Goal: Task Accomplishment & Management: Manage account settings

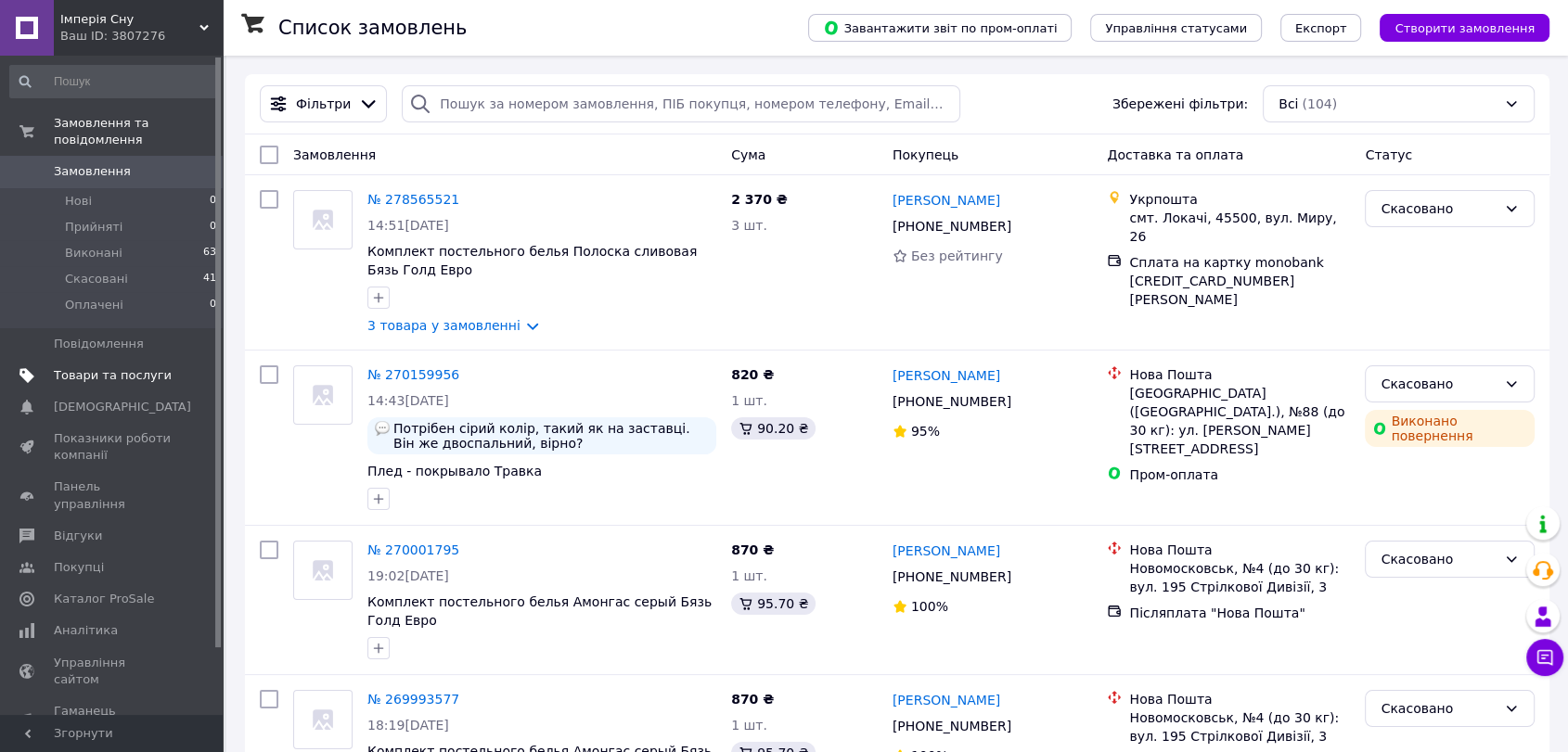
click at [141, 367] on span "Товари та послуги" at bounding box center [113, 376] width 118 height 17
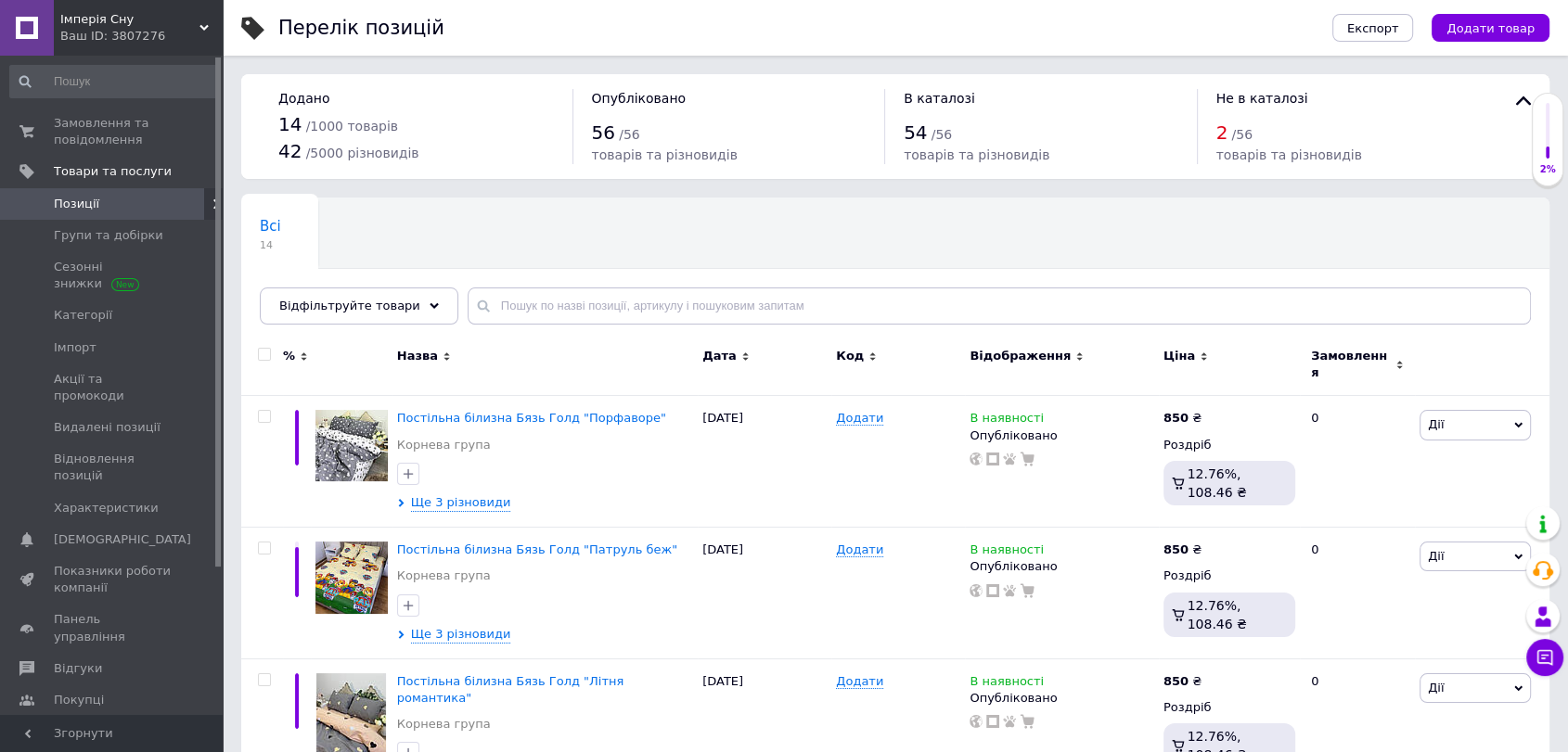
click at [111, 26] on span "Імперія Сну" at bounding box center [129, 20] width 139 height 17
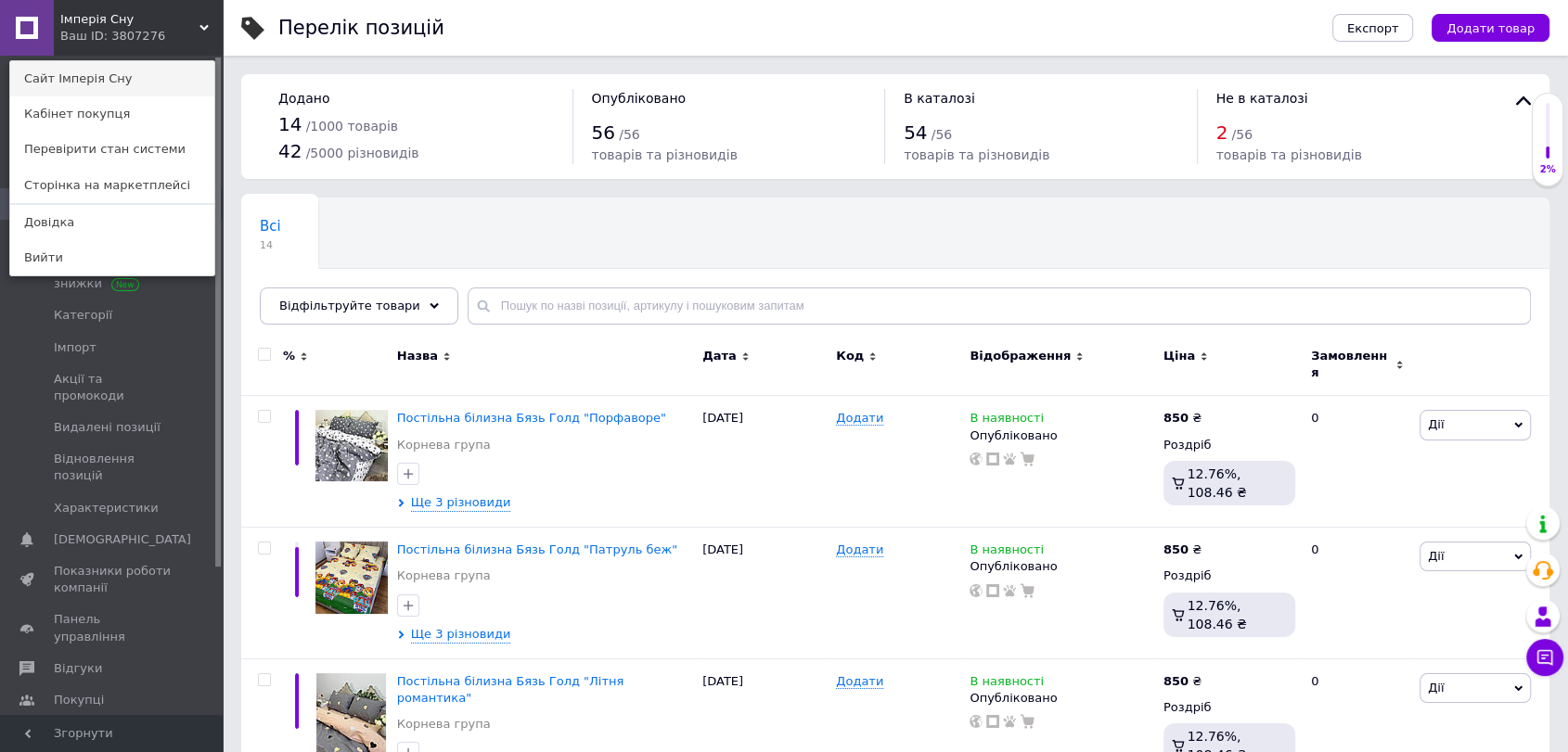
click at [113, 86] on link "Сайт Імперія Сну" at bounding box center [112, 78] width 204 height 35
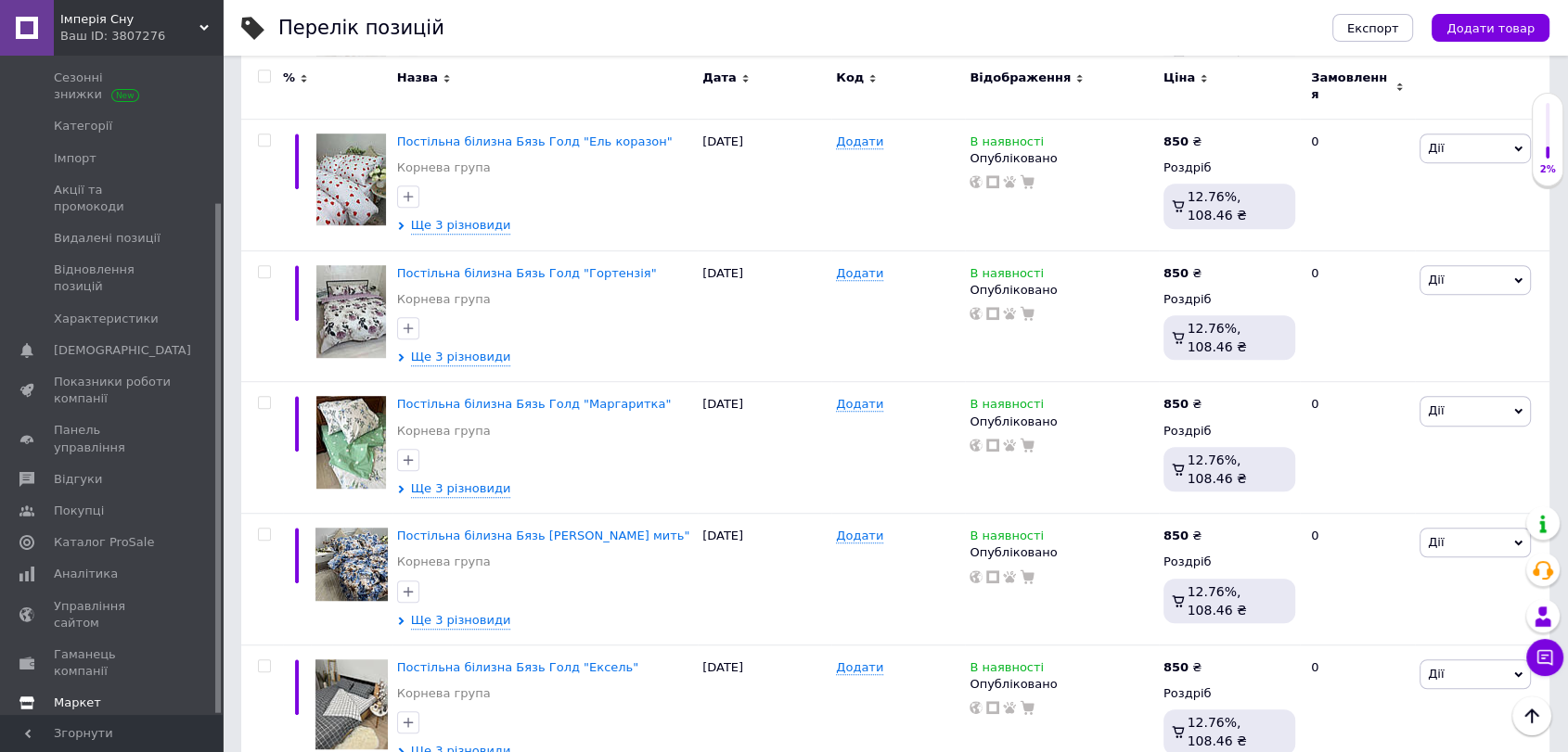
scroll to position [1237, 0]
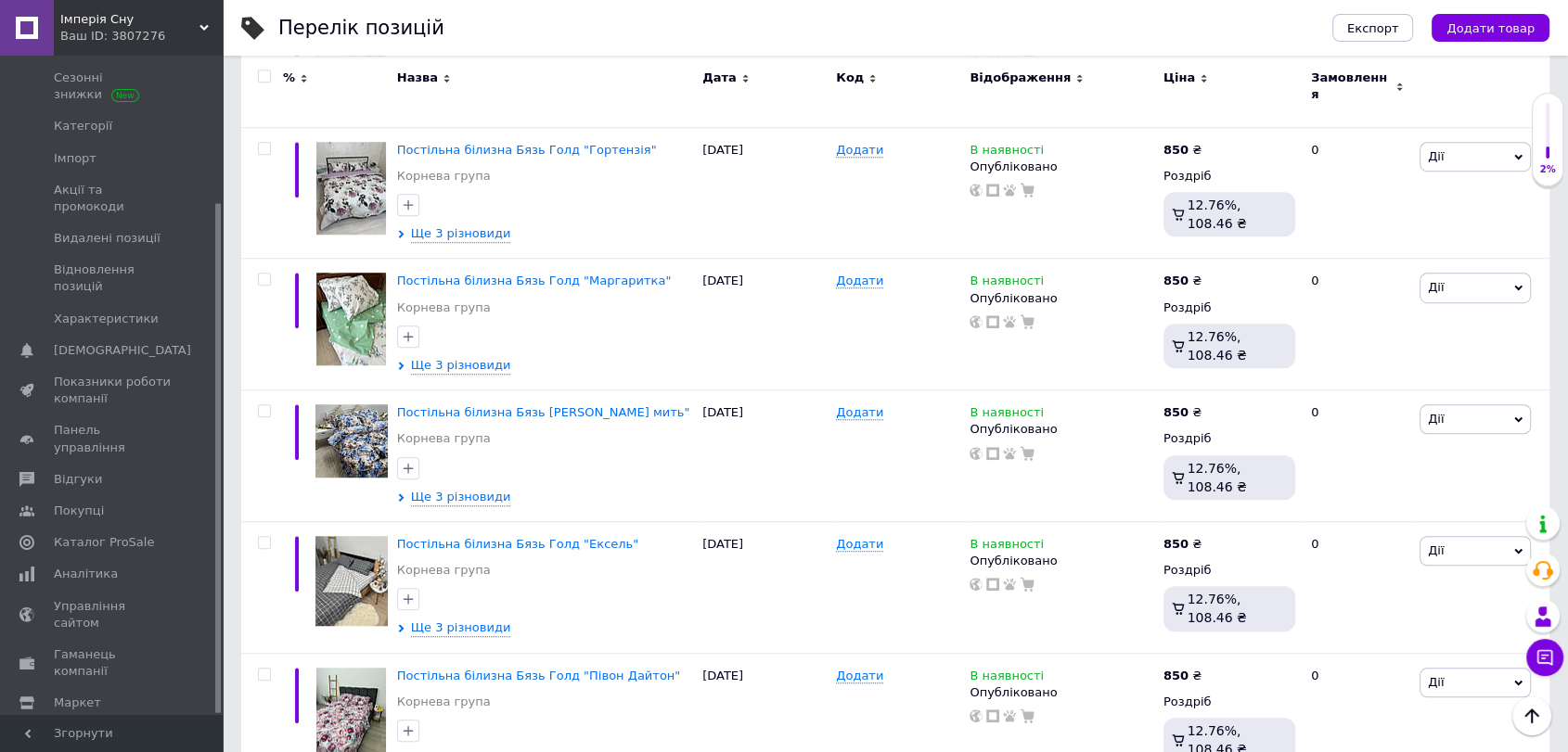
click at [81, 726] on span "Налаштування" at bounding box center [102, 735] width 95 height 17
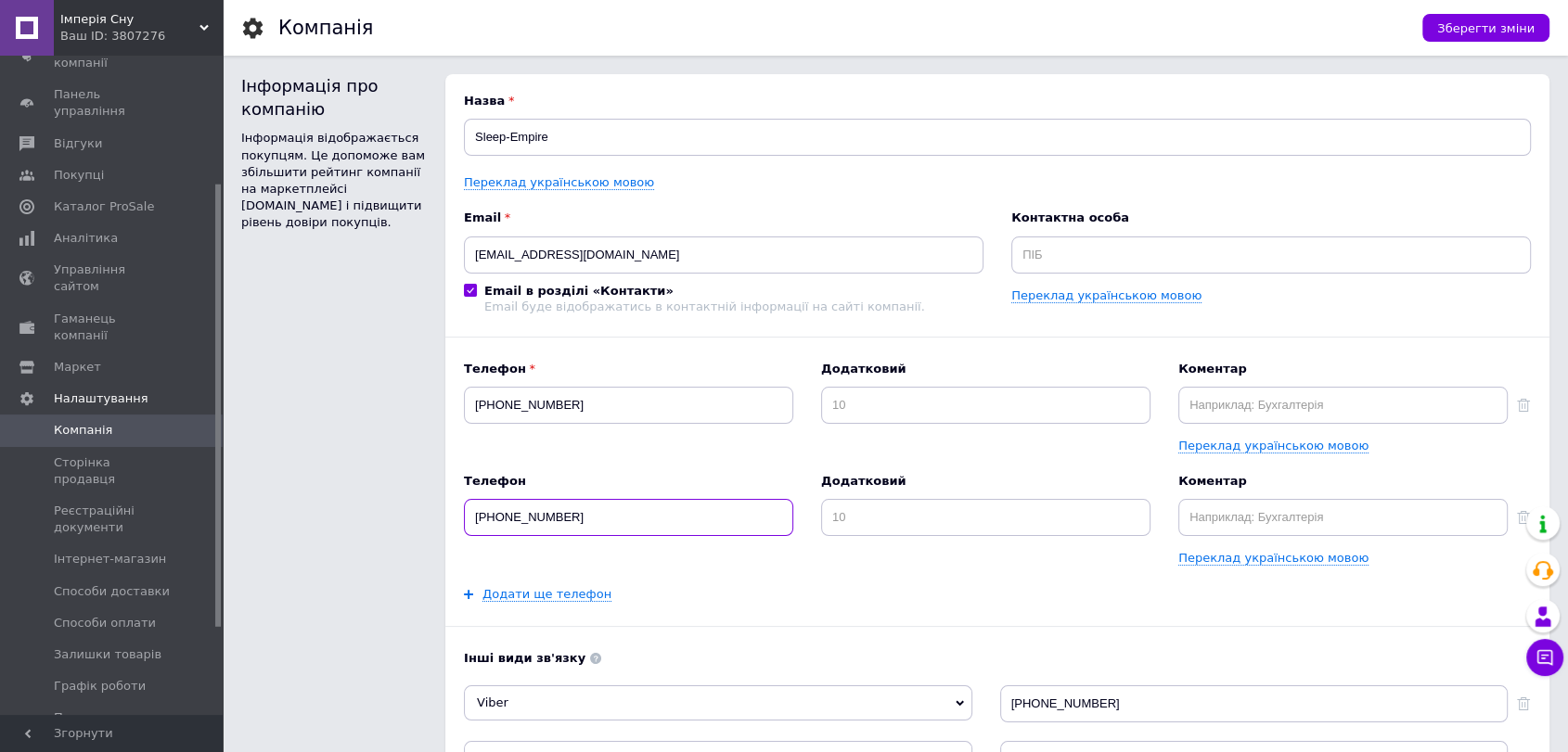
click at [592, 523] on input "[PHONE_NUMBER]" at bounding box center [629, 517] width 329 height 37
type input "[PHONE_NUMBER]"
click at [1483, 27] on span "Зберегти зміни" at bounding box center [1485, 28] width 97 height 14
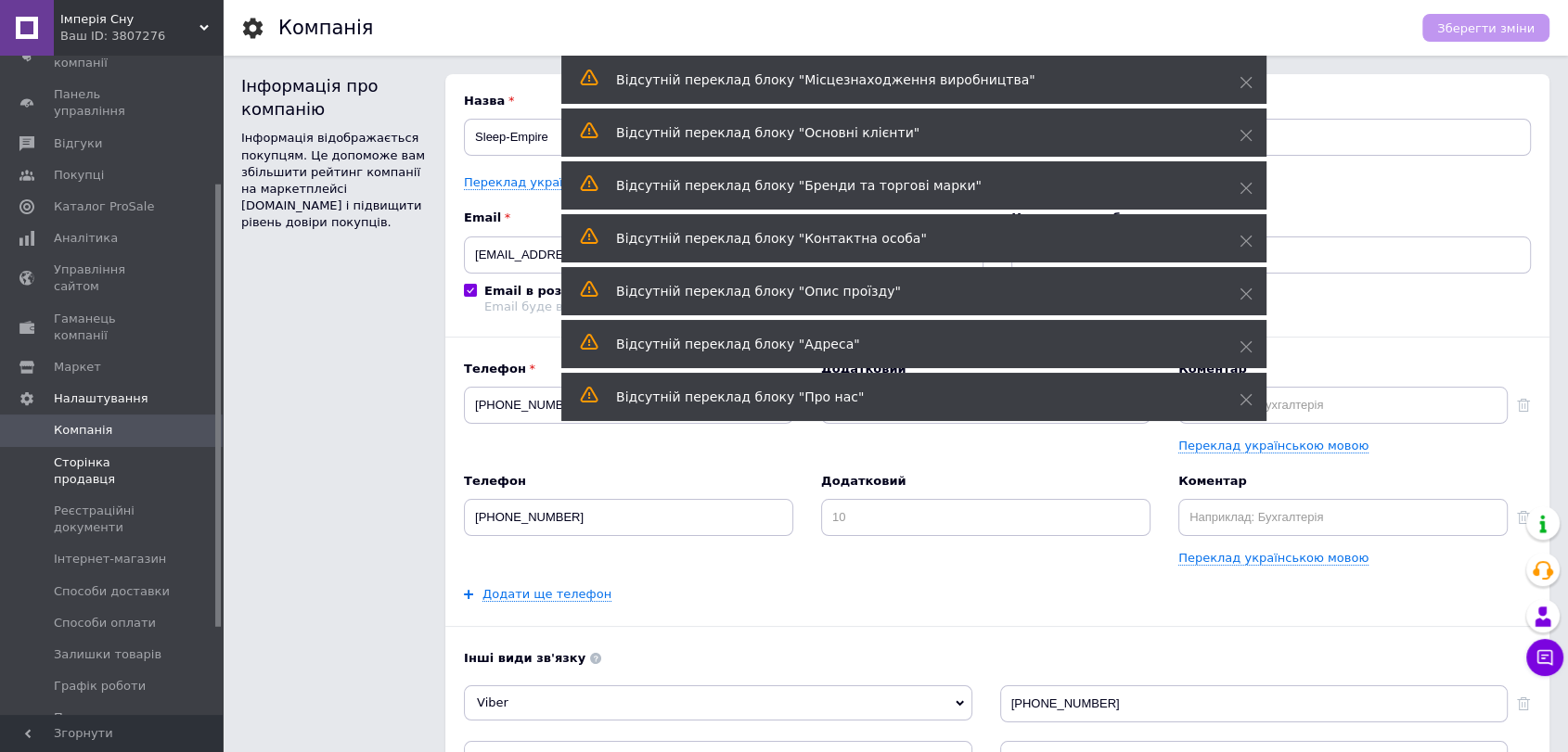
click at [156, 454] on span "Сторінка продавця" at bounding box center [113, 471] width 118 height 33
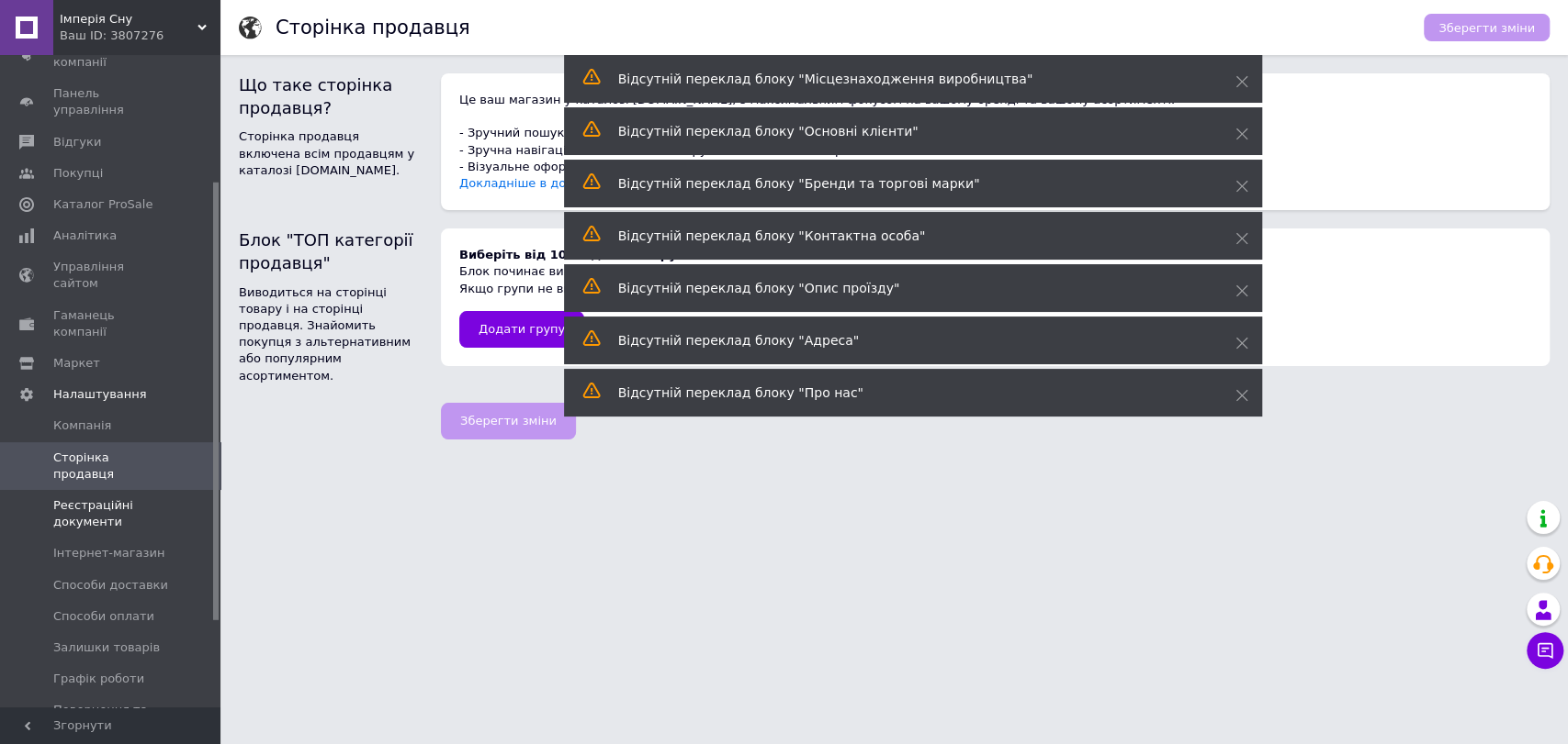
click at [110, 498] on span "Реєстраційні документи" at bounding box center [112, 514] width 117 height 33
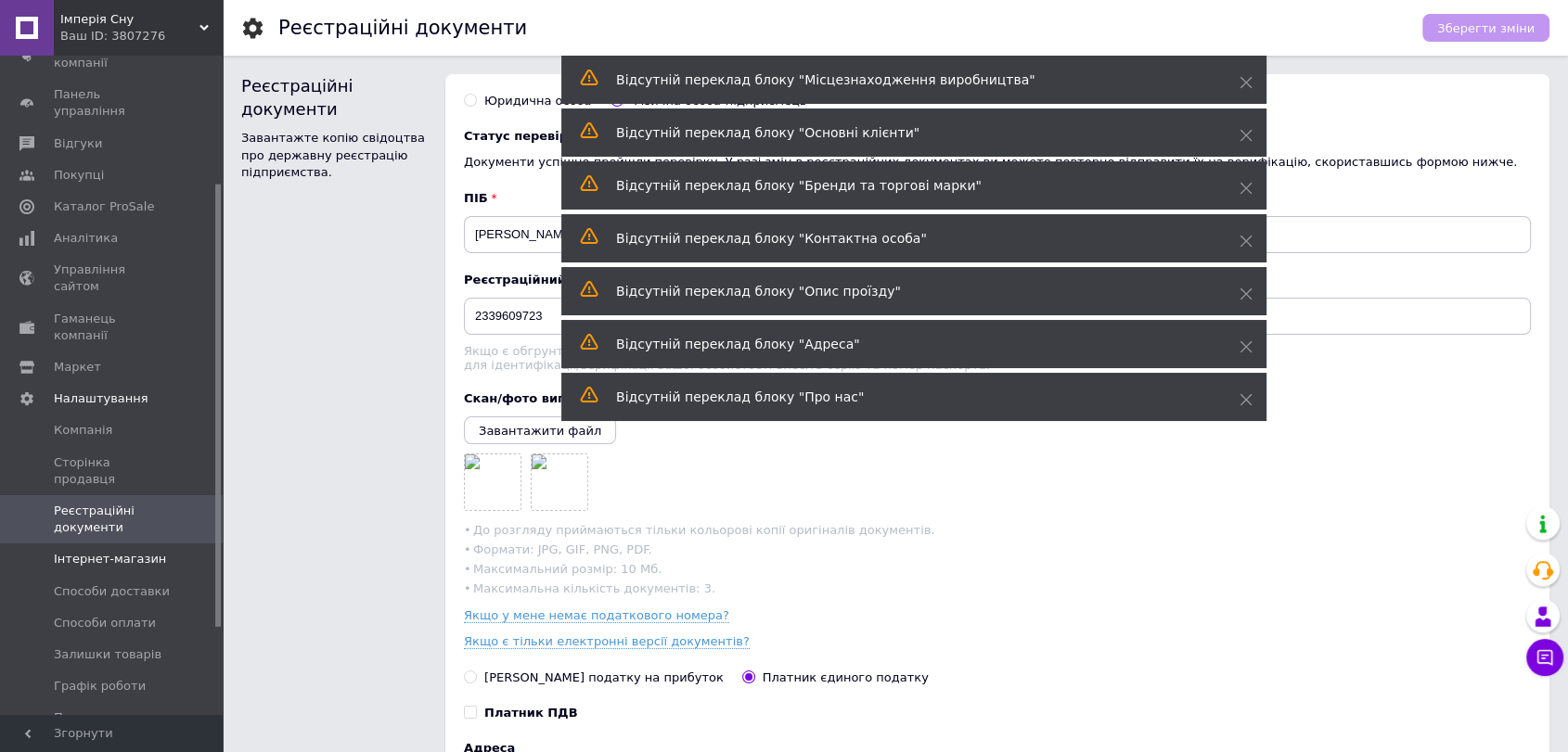
click at [118, 551] on span "Інтернет-магазин" at bounding box center [110, 560] width 112 height 17
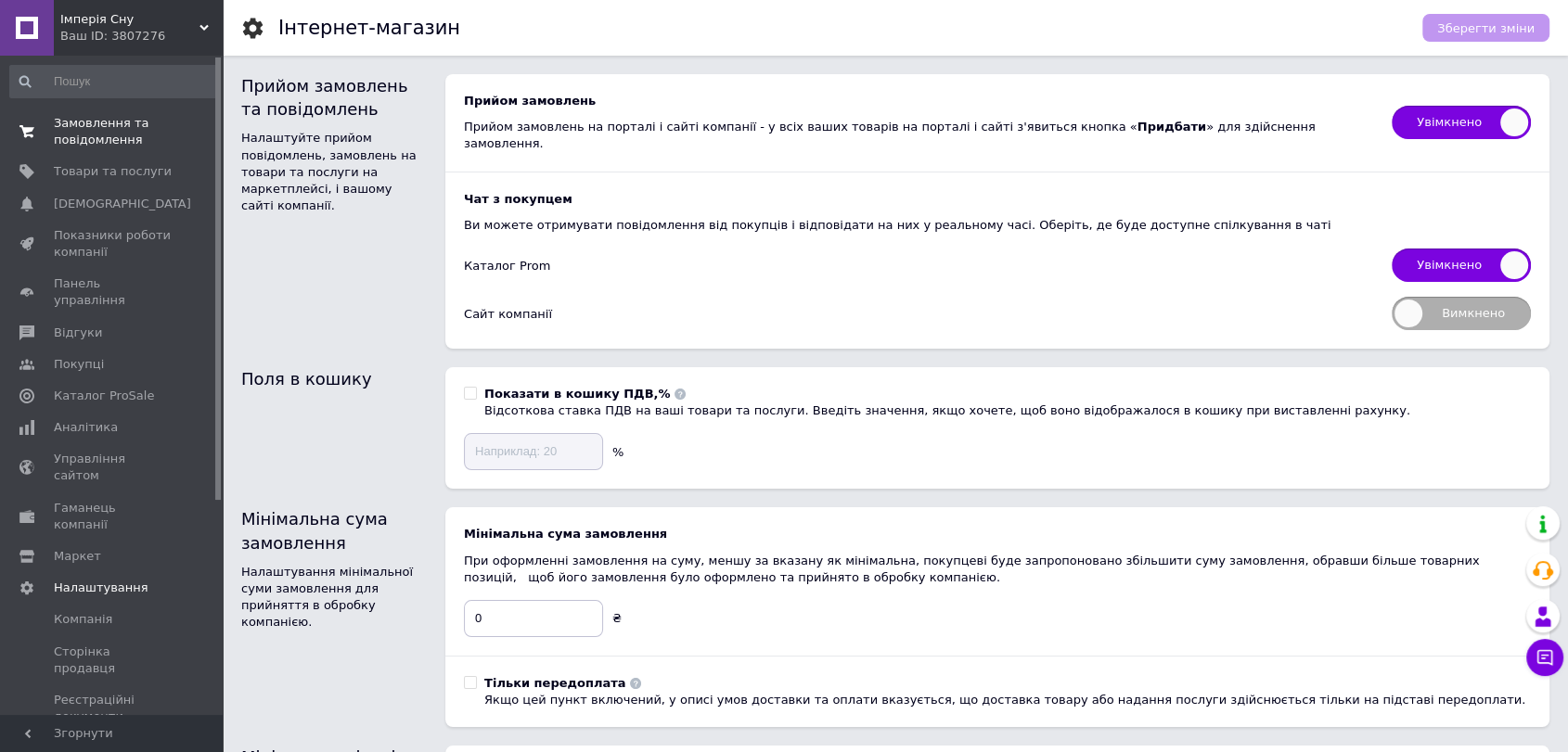
click at [106, 139] on span "Замовлення та повідомлення" at bounding box center [113, 131] width 118 height 33
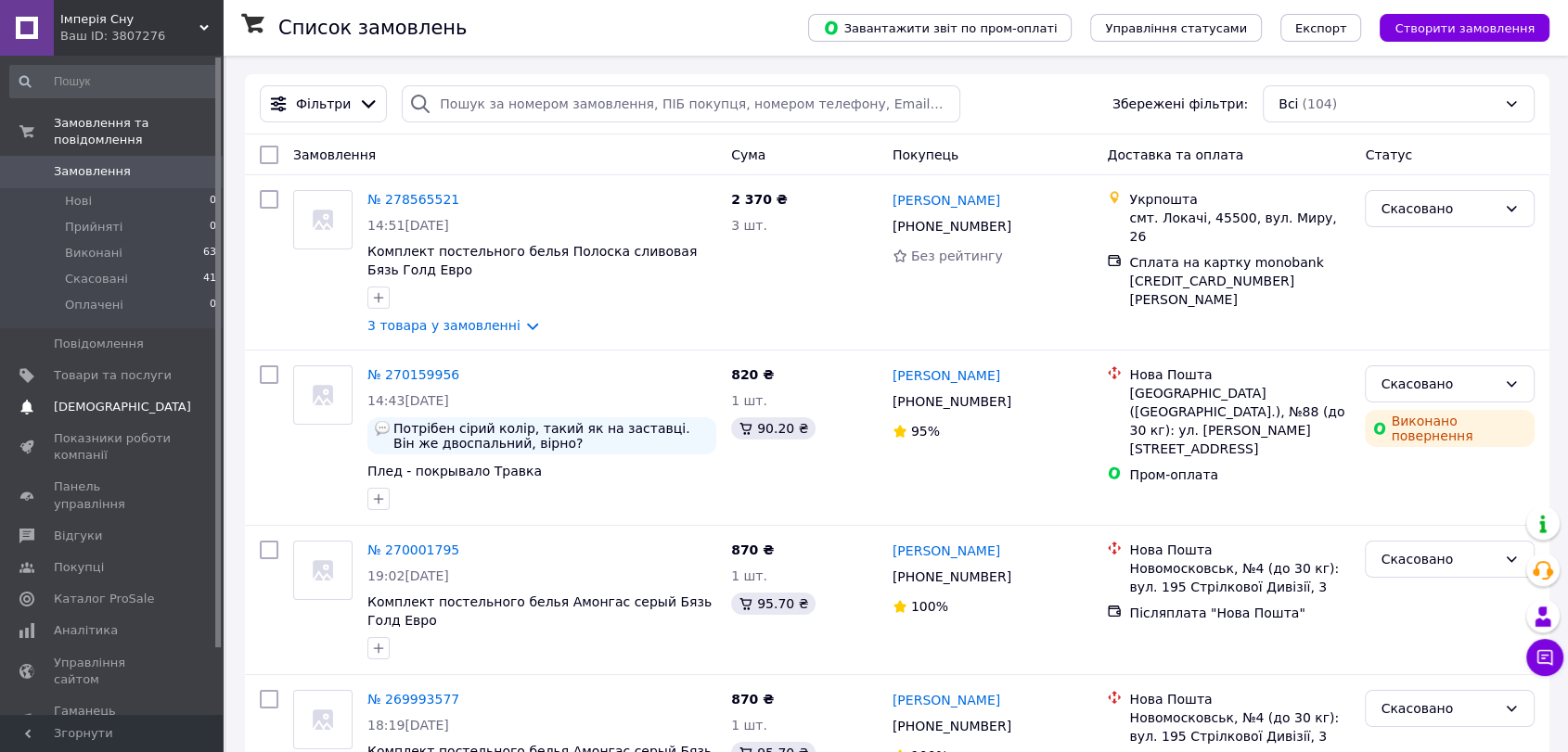
click at [112, 399] on span "[DEMOGRAPHIC_DATA]" at bounding box center [123, 408] width 137 height 17
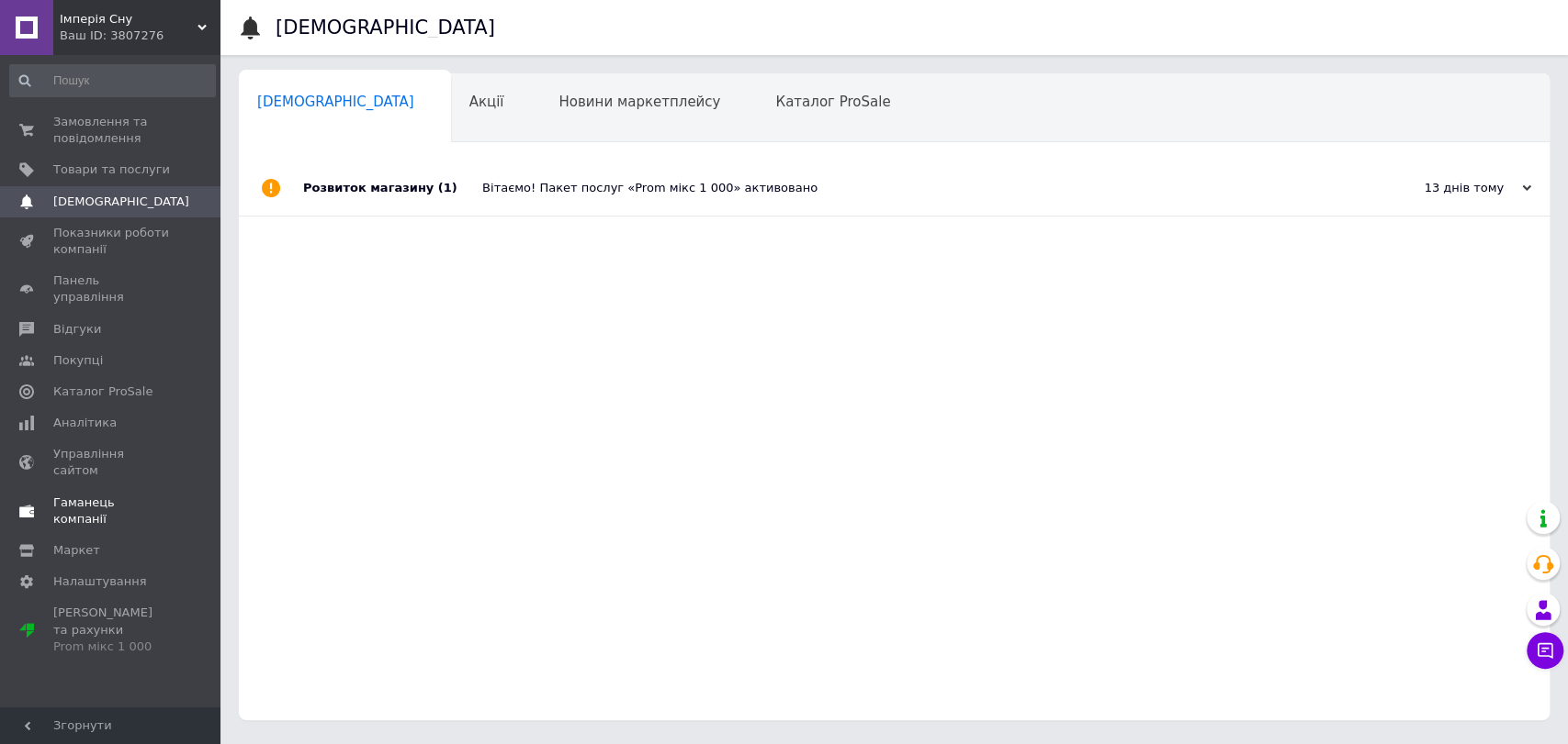
click at [100, 495] on span "Гаманець компанії" at bounding box center [112, 511] width 117 height 33
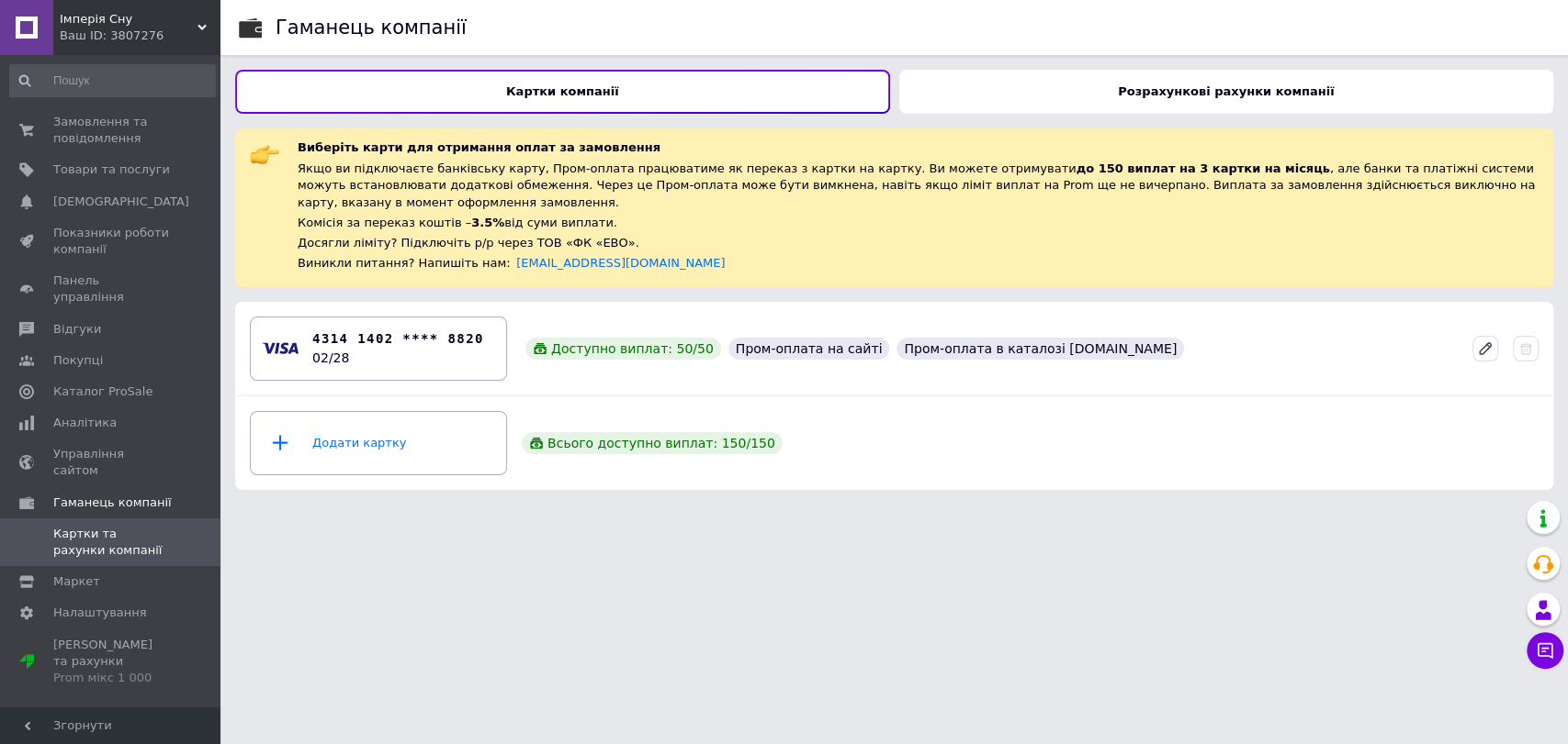
click at [1264, 97] on b "Розрахункові рахунки компанії" at bounding box center [1224, 91] width 216 height 14
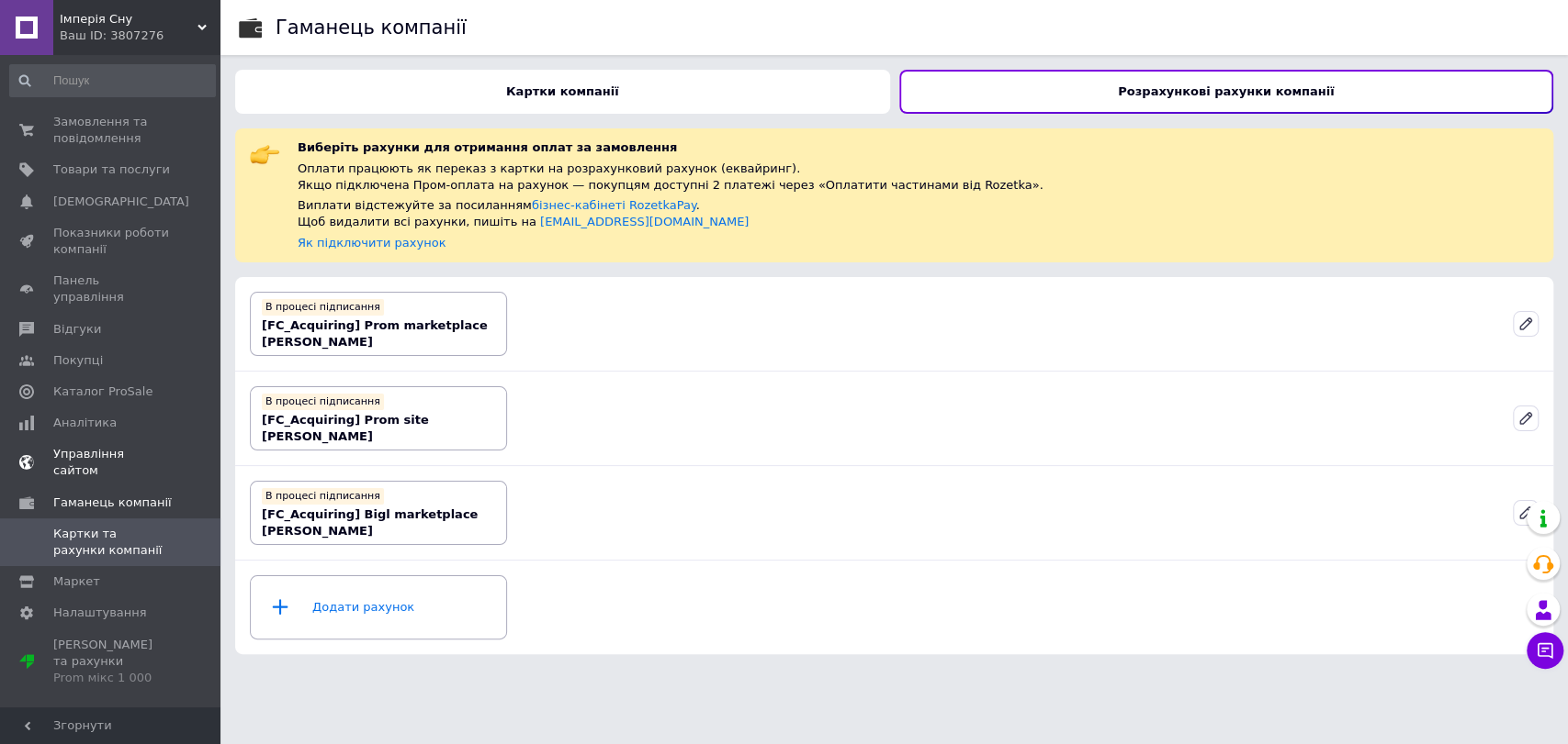
click at [105, 446] on span "Управління сайтом" at bounding box center [112, 462] width 117 height 33
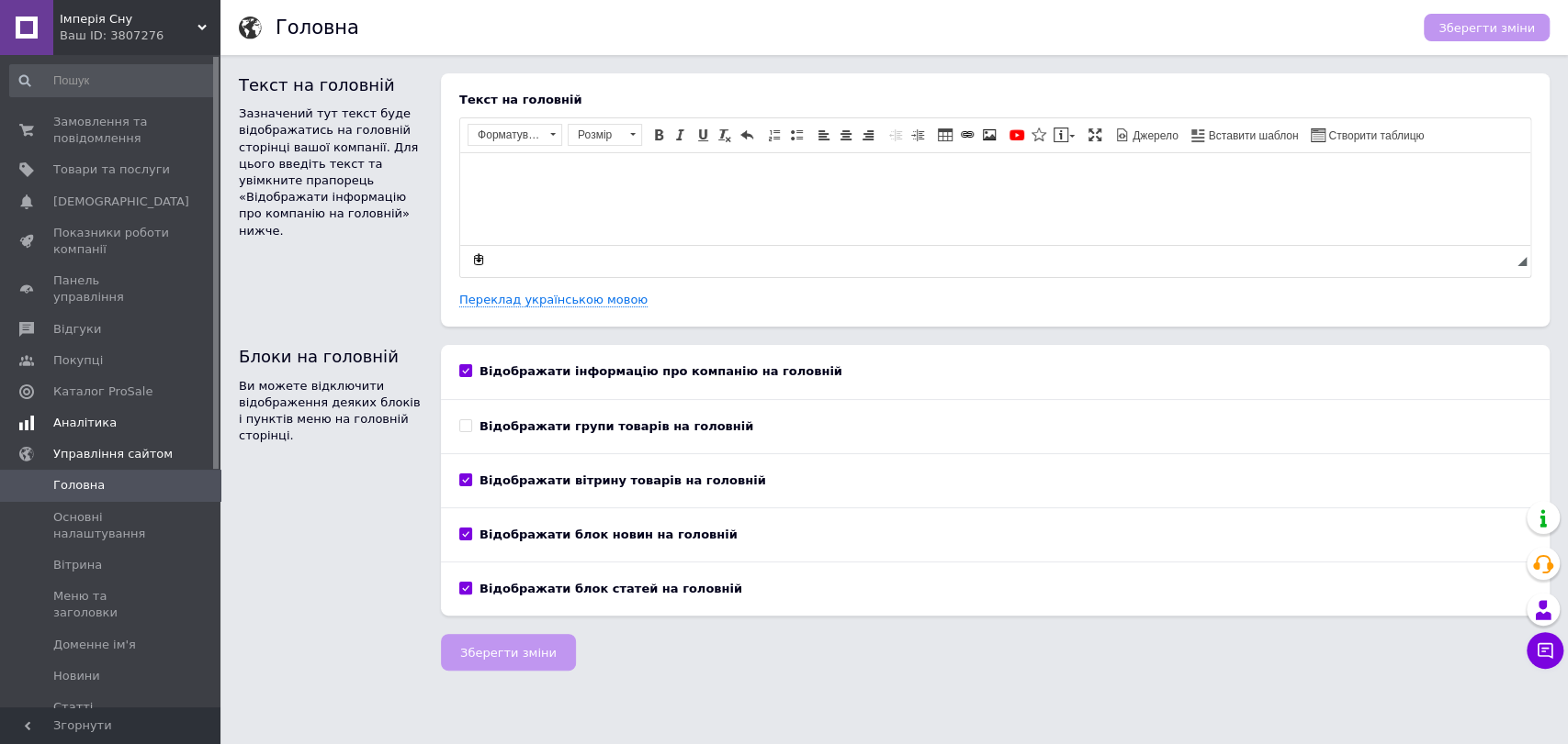
click at [79, 415] on span "Аналітика" at bounding box center [85, 423] width 63 height 17
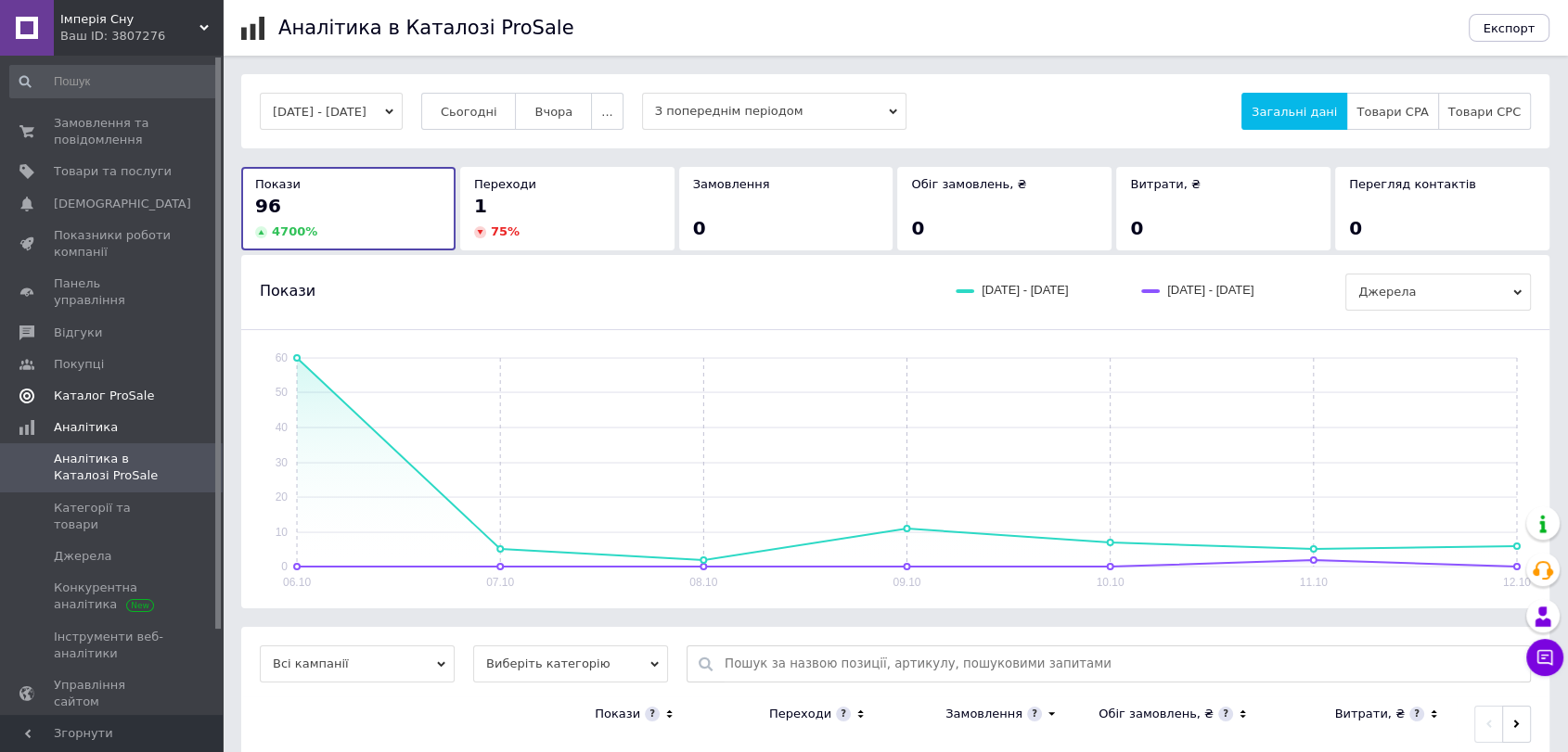
click at [80, 388] on span "Каталог ProSale" at bounding box center [104, 396] width 100 height 17
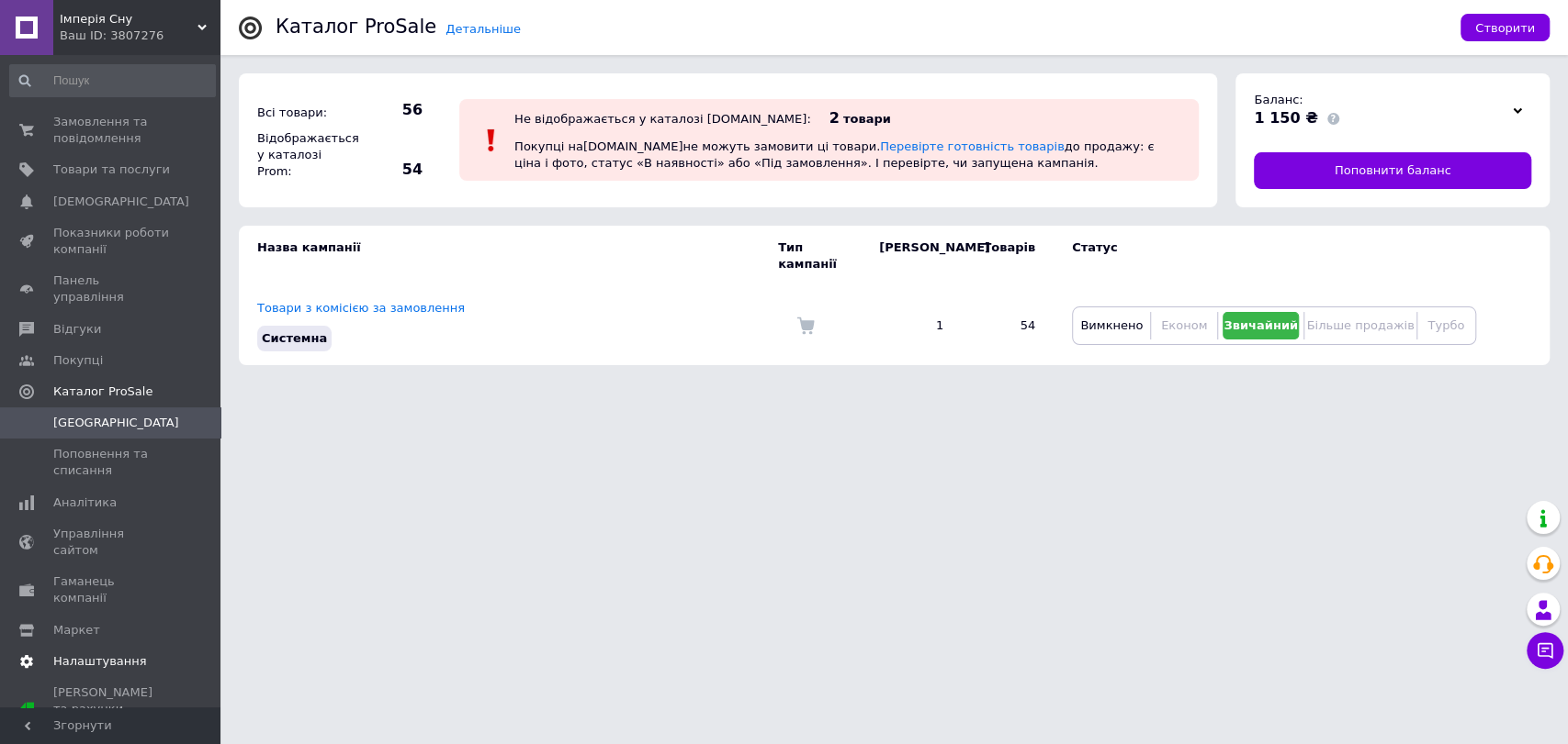
click at [94, 654] on span "Налаштування" at bounding box center [101, 662] width 94 height 17
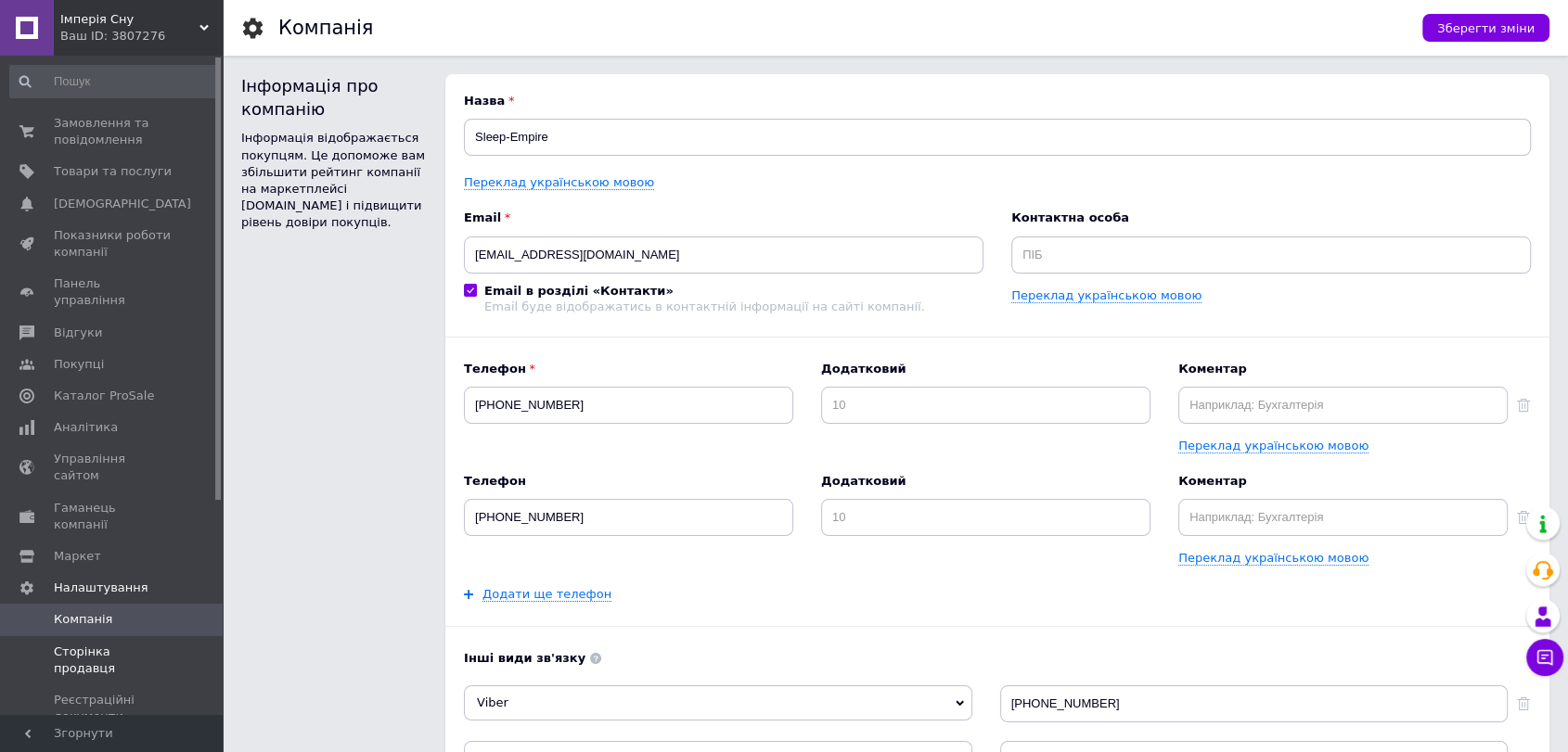
click at [135, 644] on span "Сторінка продавця" at bounding box center [113, 660] width 118 height 33
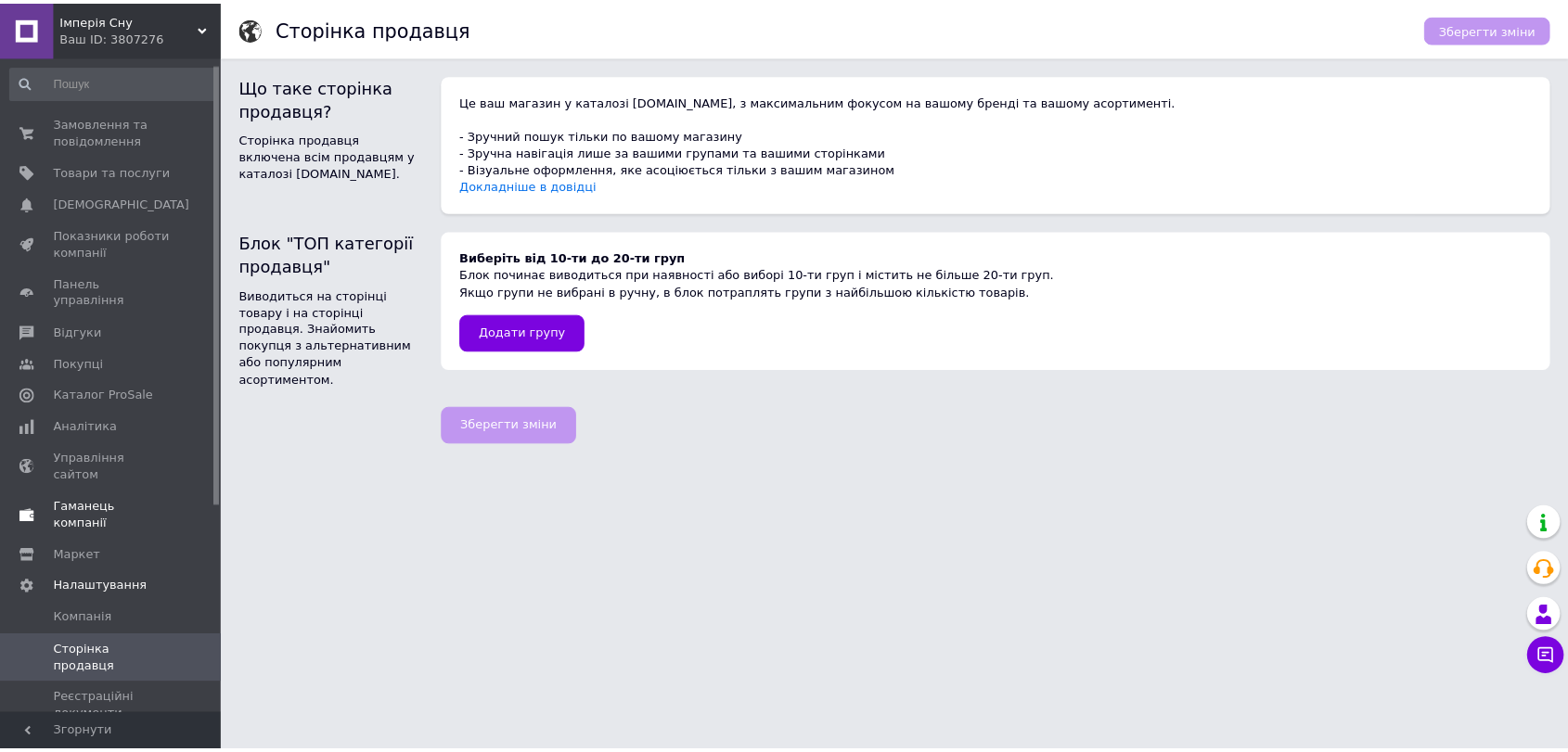
scroll to position [275, 0]
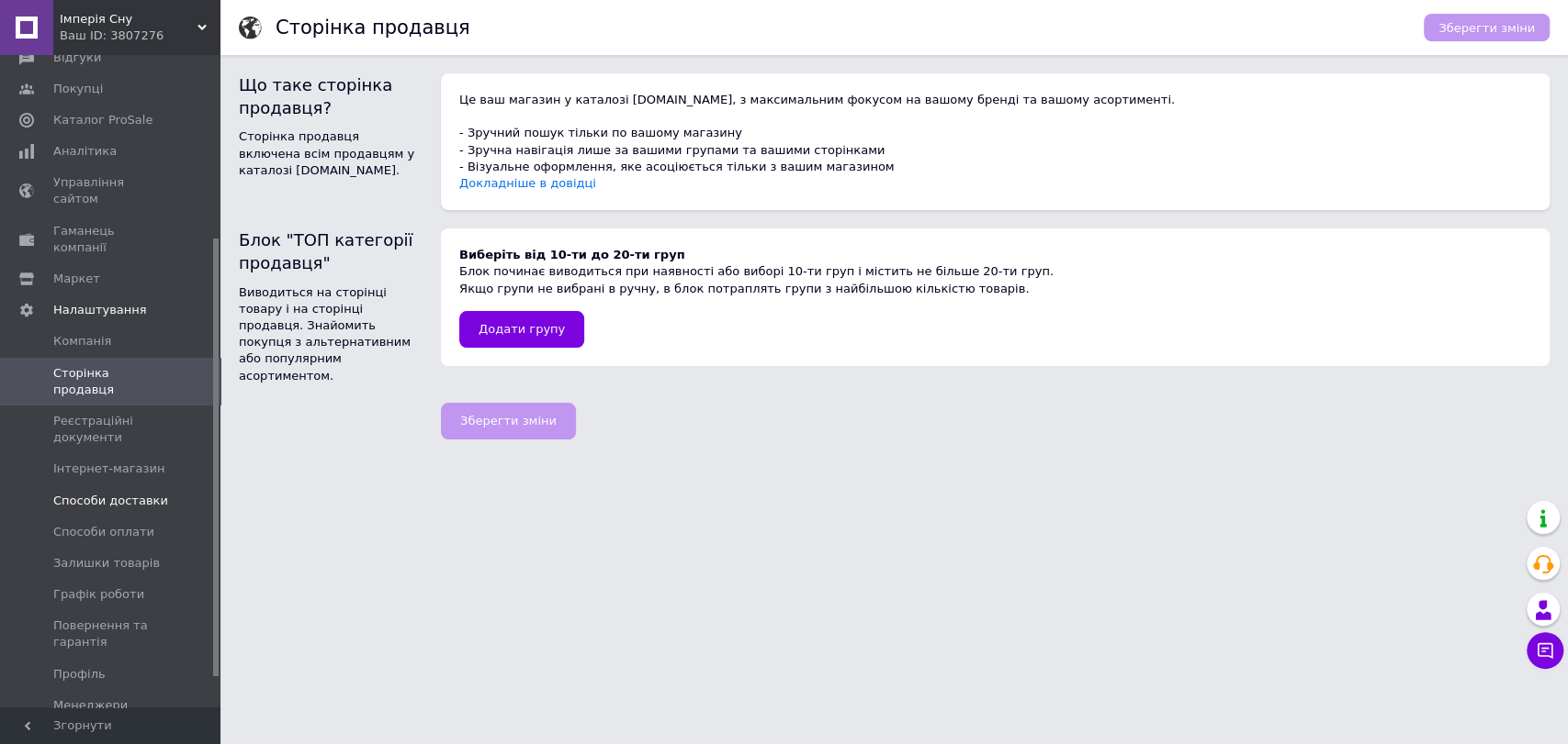
click at [111, 493] on span "Способи доставки" at bounding box center [111, 501] width 115 height 17
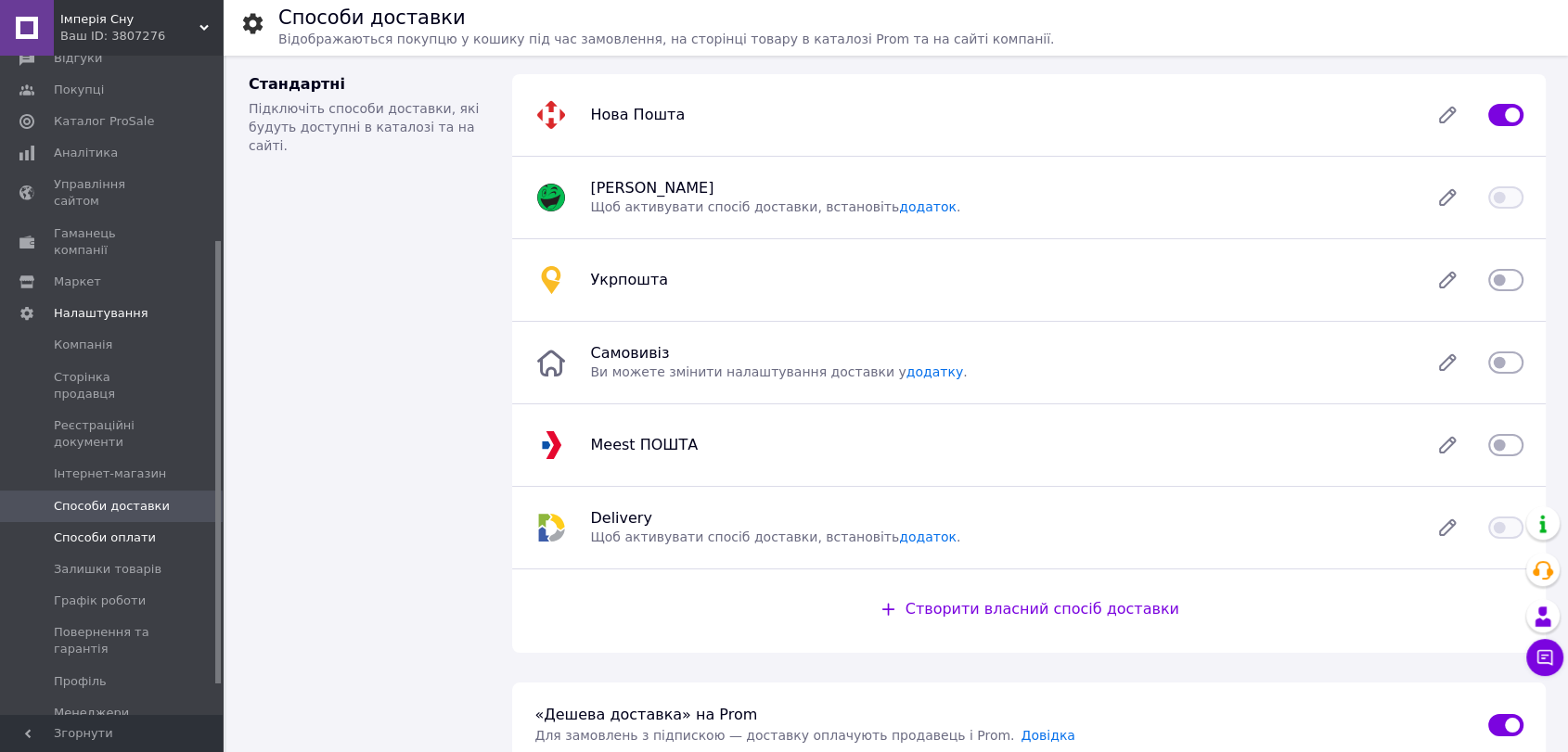
click at [107, 530] on span "Способи оплати" at bounding box center [105, 538] width 102 height 17
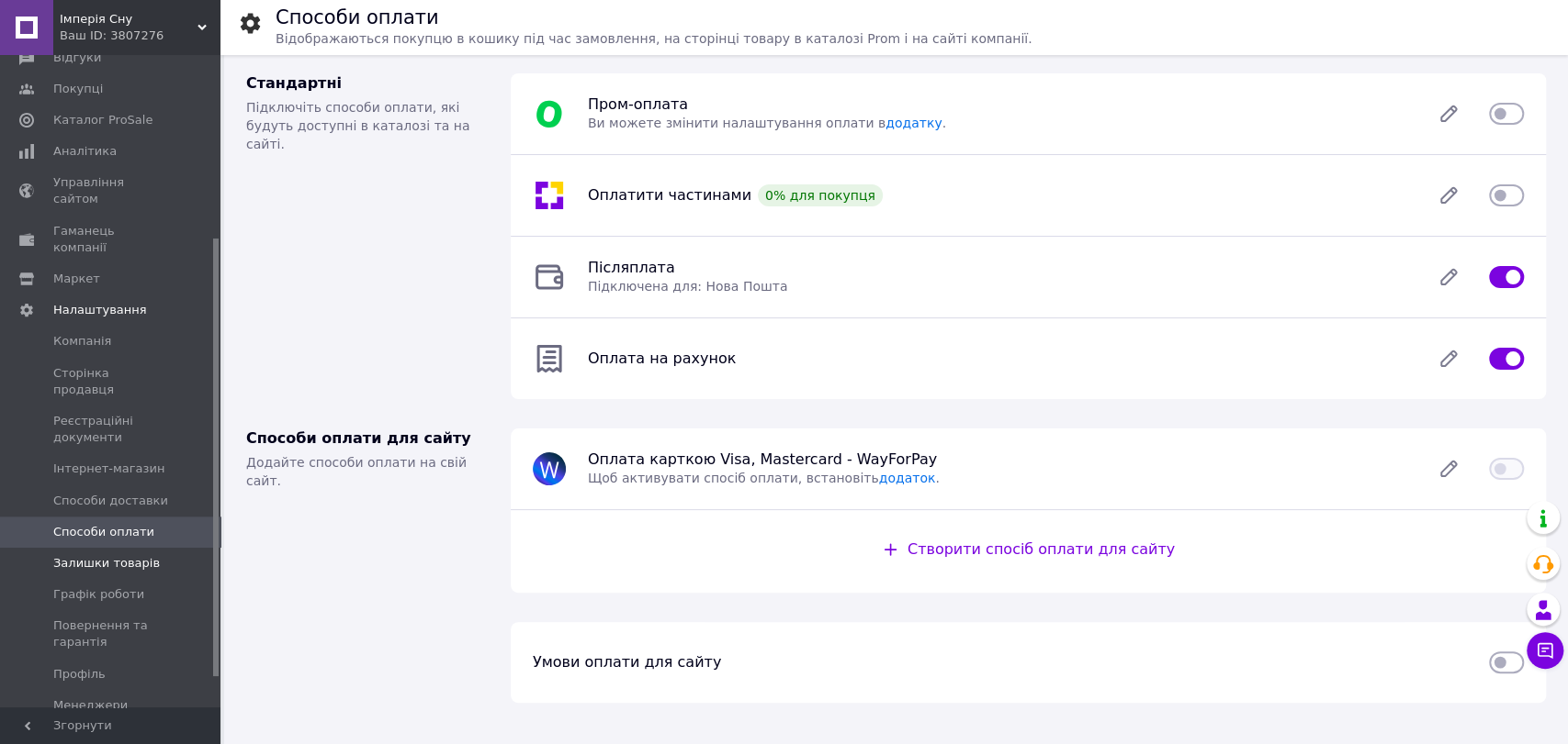
click at [102, 555] on span "Залишки товарів" at bounding box center [106, 563] width 106 height 17
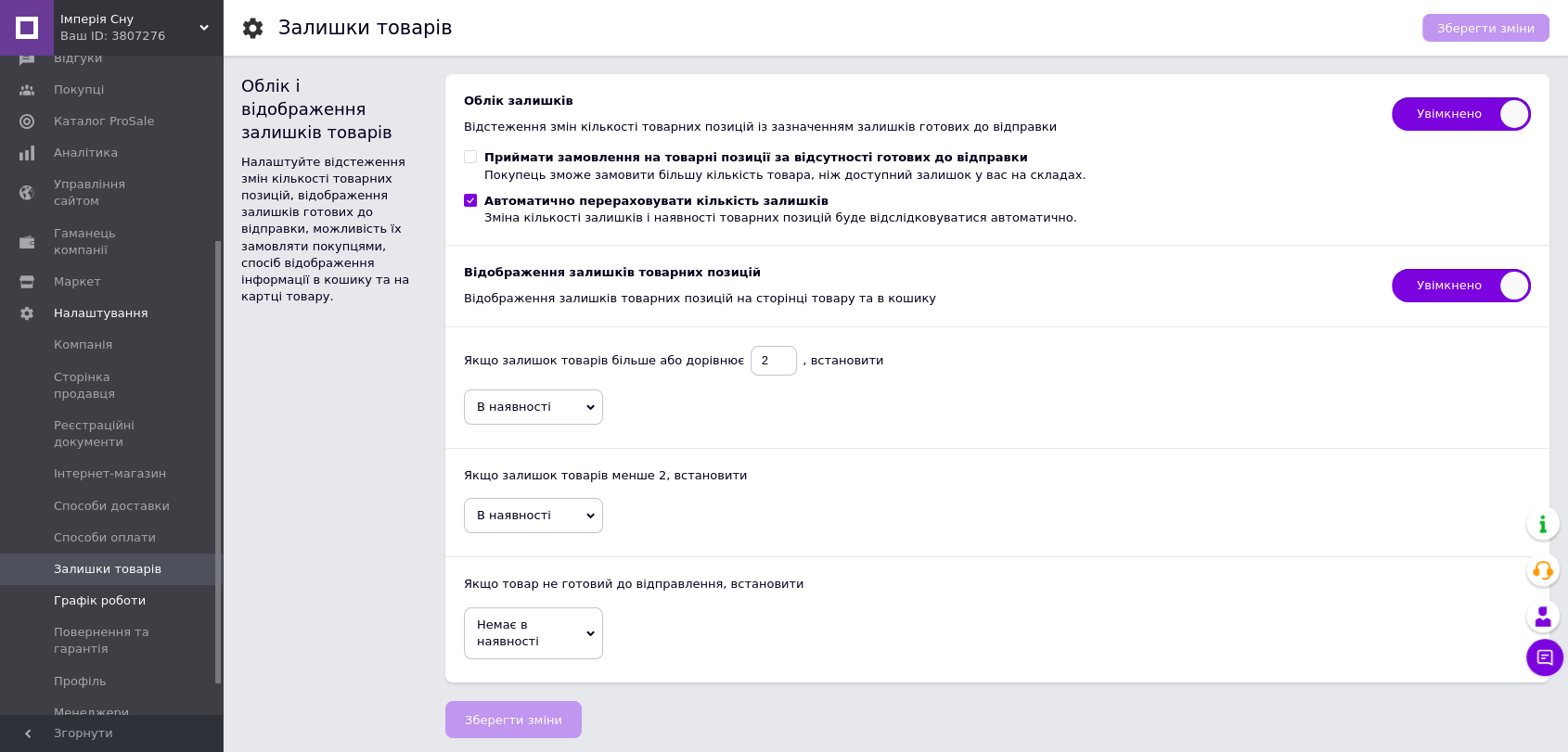
click at [97, 592] on span "Графік роботи" at bounding box center [100, 601] width 92 height 17
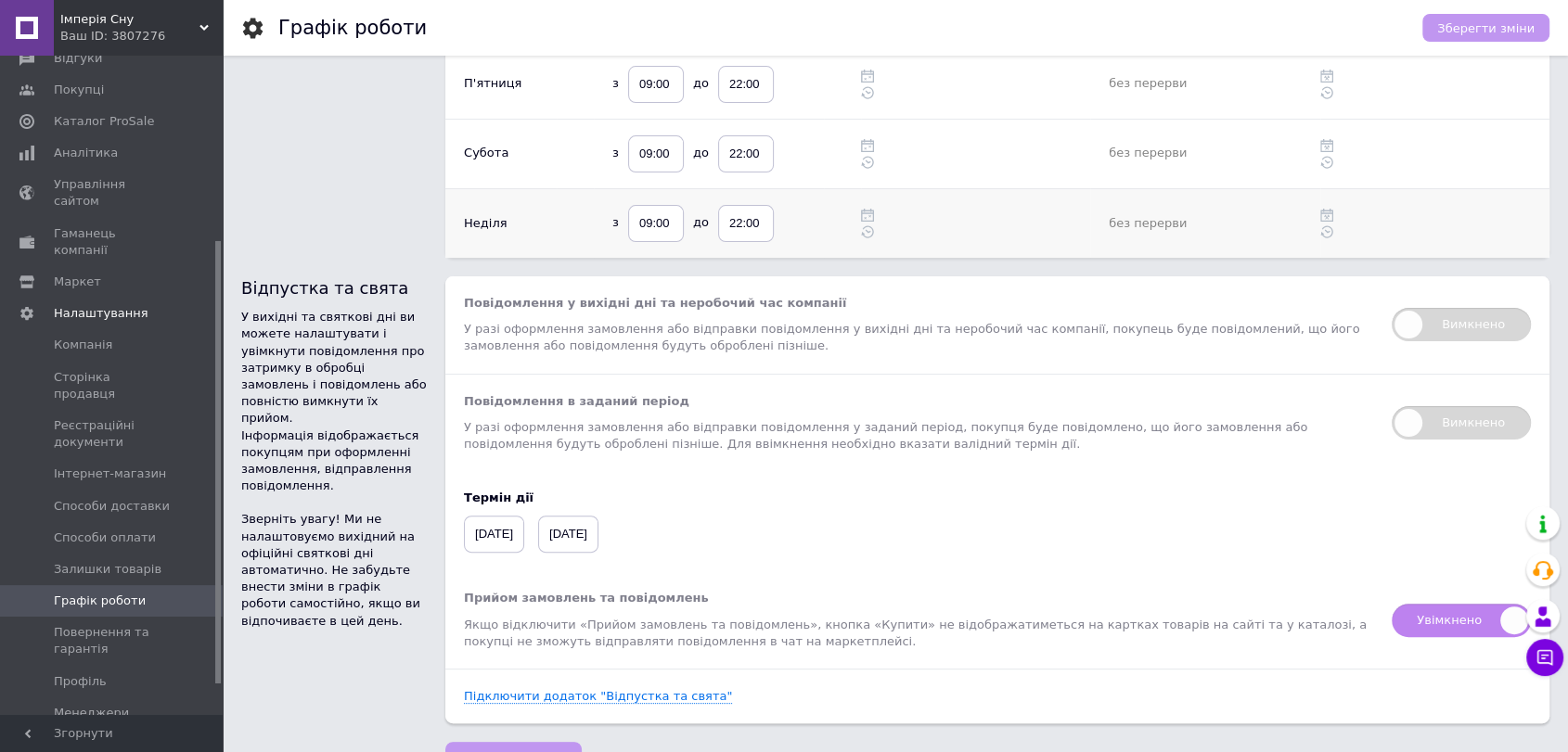
scroll to position [457, 0]
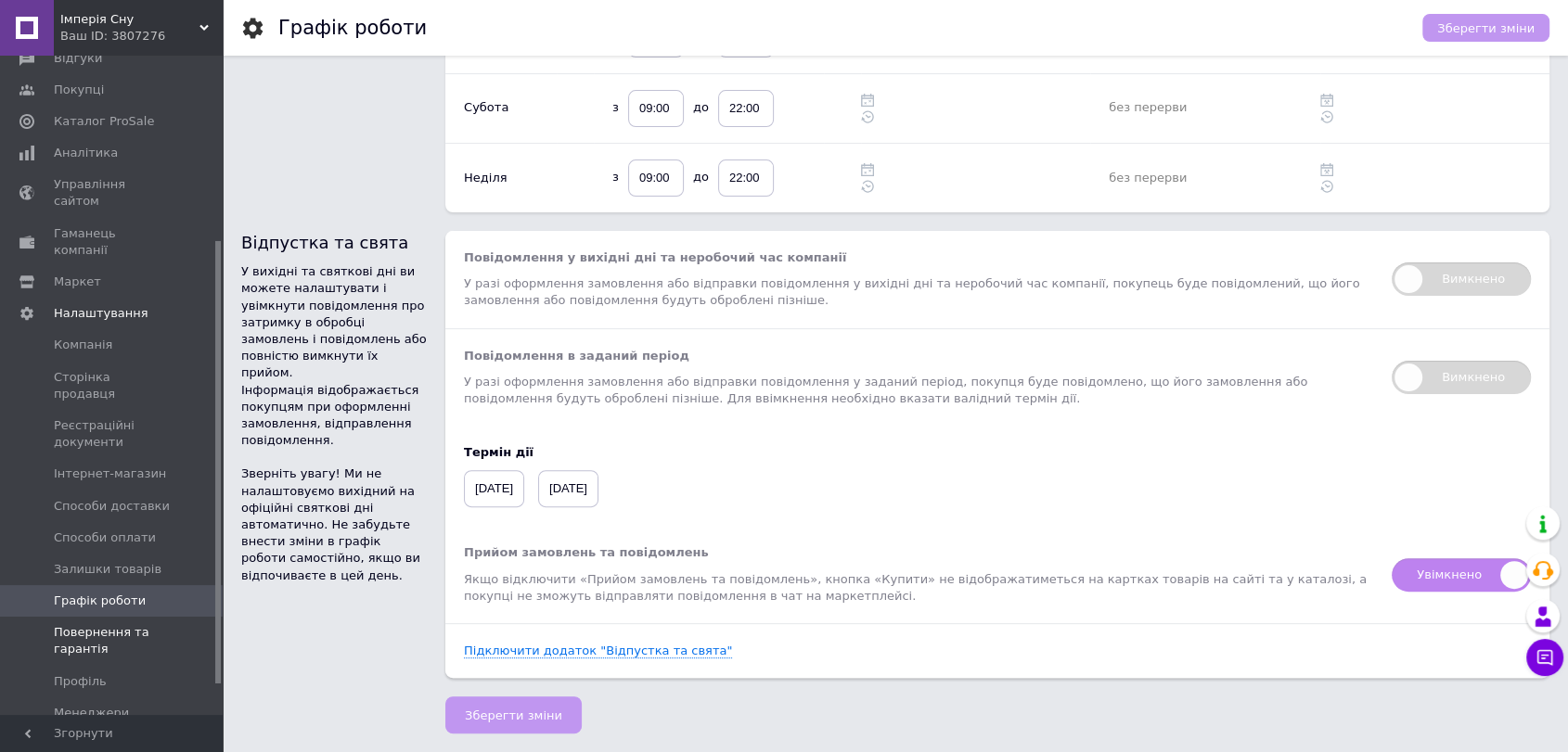
click at [115, 625] on span "Повернення та гарантія" at bounding box center [113, 641] width 118 height 33
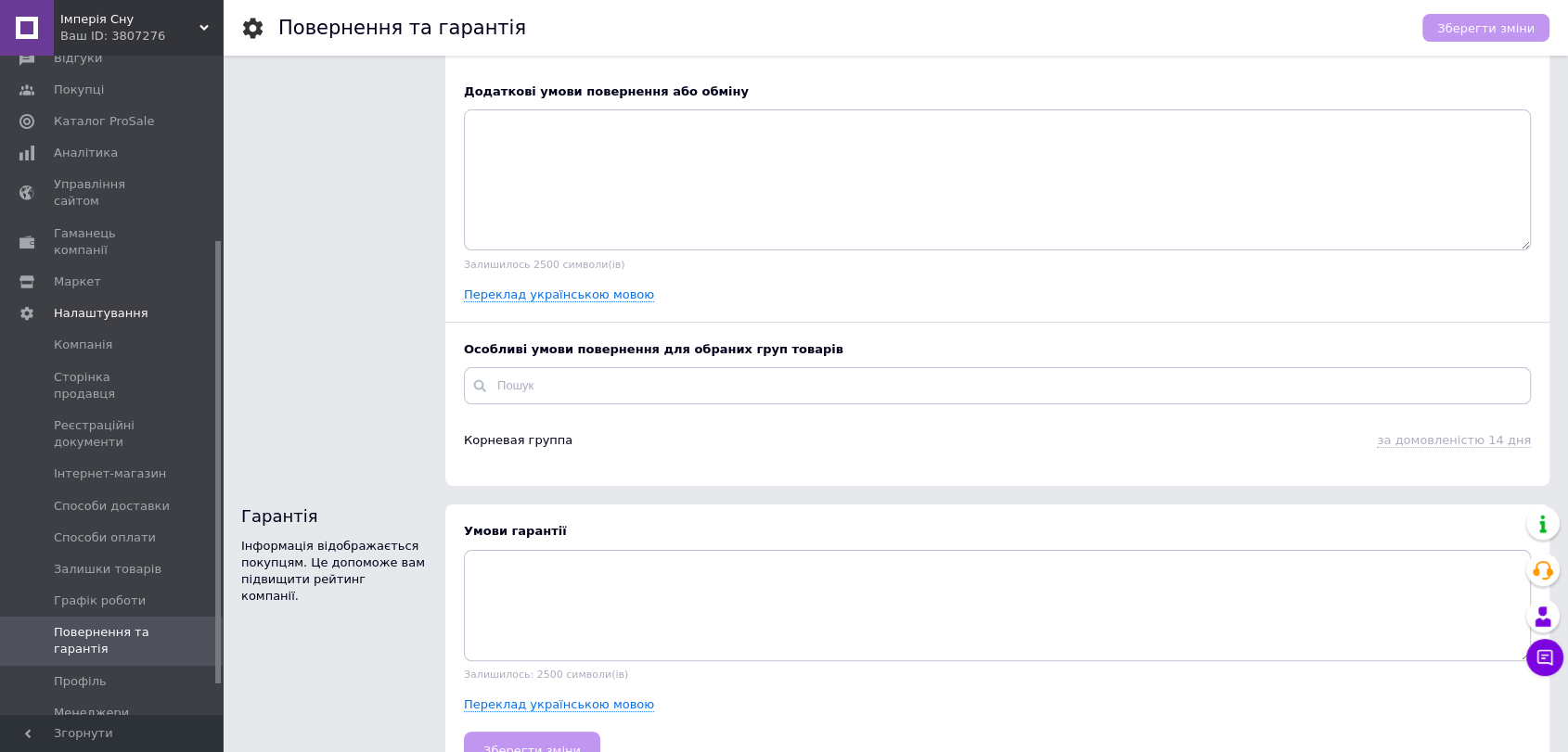
scroll to position [308, 0]
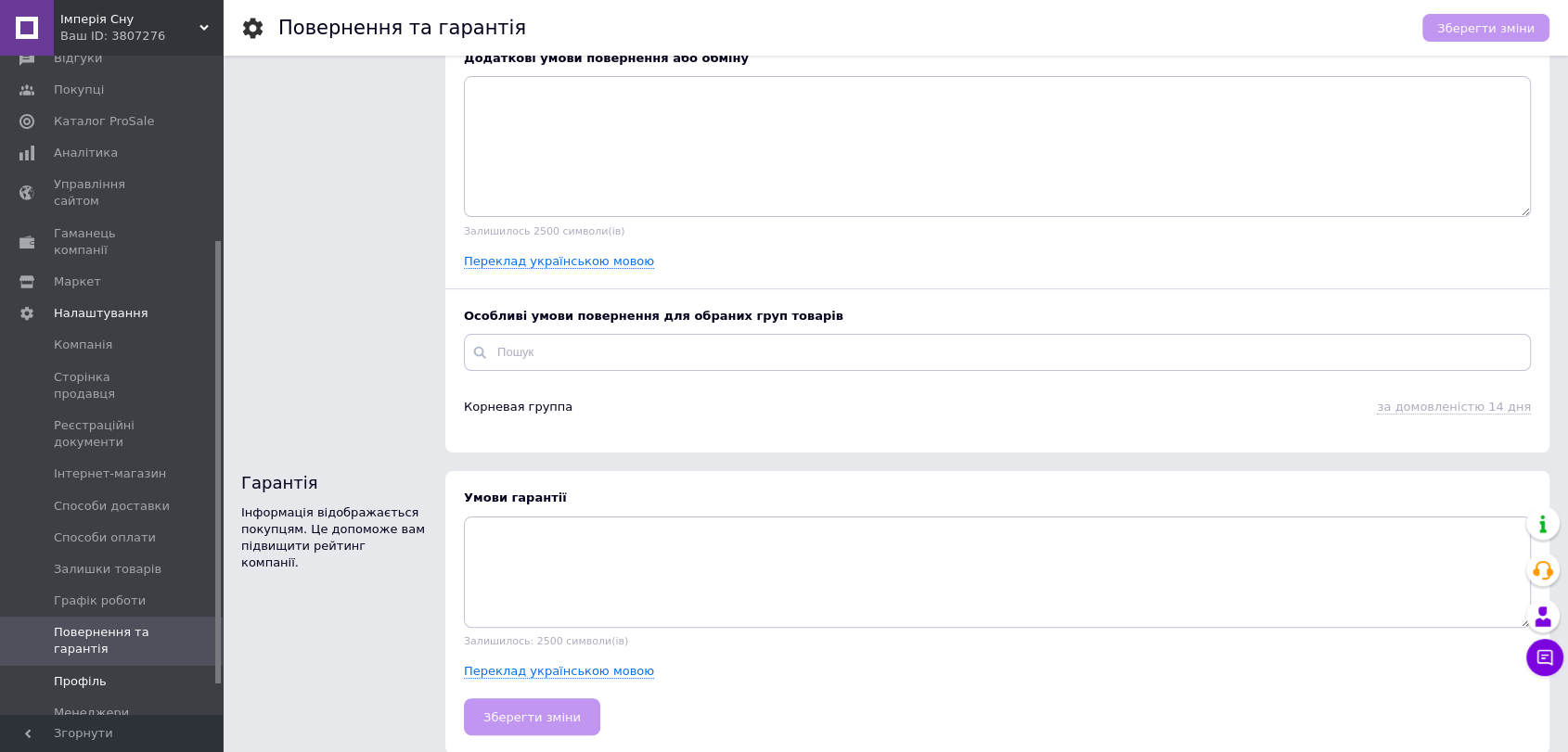
click at [96, 673] on span "Профіль" at bounding box center [81, 682] width 53 height 17
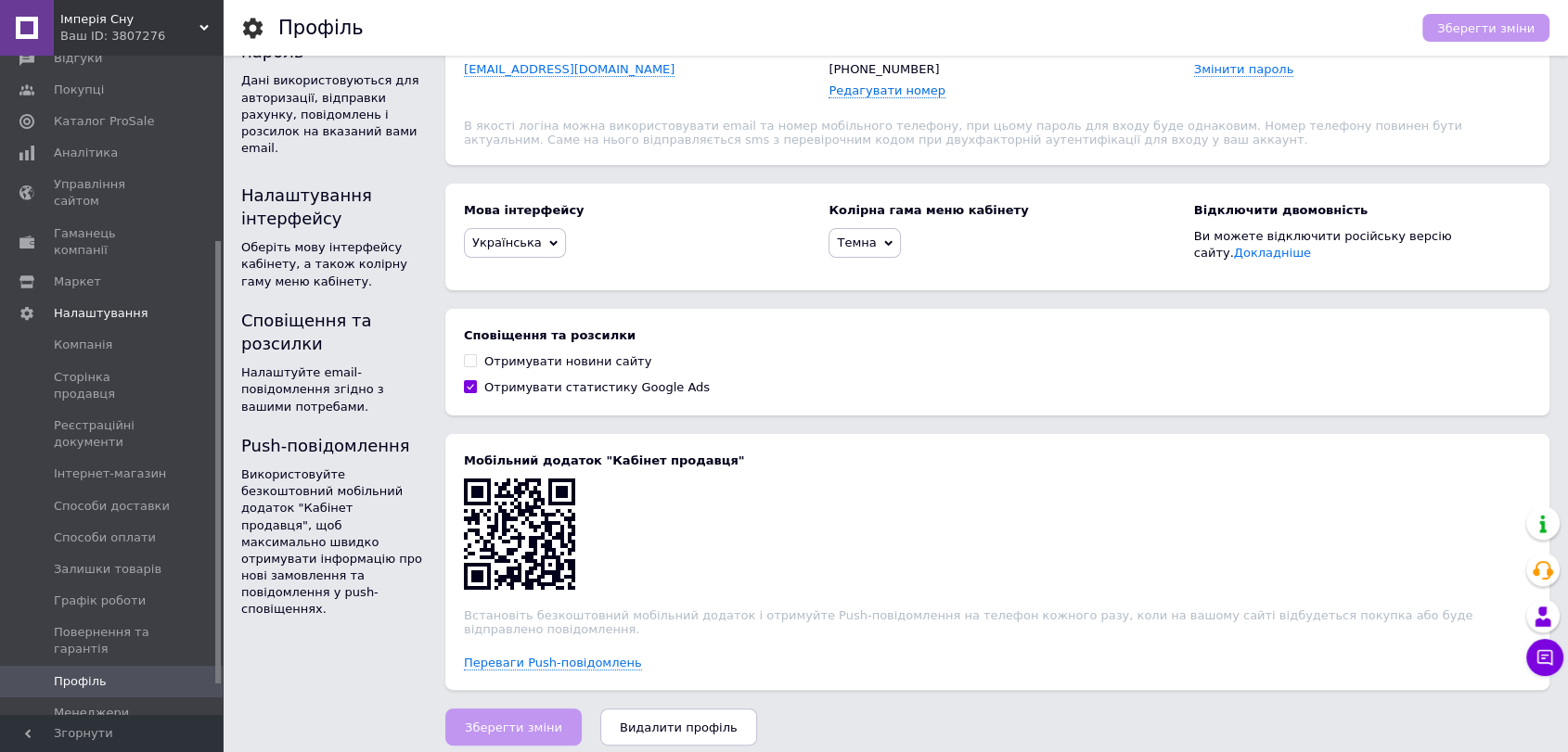
scroll to position [288, 0]
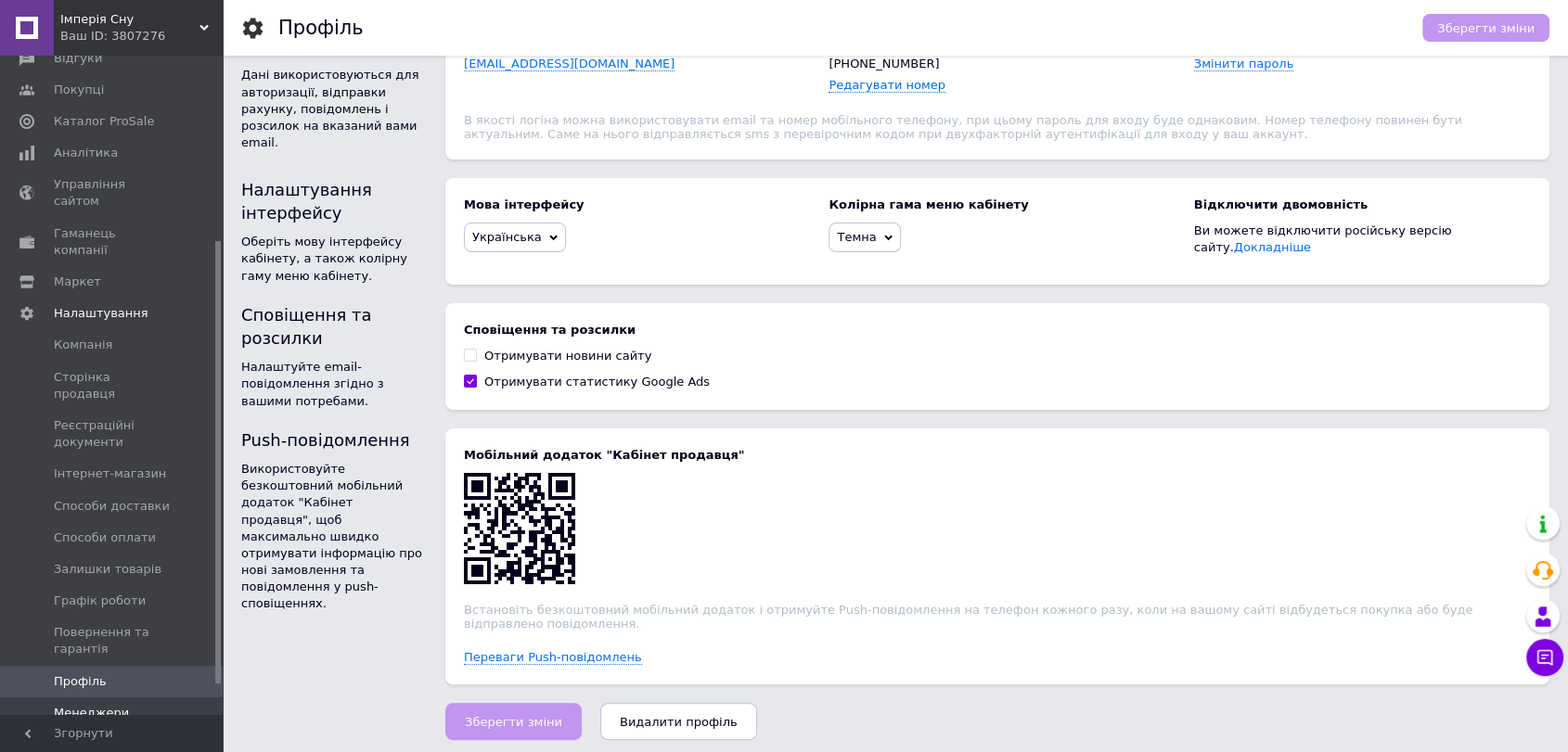
click at [103, 705] on span "Менеджери" at bounding box center [91, 714] width 75 height 17
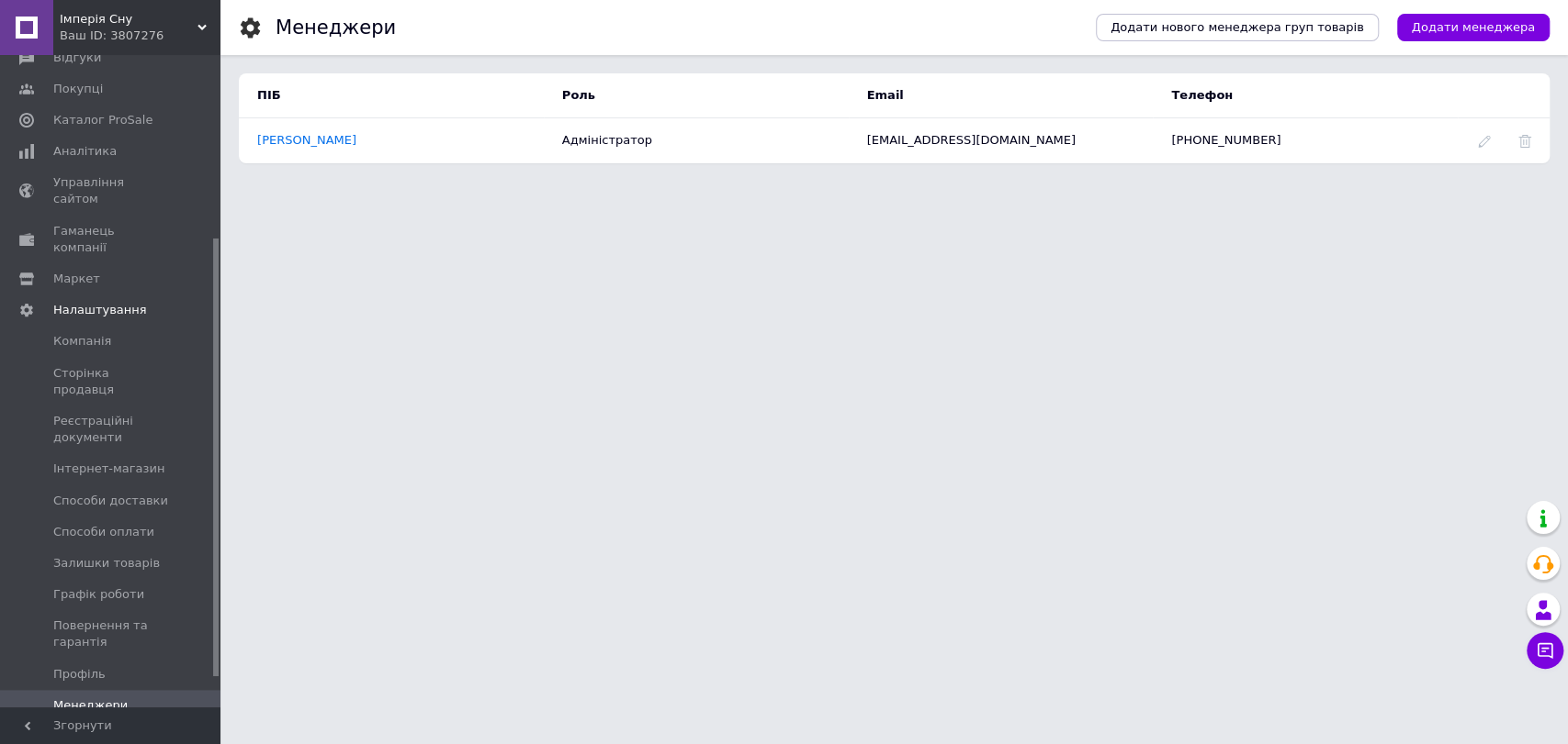
click at [108, 729] on span "Управління API-токенами" at bounding box center [112, 745] width 117 height 33
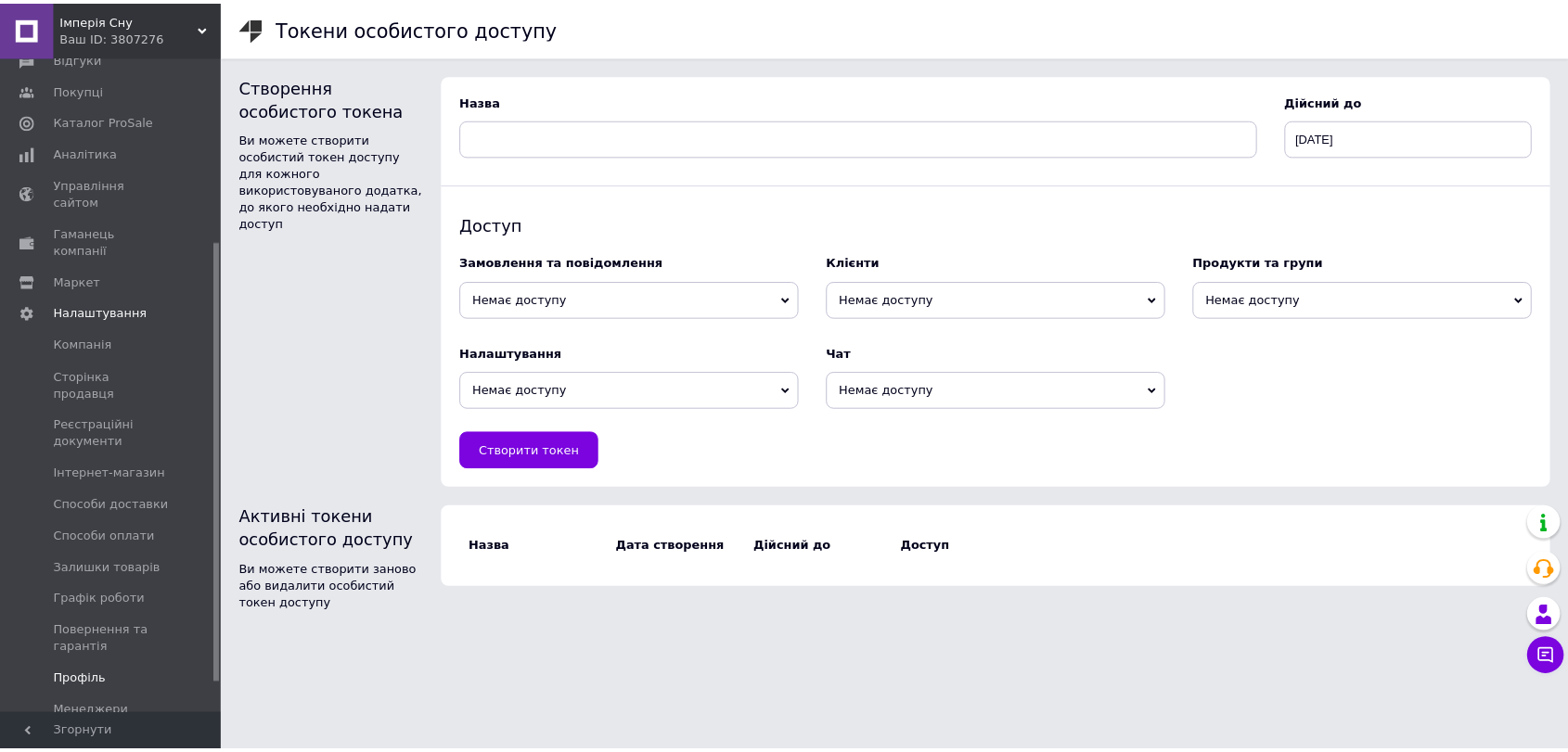
scroll to position [319, 0]
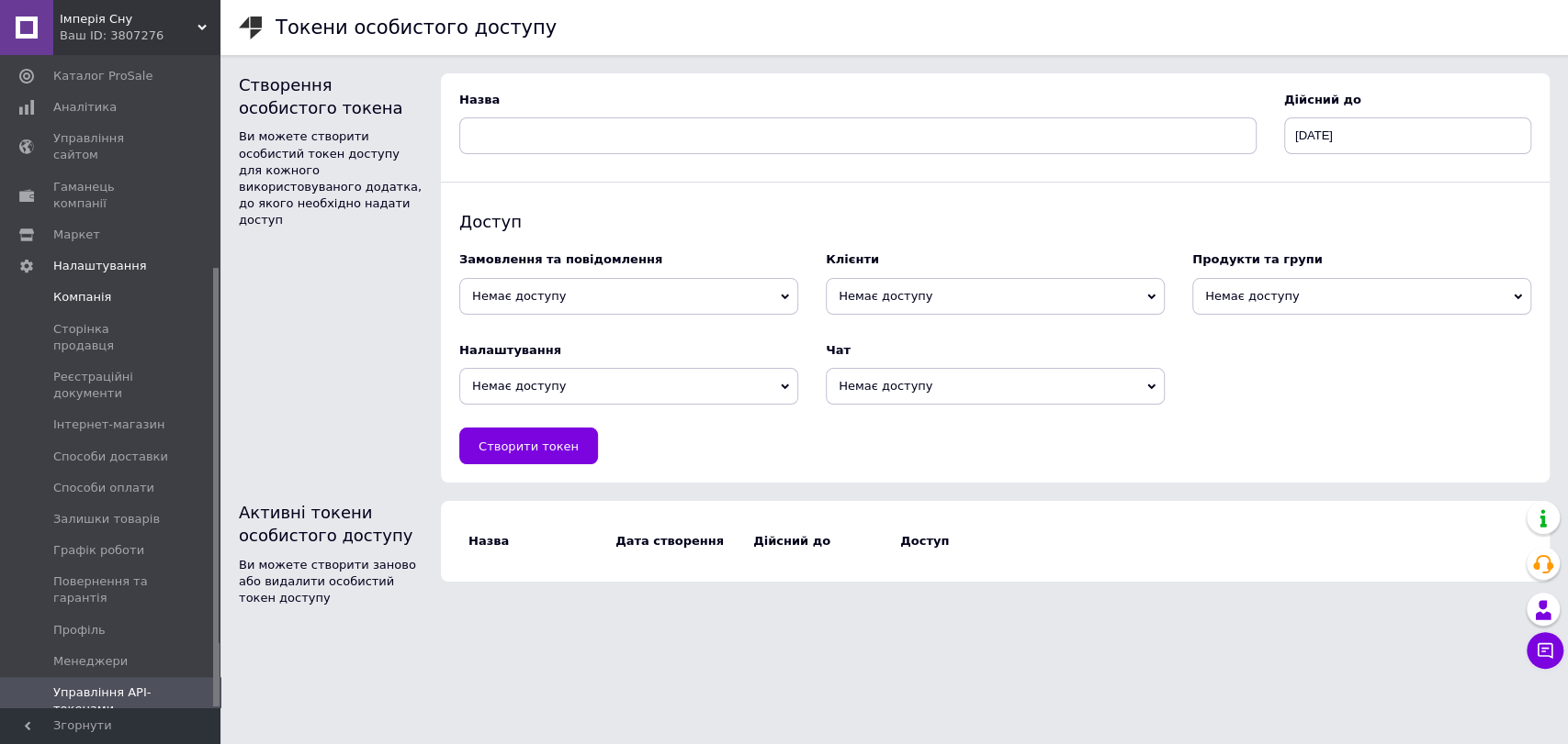
click at [95, 289] on span "Компанія" at bounding box center [82, 297] width 57 height 17
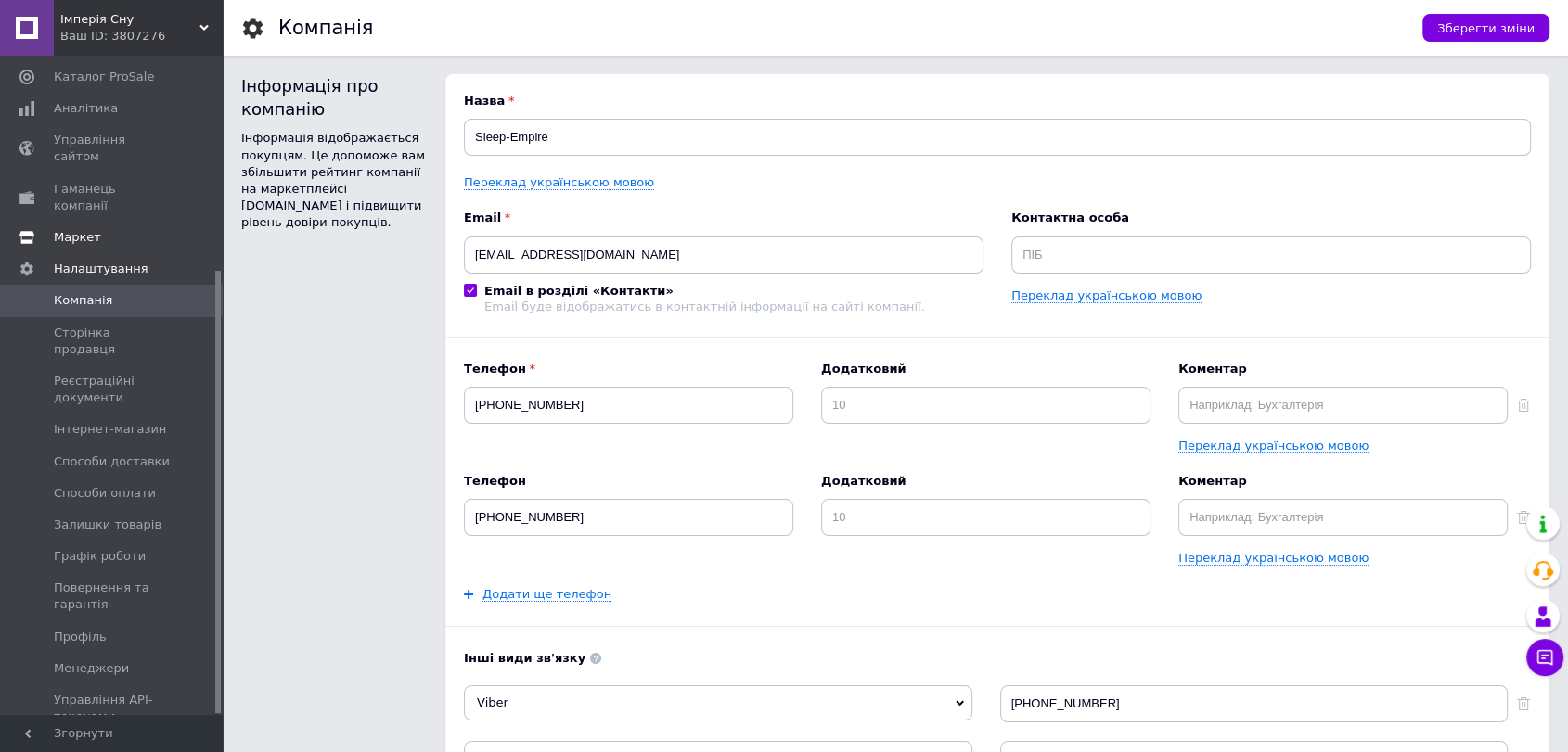
click at [95, 229] on span "Маркет" at bounding box center [78, 238] width 48 height 17
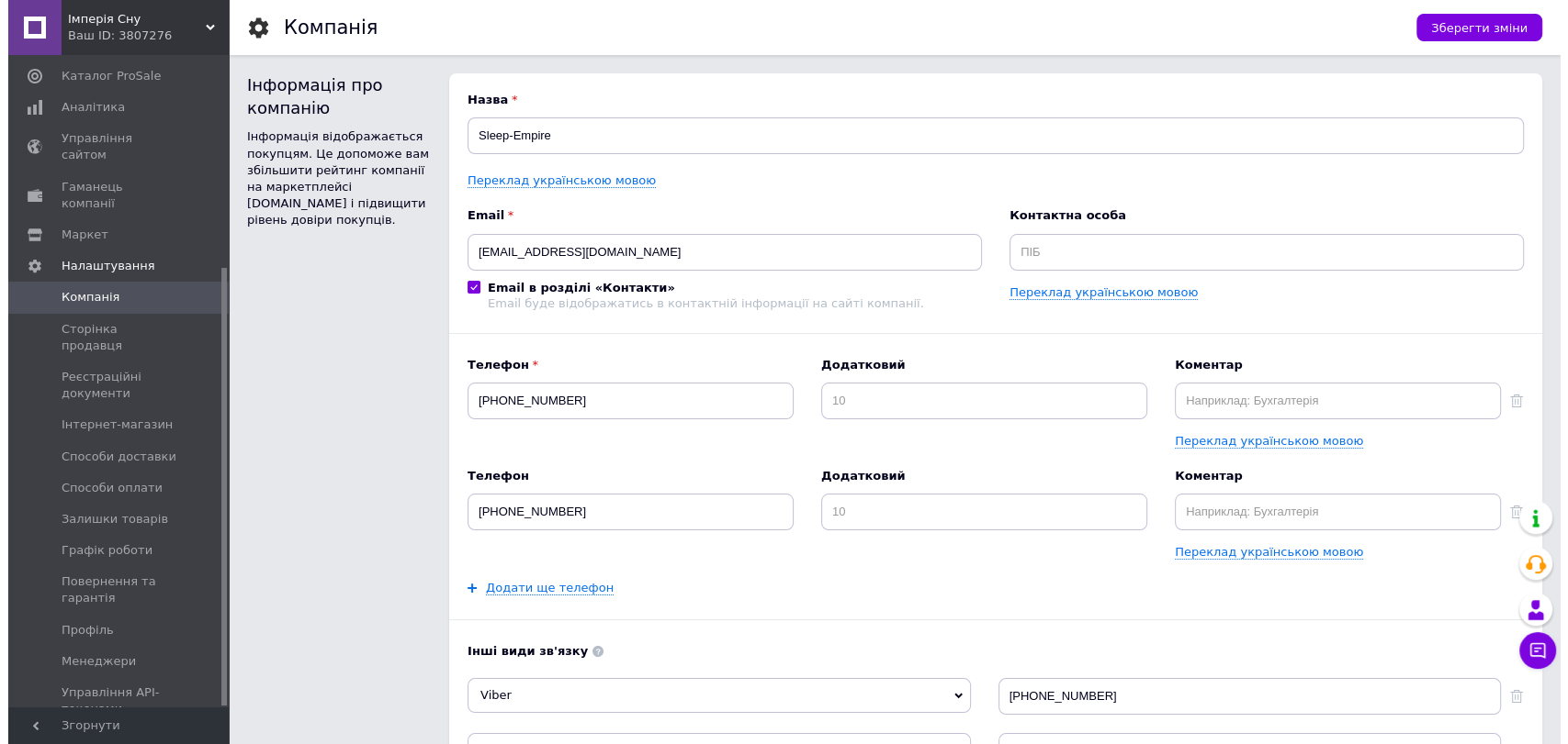
scroll to position [15, 0]
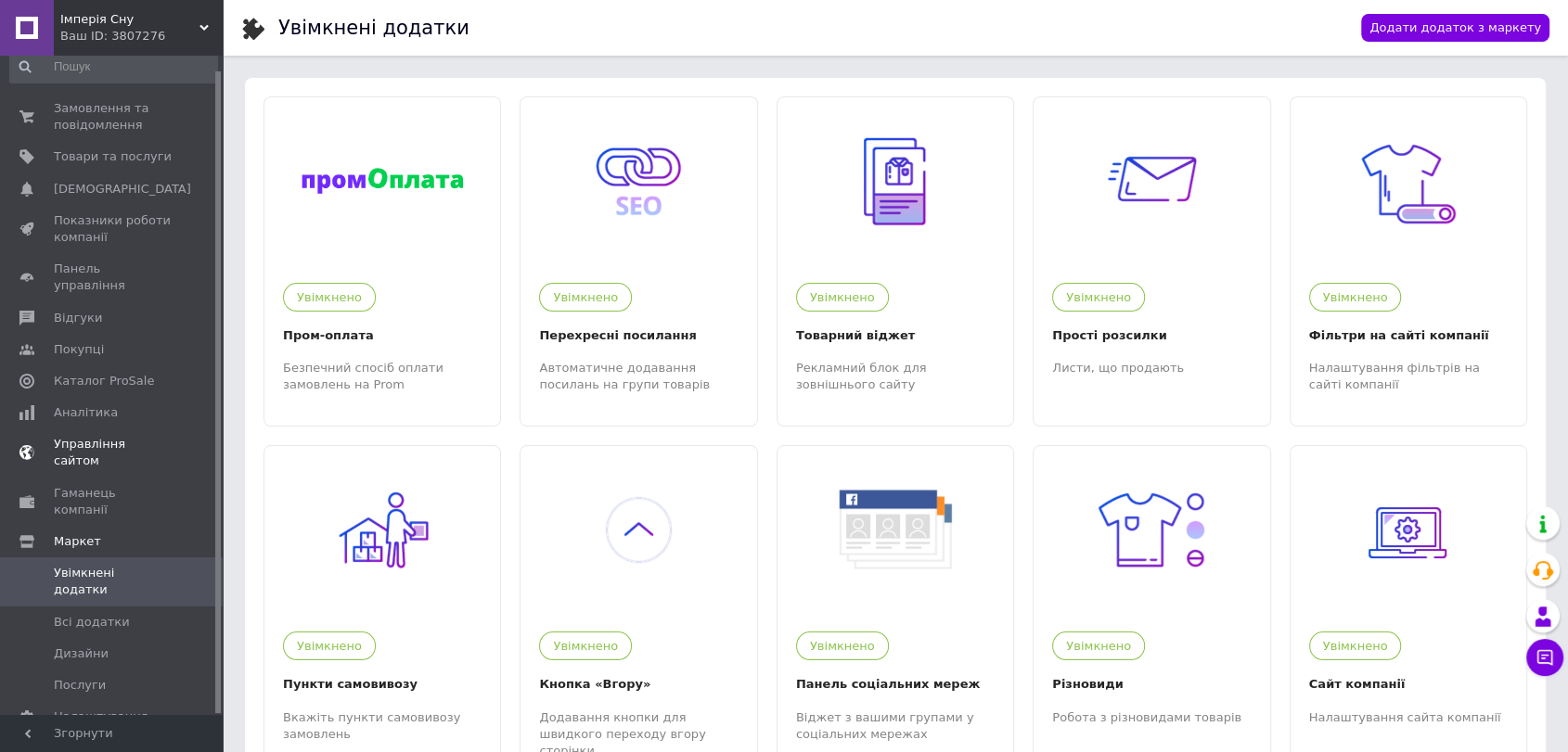
click at [105, 436] on span "Управління сайтом" at bounding box center [113, 453] width 118 height 33
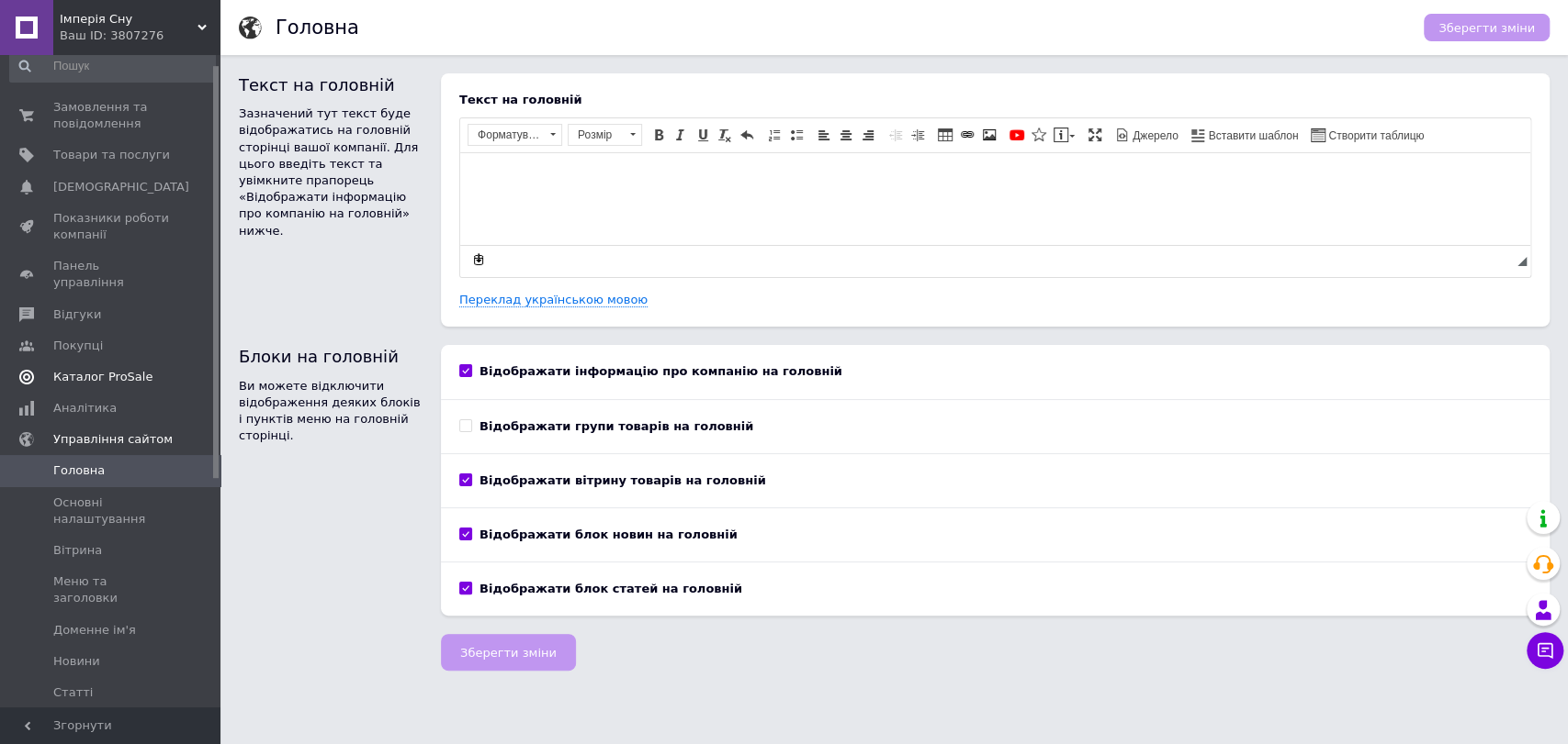
click at [98, 369] on span "Каталог ProSale" at bounding box center [103, 377] width 99 height 17
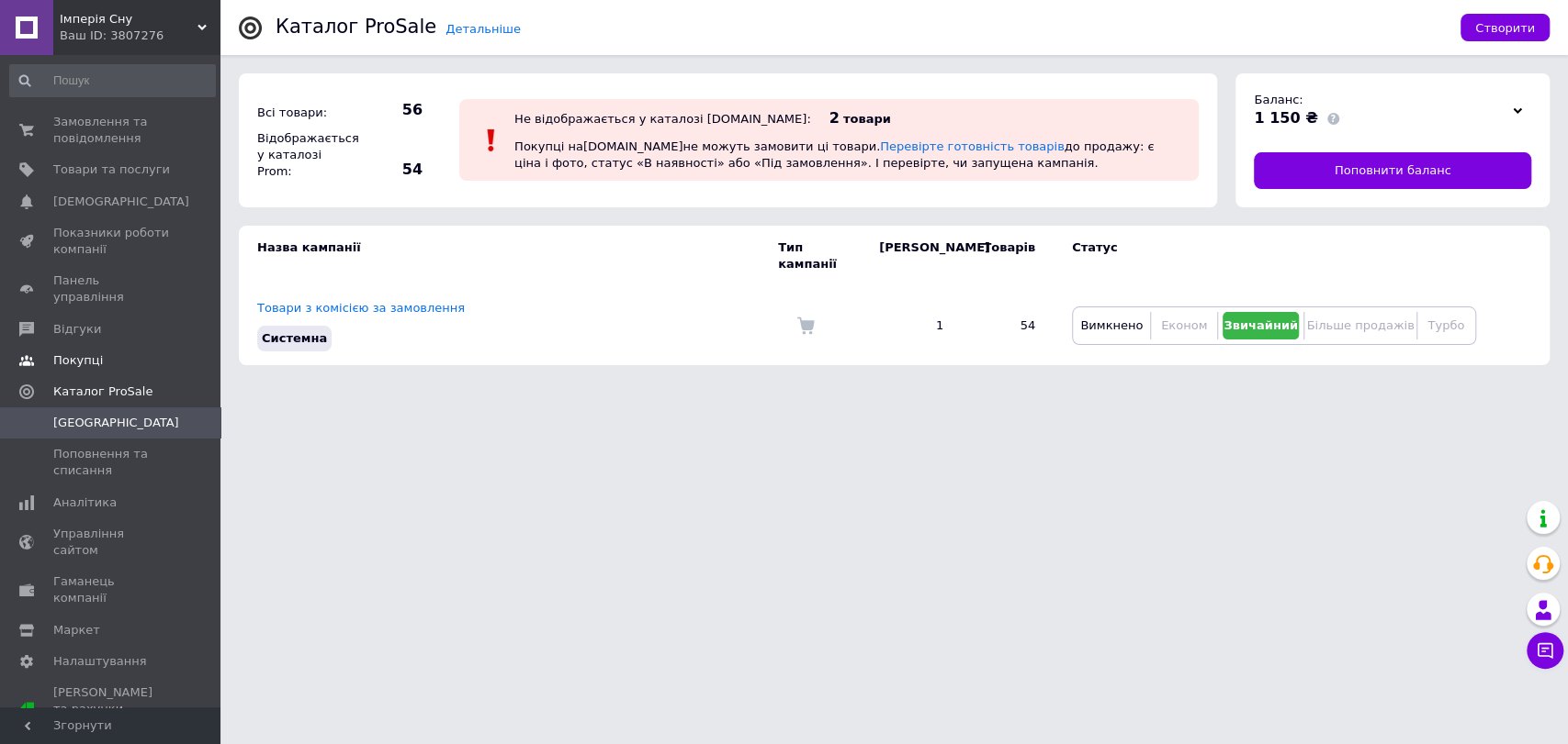
click at [83, 353] on span "Покупці" at bounding box center [78, 361] width 50 height 17
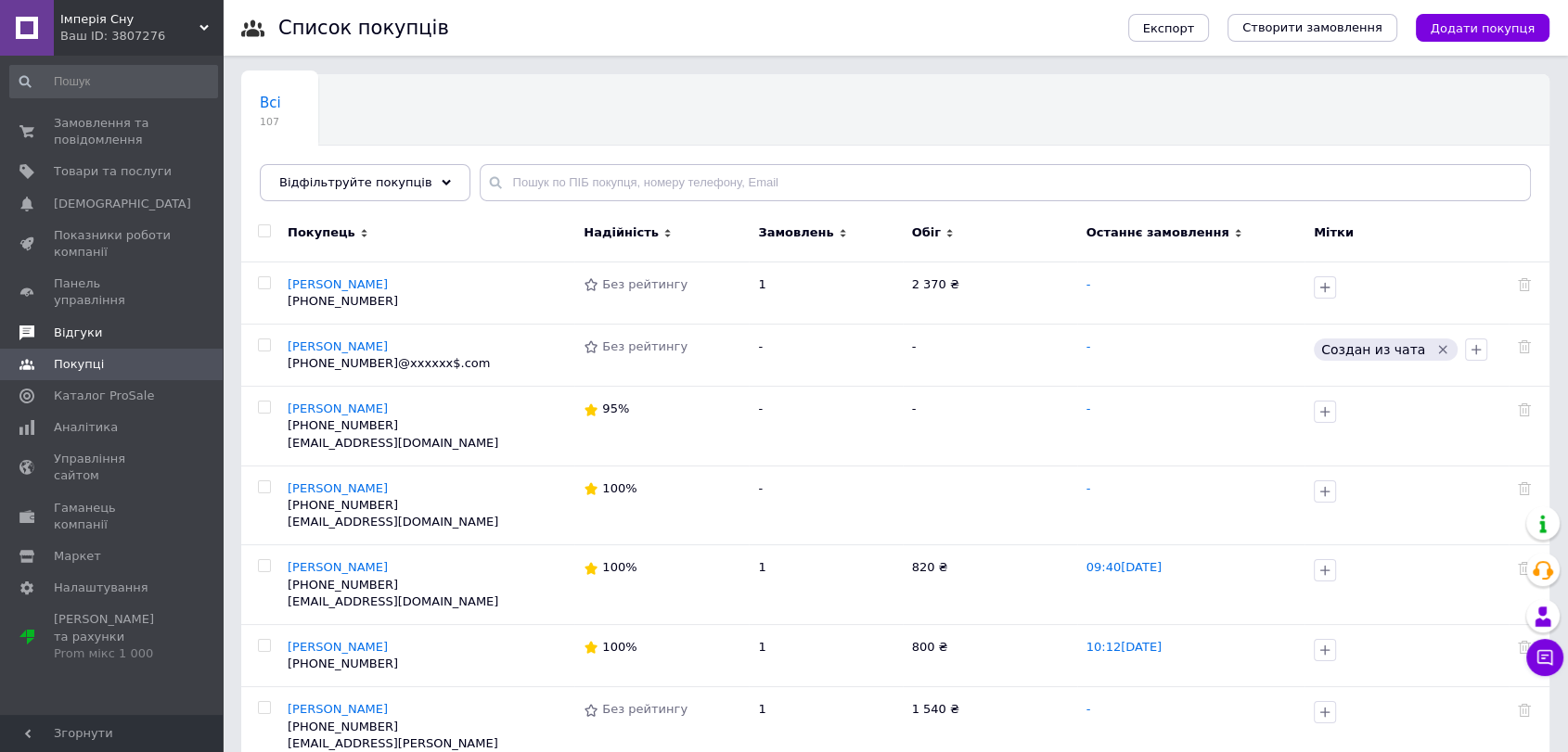
click at [79, 325] on span "Відгуки" at bounding box center [78, 334] width 48 height 17
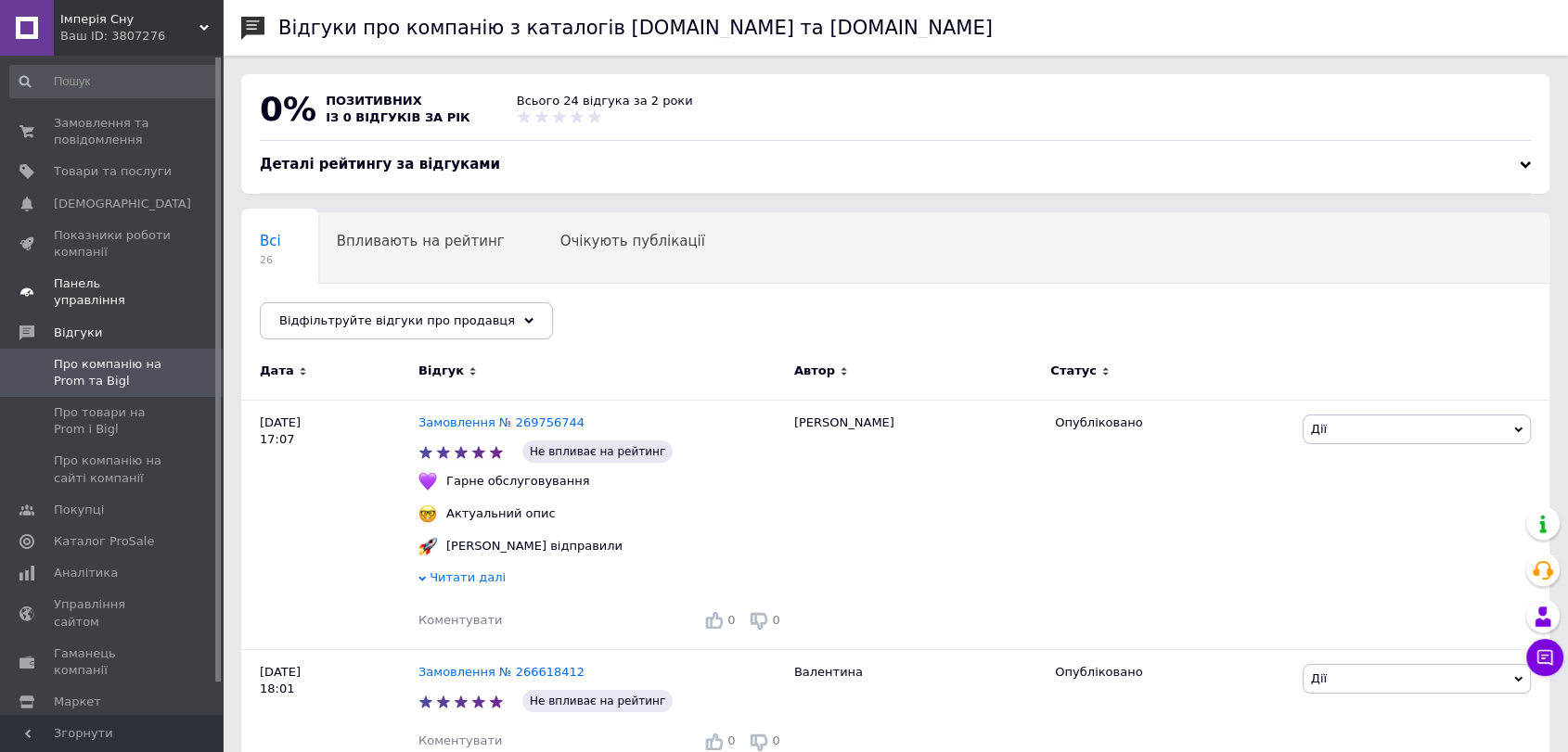
click at [105, 283] on span "Панель управління" at bounding box center [113, 292] width 118 height 33
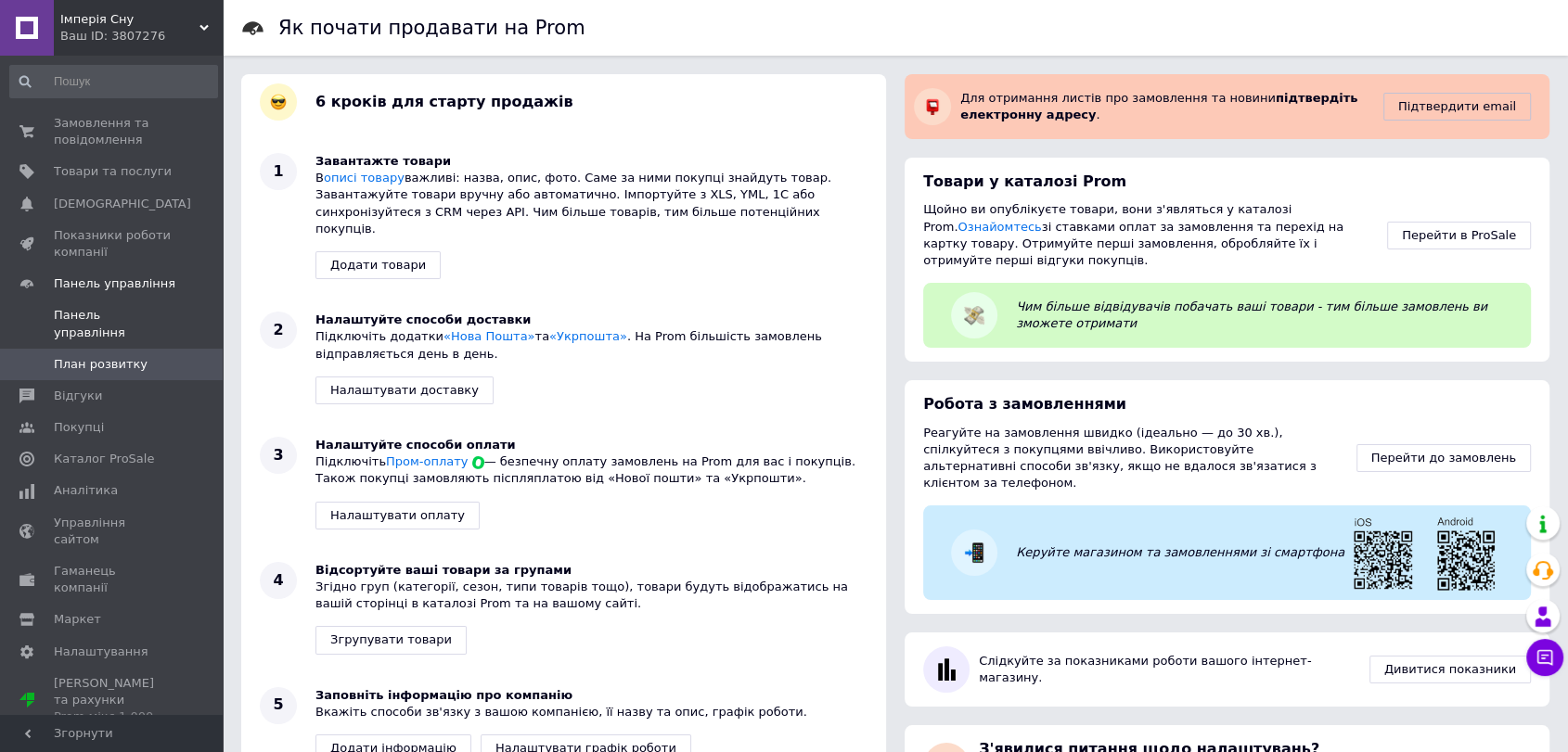
click at [114, 318] on span "Панель управління" at bounding box center [113, 323] width 118 height 33
click at [119, 357] on span "План розвитку" at bounding box center [101, 365] width 94 height 17
click at [107, 247] on span "Показники роботи компанії" at bounding box center [113, 243] width 118 height 33
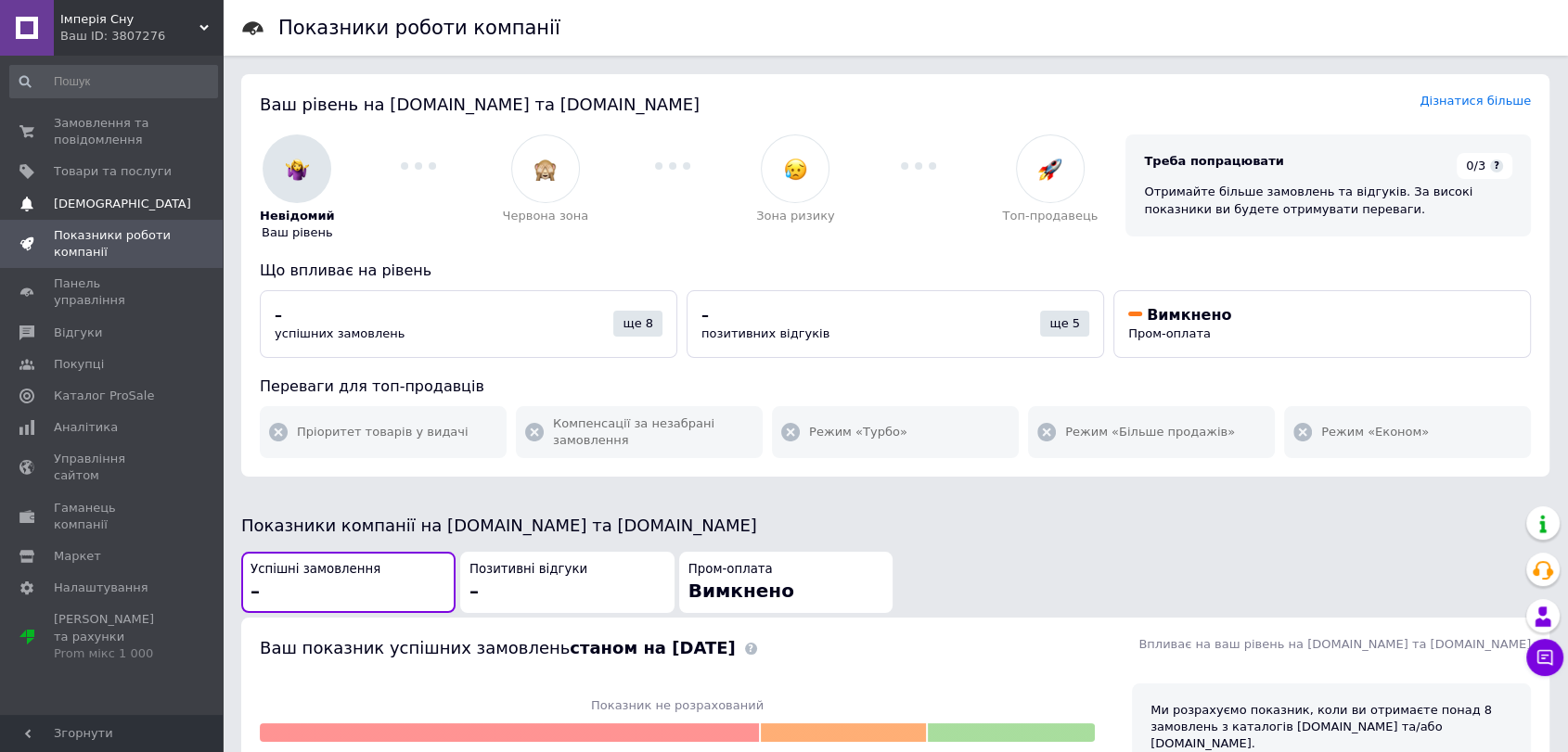
click at [119, 199] on span "[DEMOGRAPHIC_DATA]" at bounding box center [123, 204] width 137 height 17
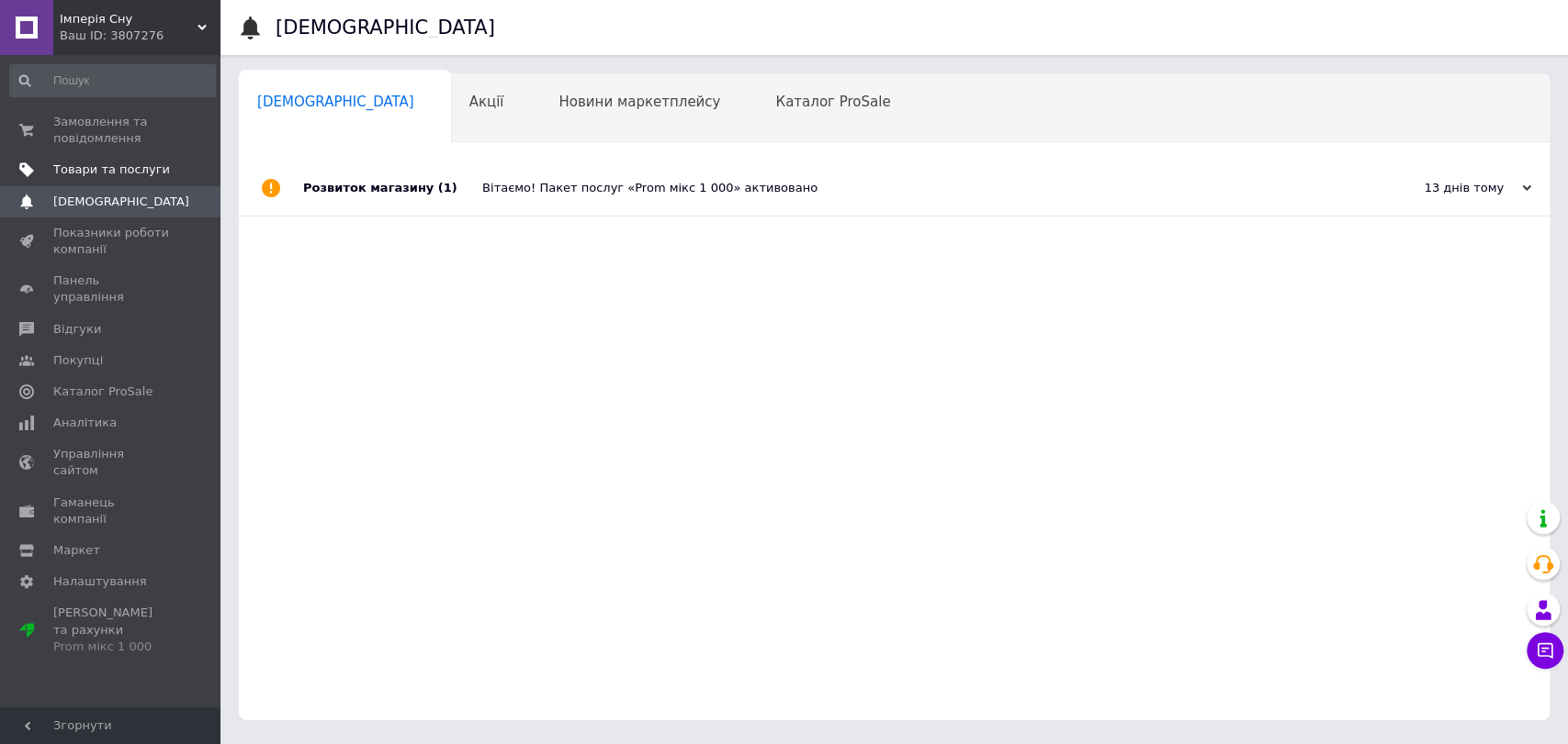
click at [117, 182] on link "Товари та послуги" at bounding box center [112, 169] width 225 height 31
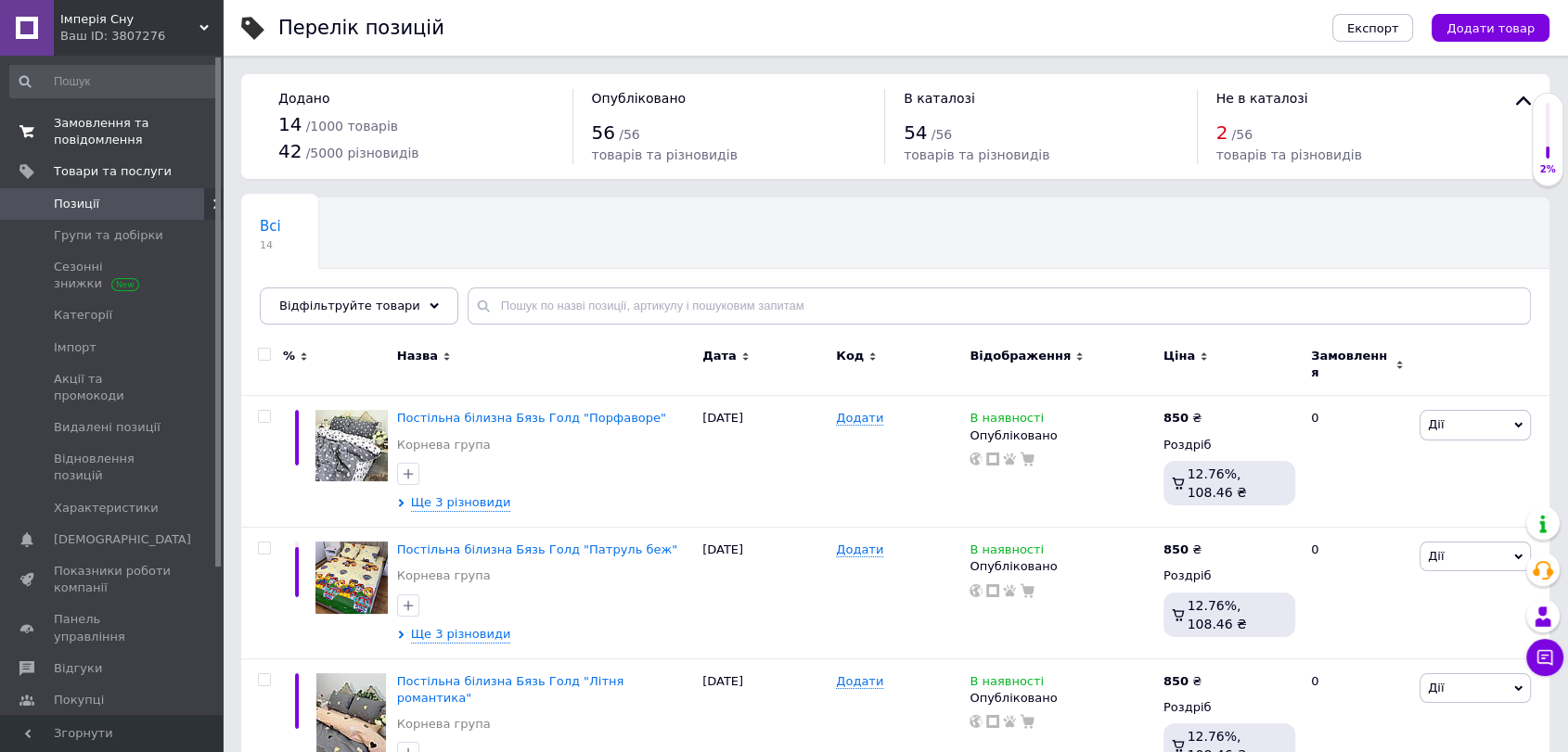
click at [104, 140] on span "Замовлення та повідомлення" at bounding box center [113, 131] width 118 height 33
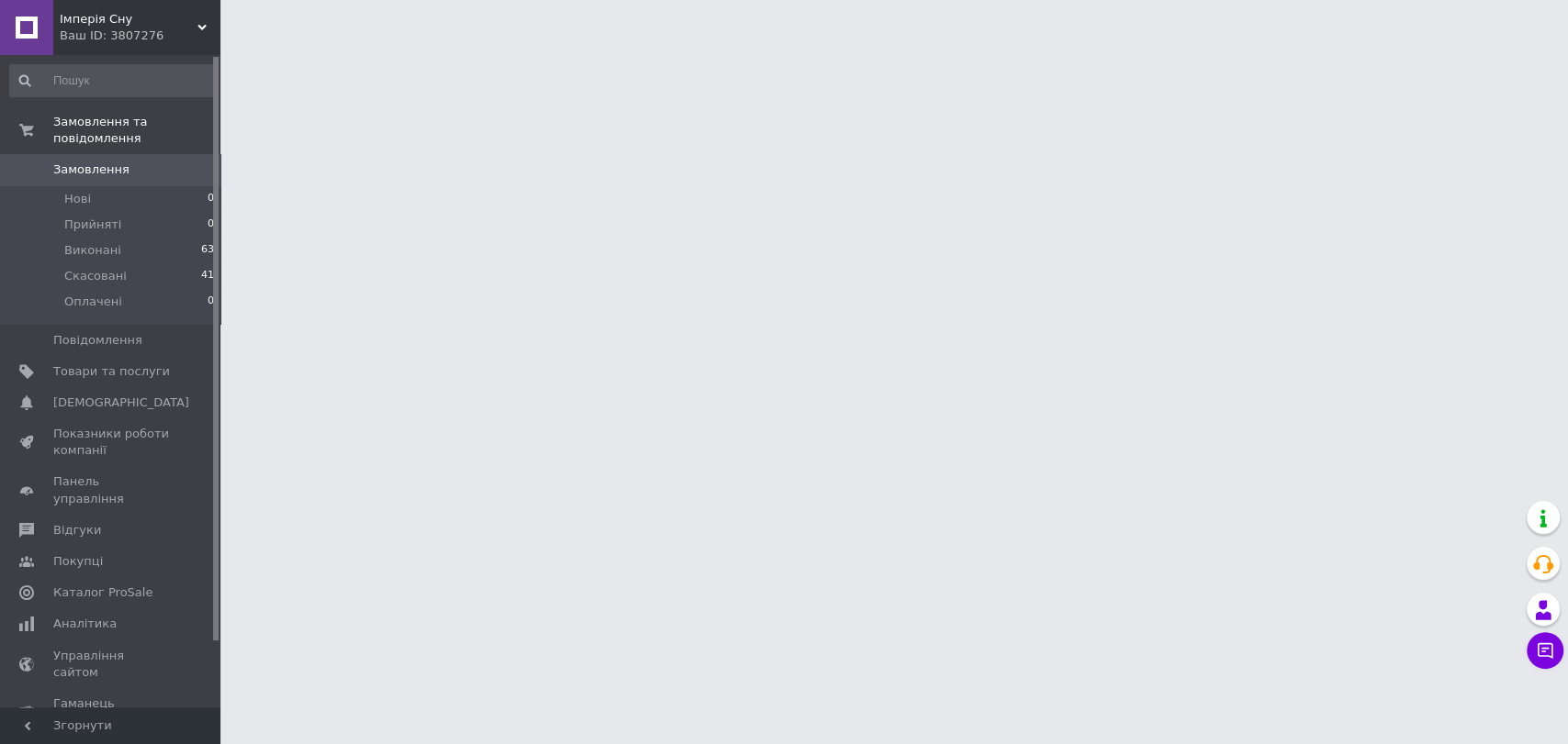
click at [95, 39] on div "Ваш ID: 3807276" at bounding box center [139, 36] width 161 height 17
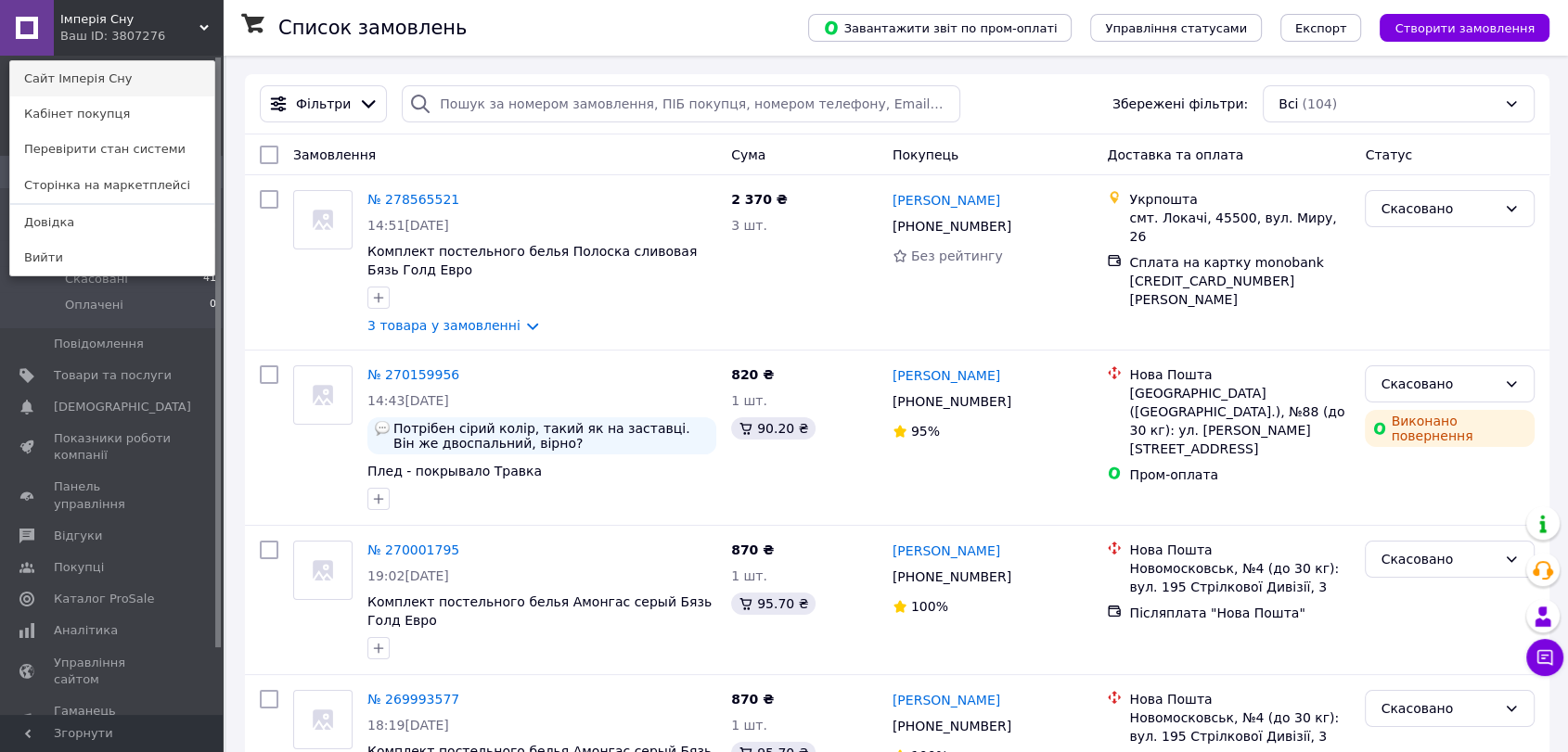
click at [95, 82] on link "Сайт Імперія Сну" at bounding box center [112, 78] width 204 height 35
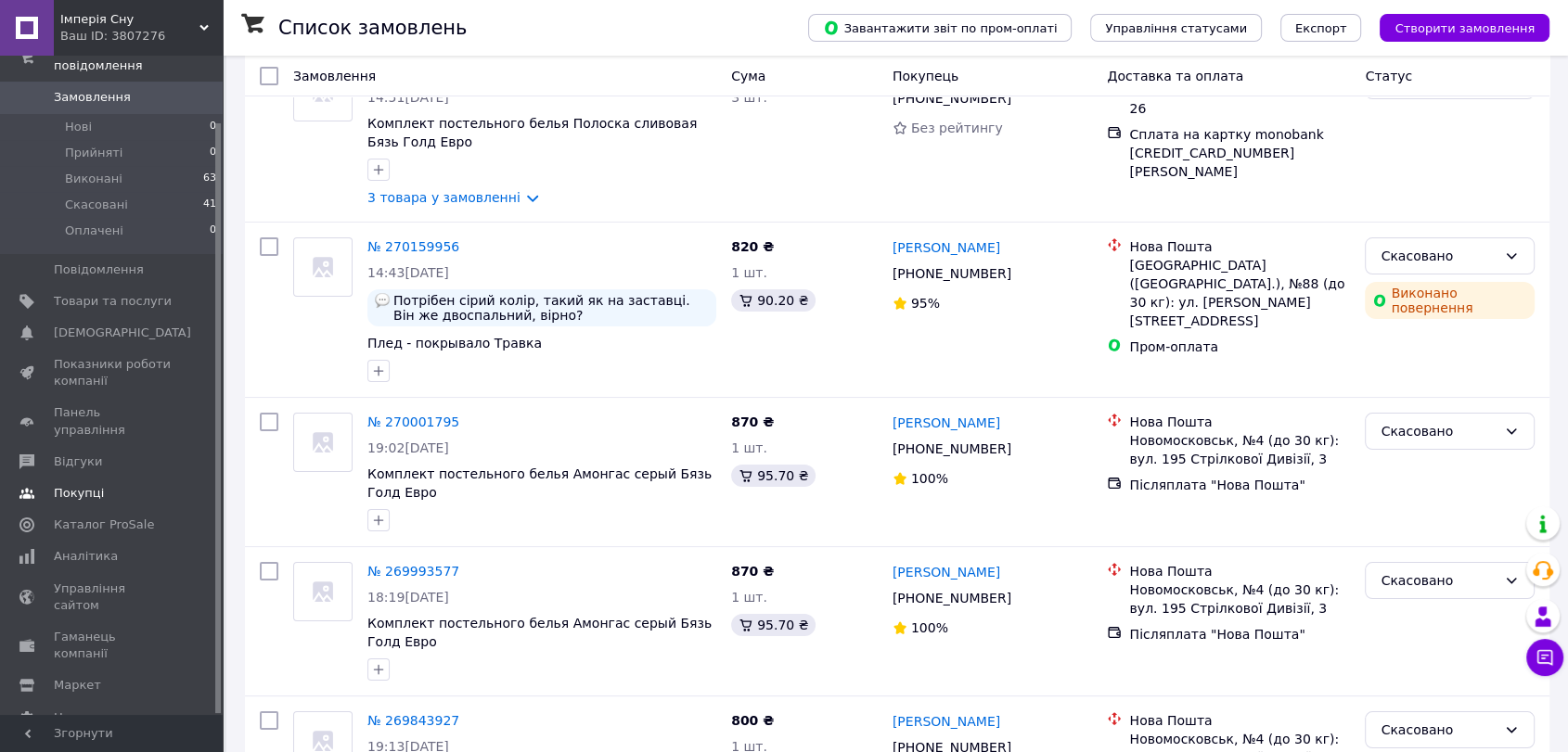
scroll to position [412, 0]
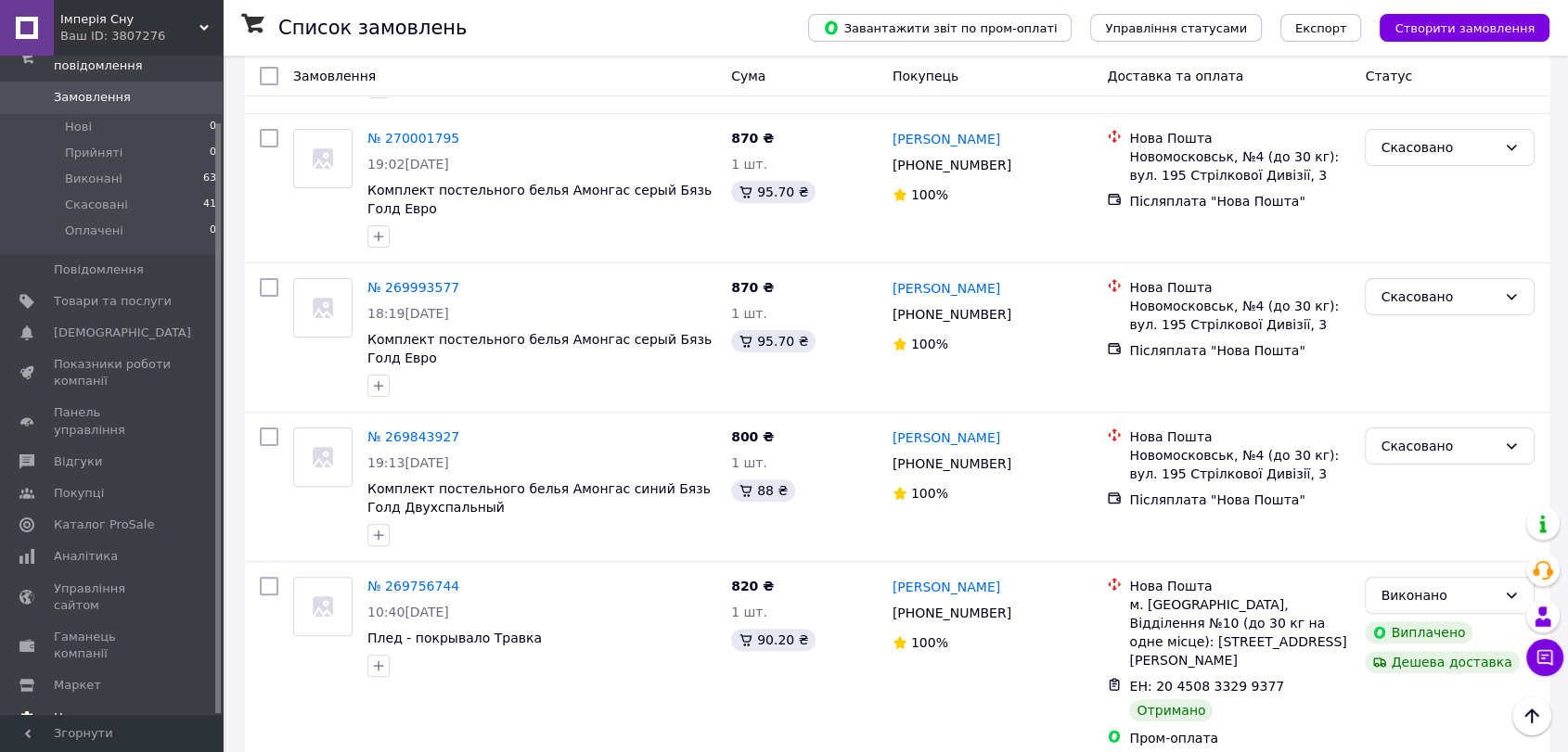
click at [109, 709] on span "Налаштування" at bounding box center [102, 718] width 95 height 17
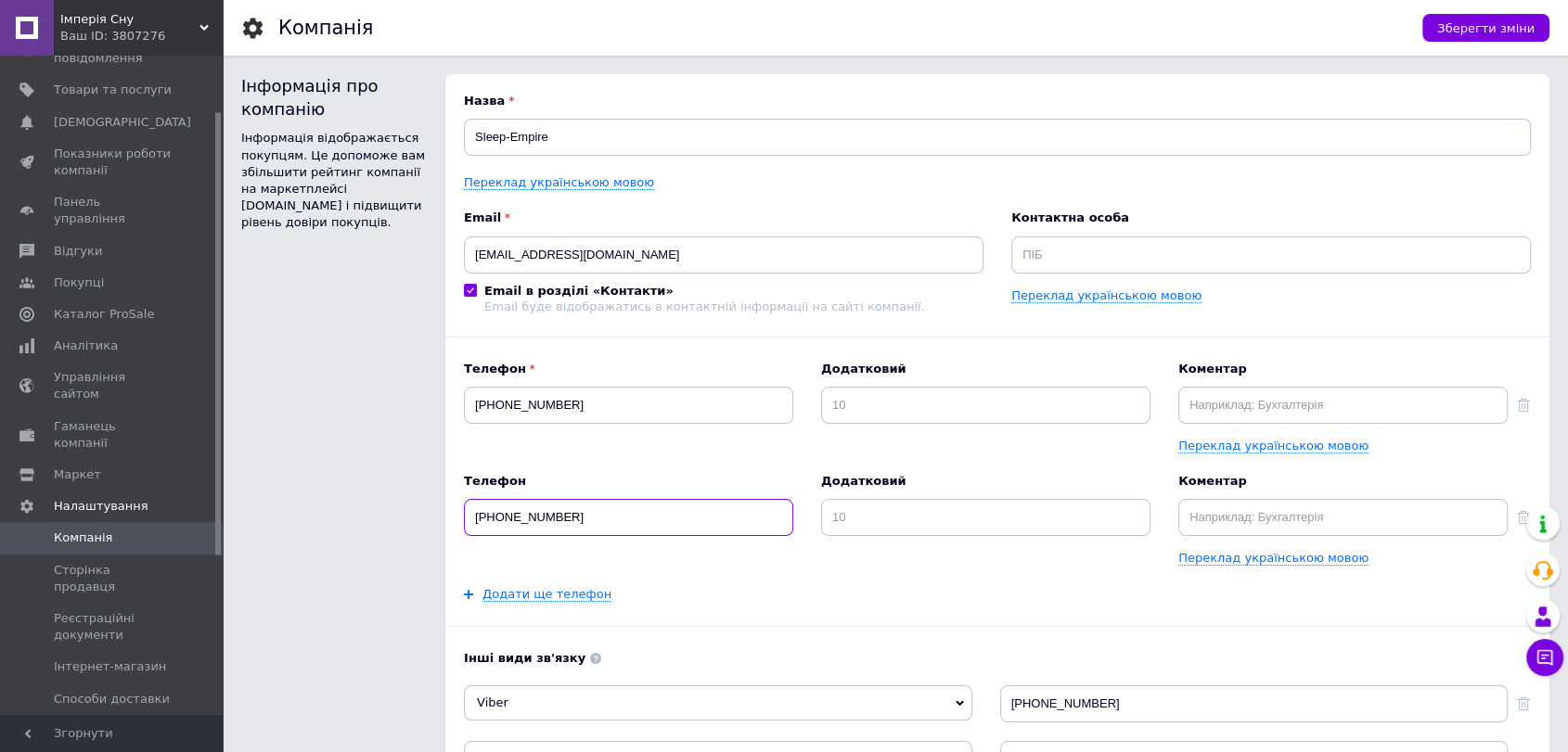
drag, startPoint x: 580, startPoint y: 524, endPoint x: 438, endPoint y: 515, distance: 142.3
click at [438, 515] on div "Інформація про компанію Інформація відображається покупцям. Це допоможе вам збі…" at bounding box center [896, 596] width 1308 height 1045
click at [1484, 21] on span "Зберегти зміни" at bounding box center [1485, 28] width 97 height 14
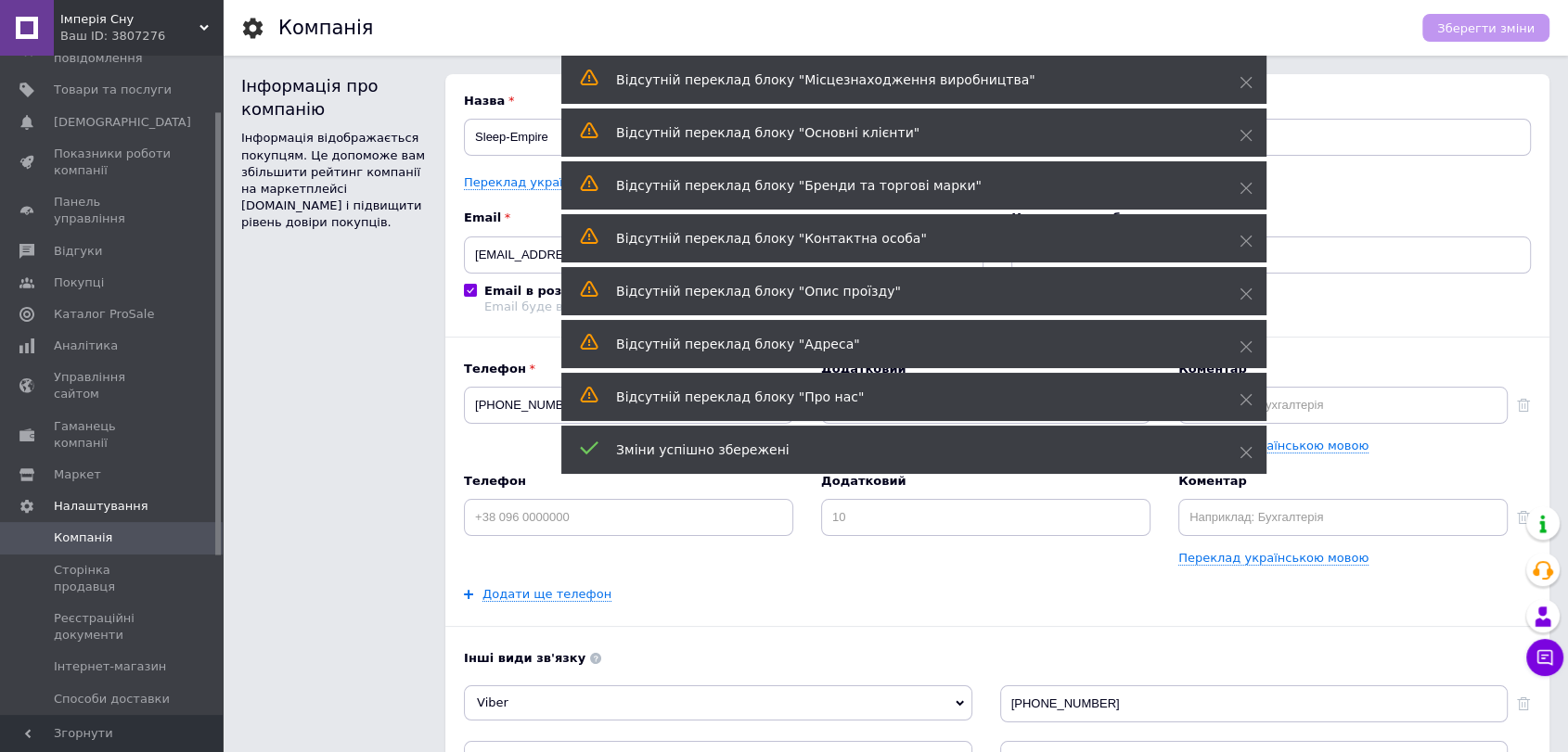
click at [90, 18] on span "Імперія Сну" at bounding box center [129, 20] width 139 height 17
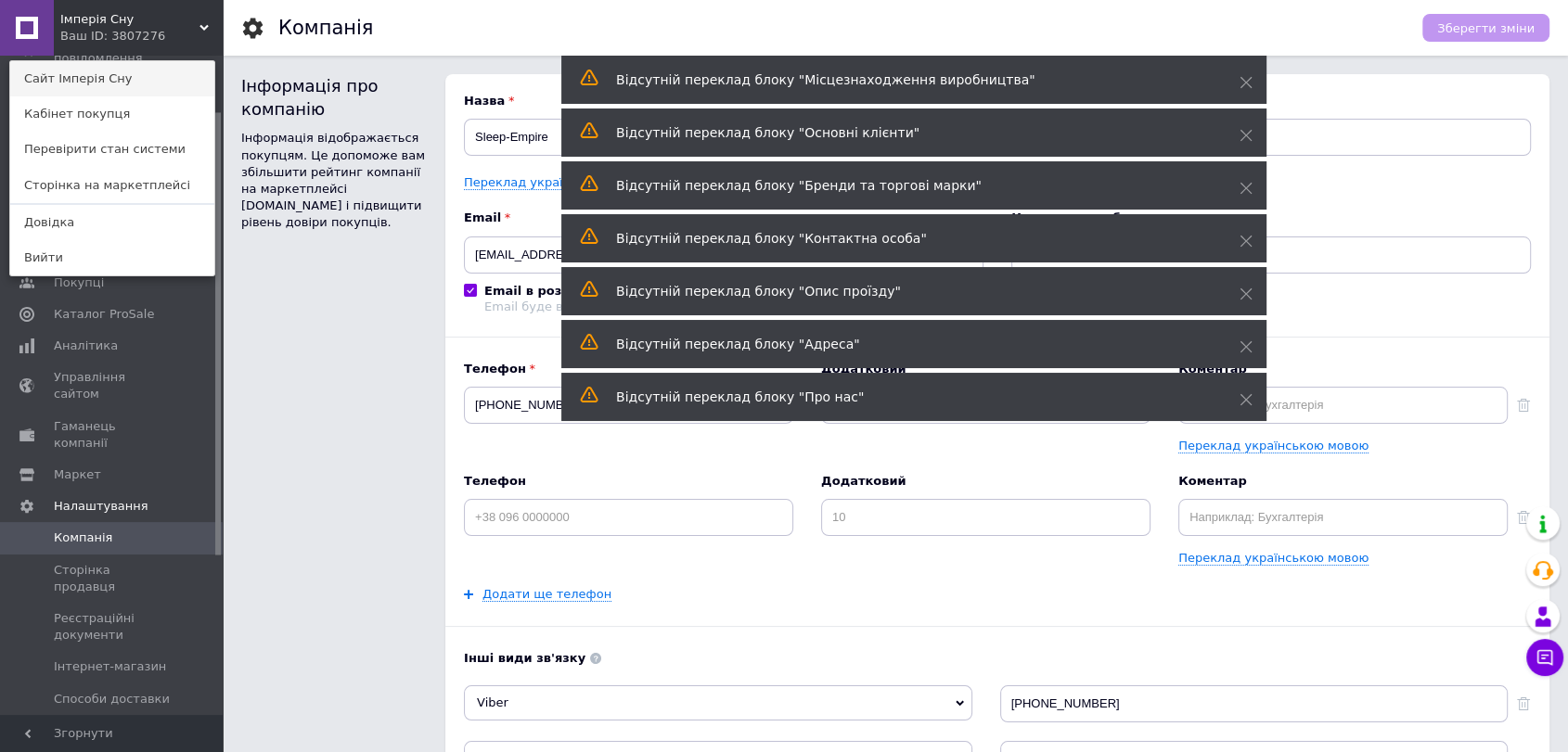
click at [89, 72] on link "Сайт Імперія Сну" at bounding box center [112, 78] width 204 height 35
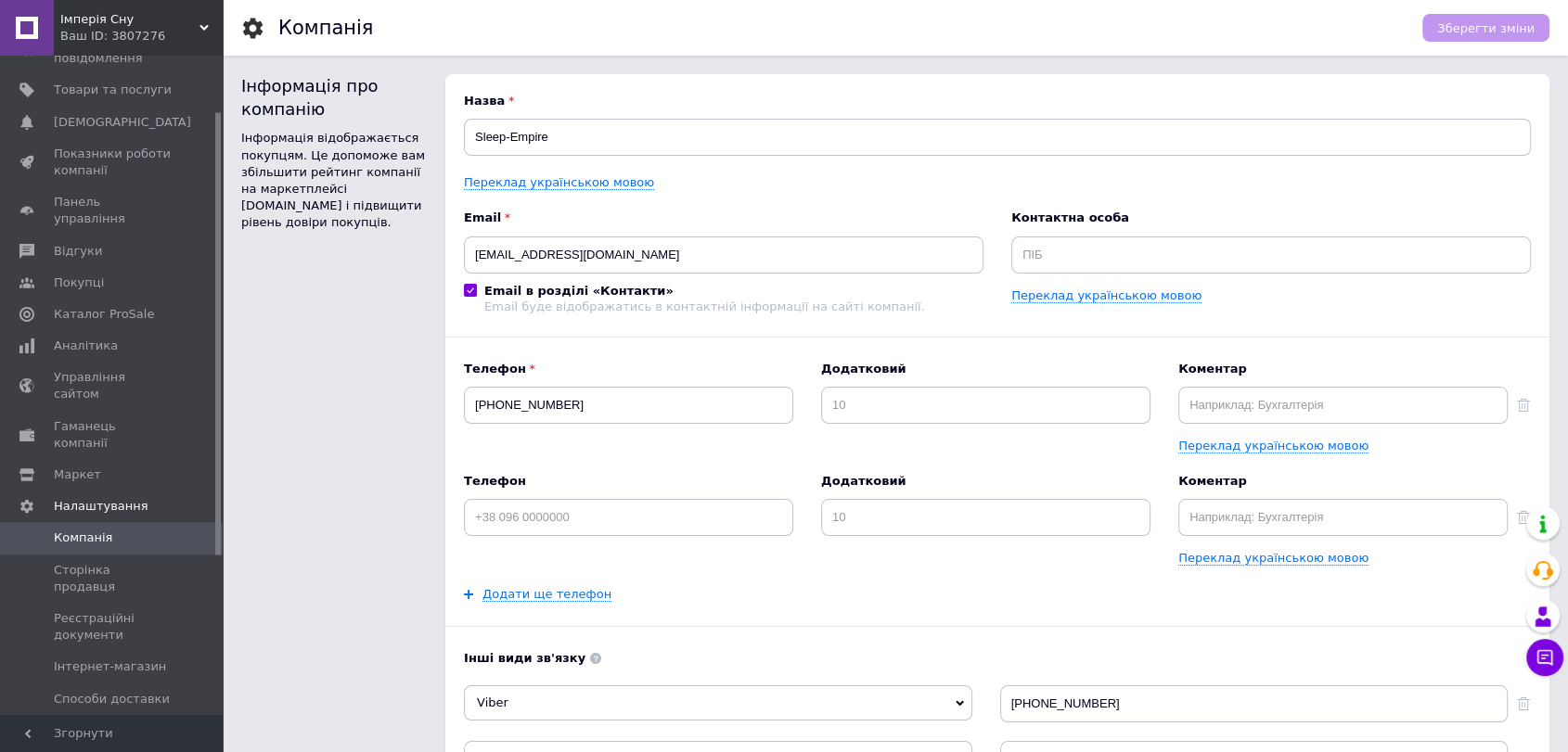
click at [72, 31] on div "Ваш ID: 3807276" at bounding box center [141, 36] width 163 height 17
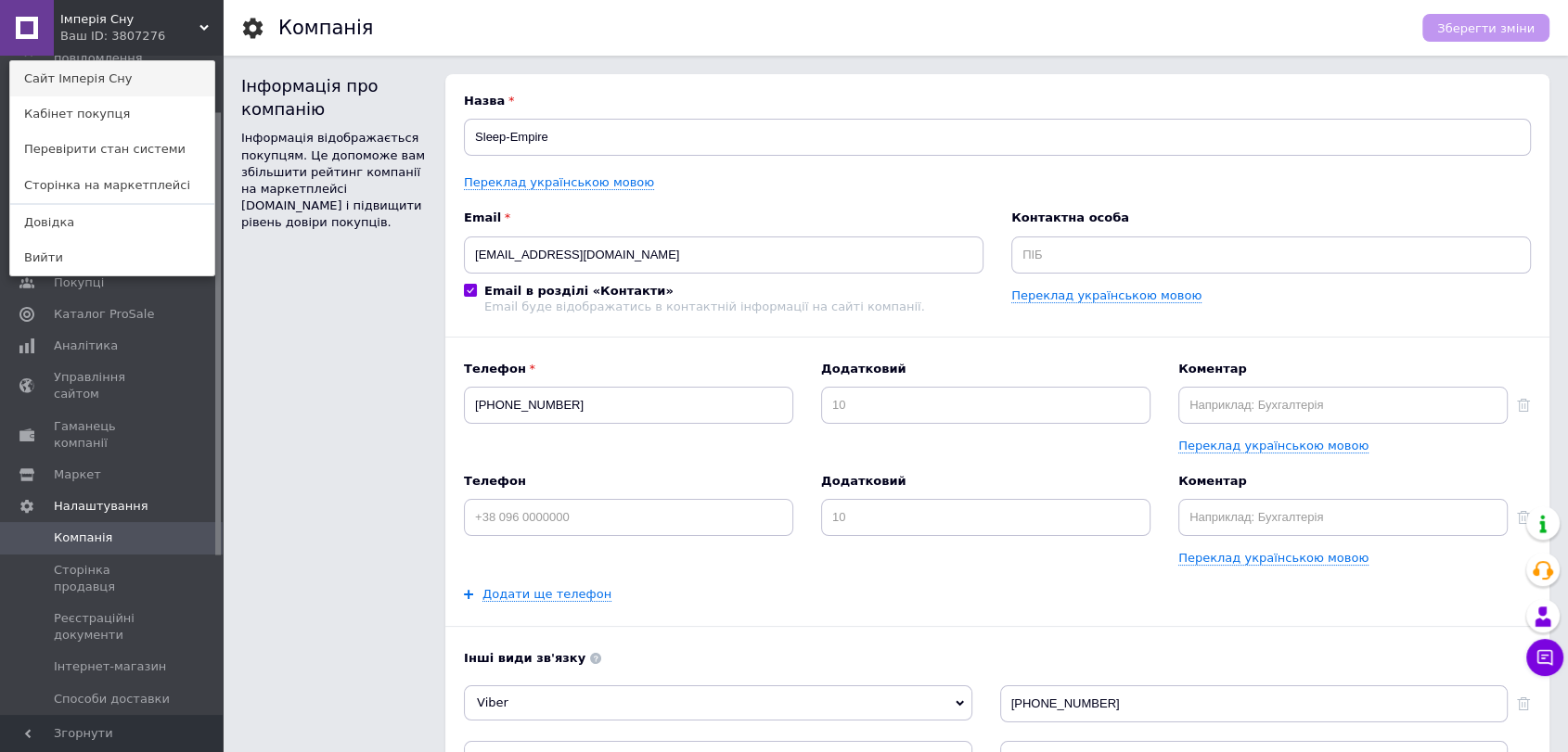
click at [82, 76] on link "Сайт Імперія Сну" at bounding box center [112, 78] width 204 height 35
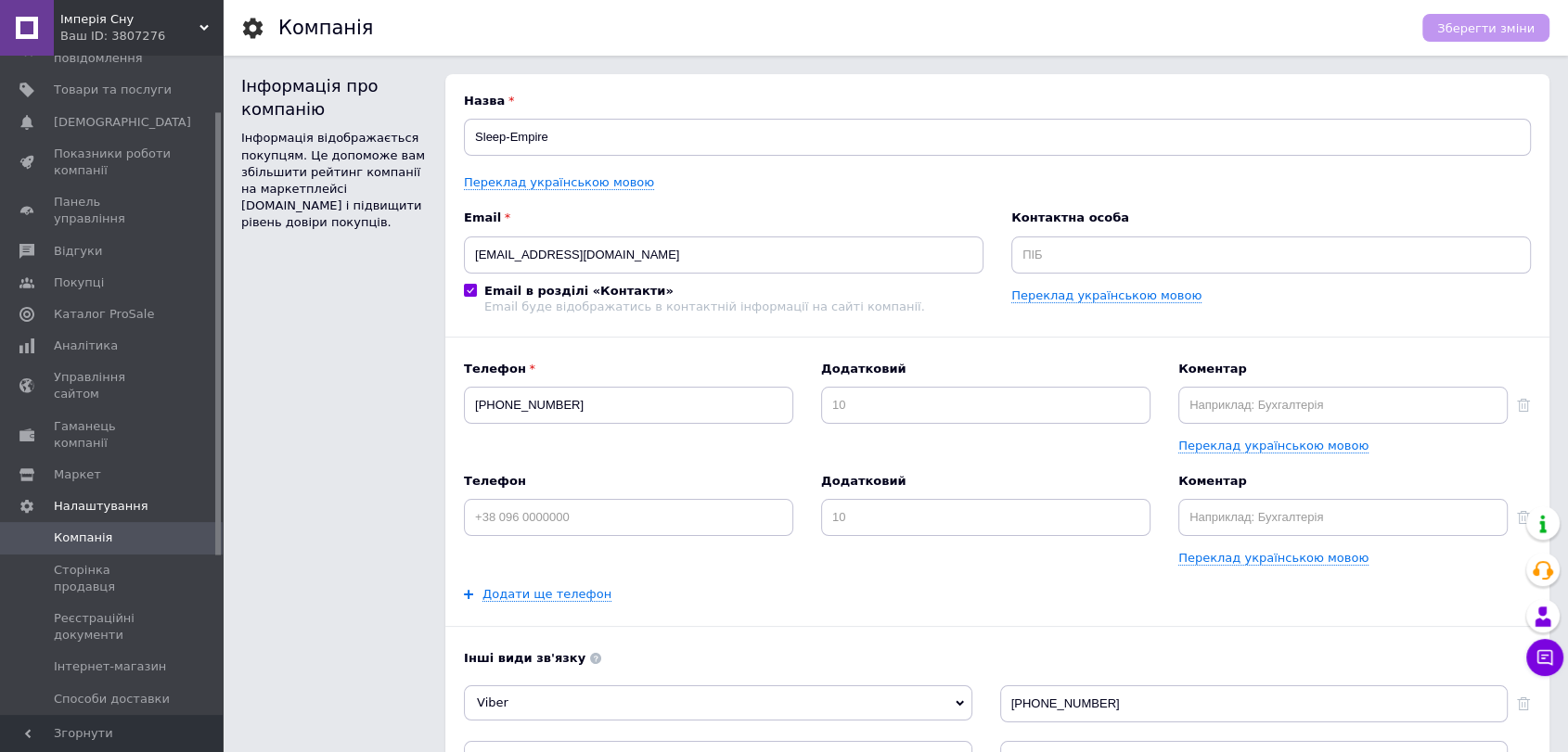
click at [122, 42] on div "Ваш ID: 3807276" at bounding box center [141, 36] width 163 height 17
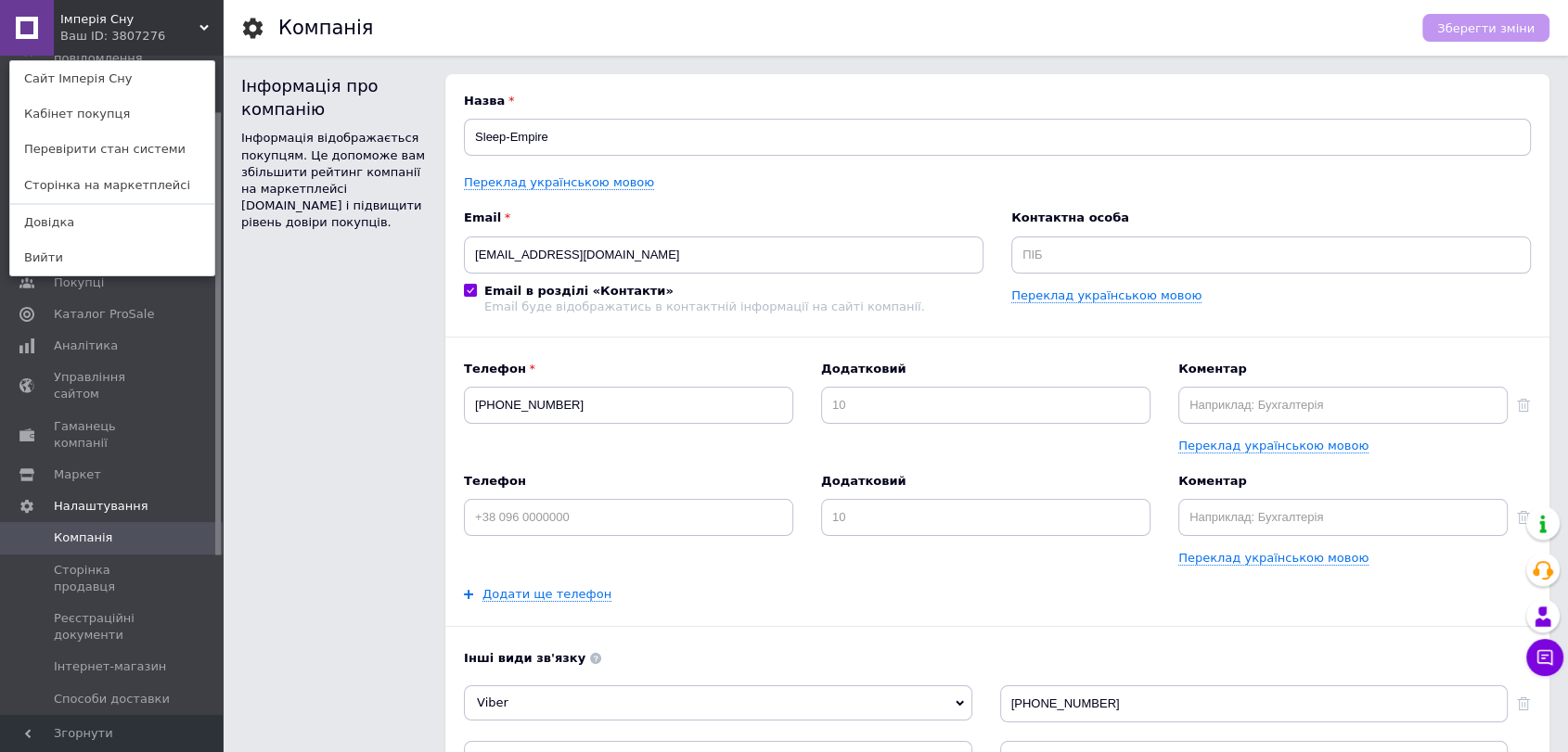
click at [278, 313] on div "Інформація про компанію Інформація відображається покупцям. Це допоможе вам збі…" at bounding box center [334, 596] width 185 height 1045
click at [101, 369] on span "Управління сайтом" at bounding box center [113, 385] width 118 height 33
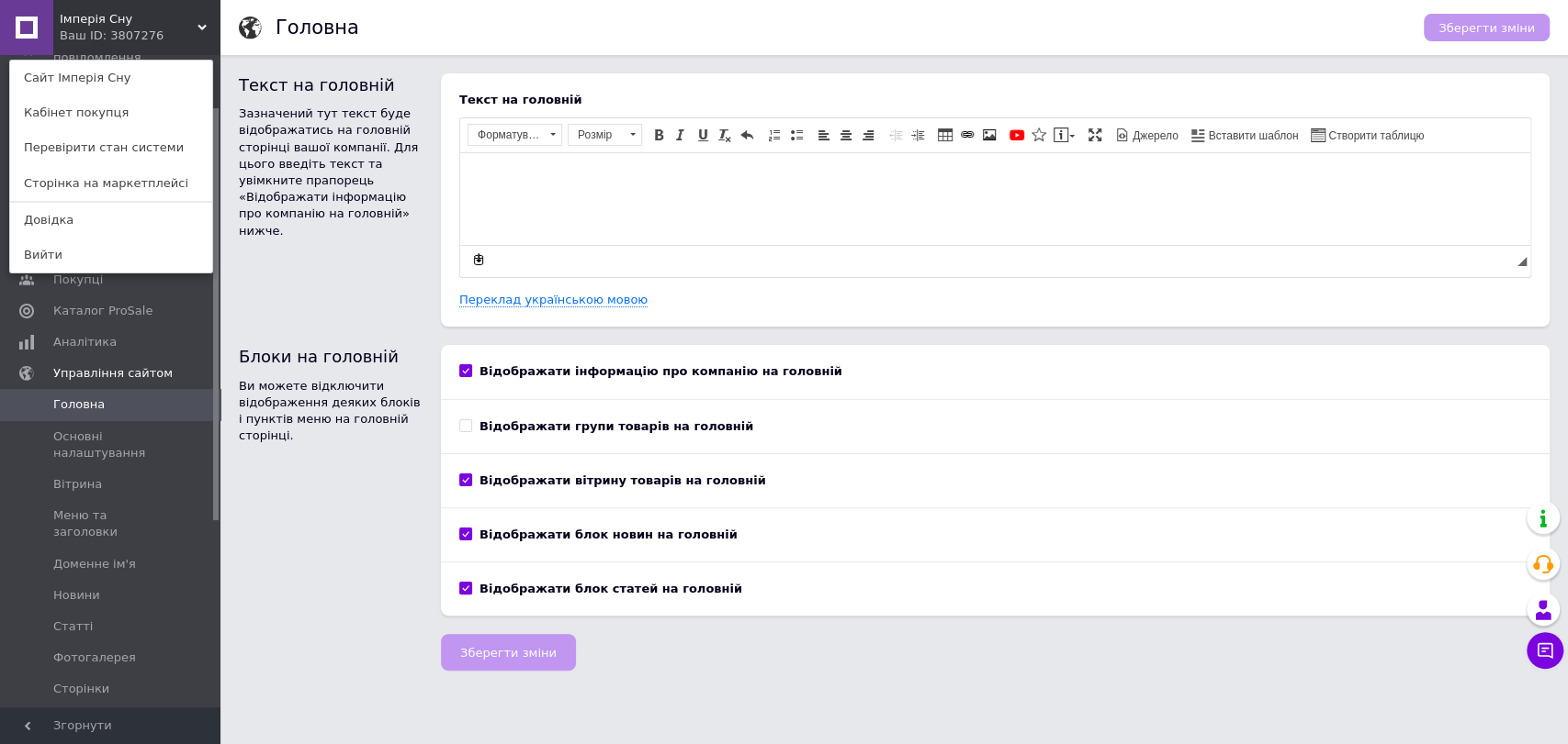
click at [107, 36] on div "Ваш ID: 3807276" at bounding box center [98, 36] width 77 height 17
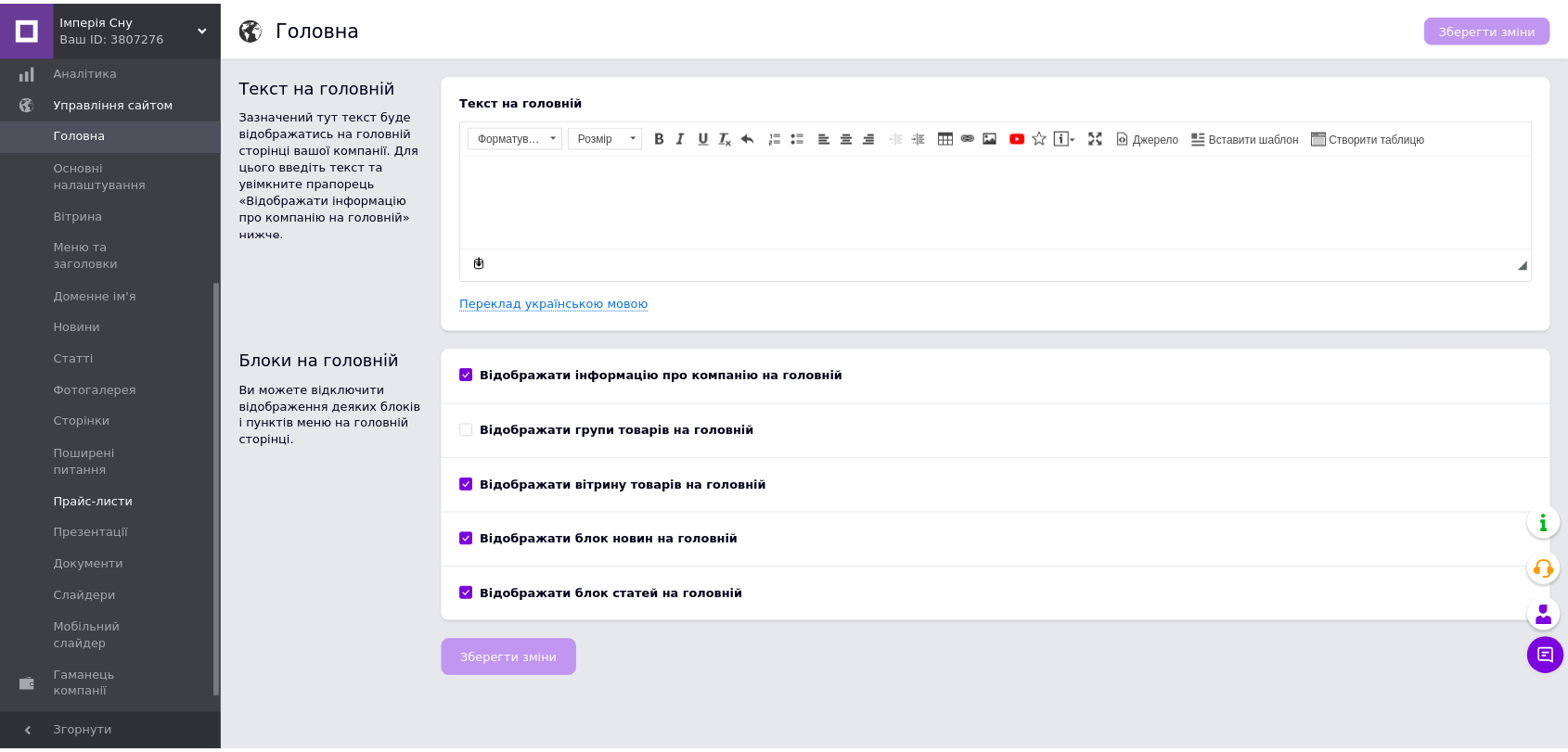
scroll to position [379, 0]
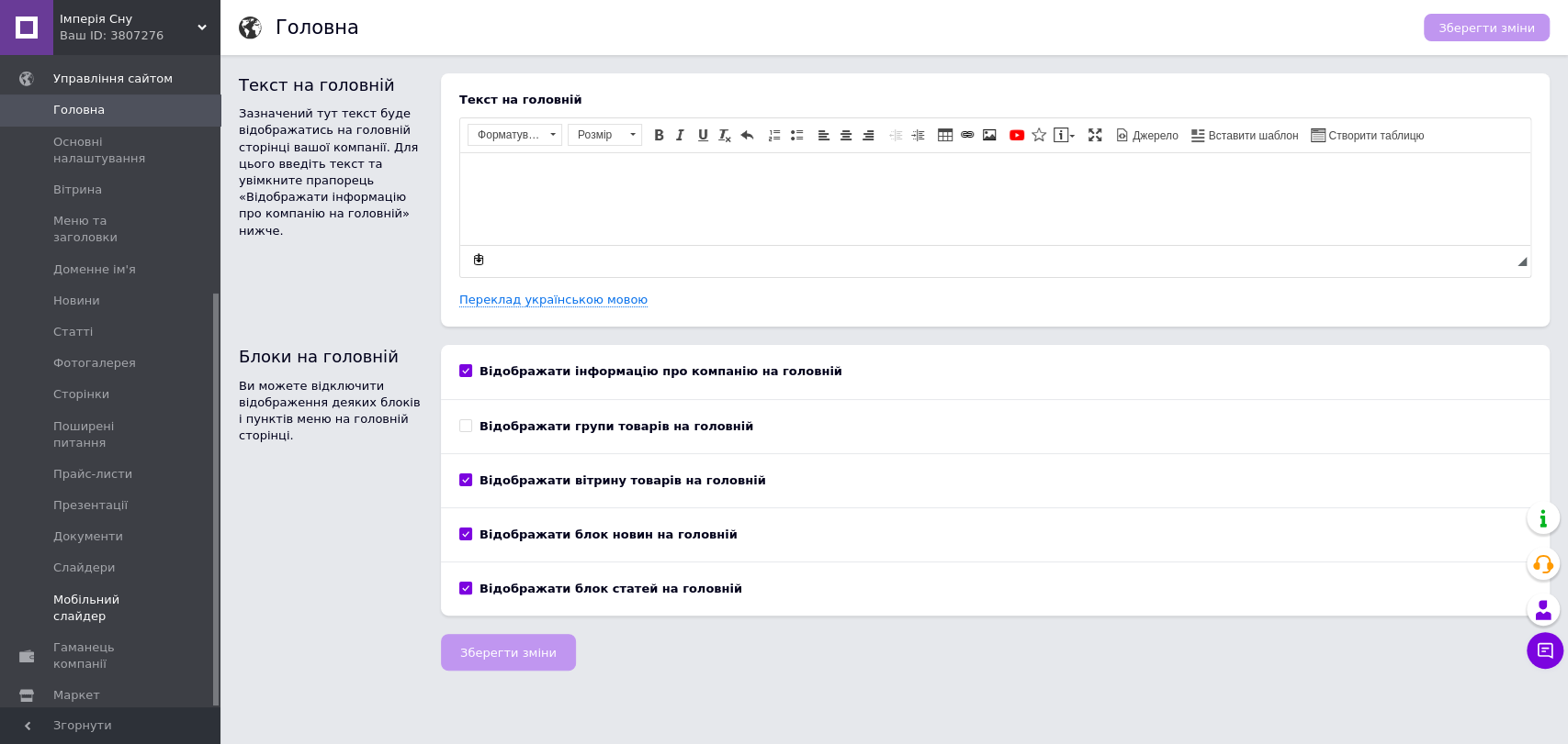
click at [120, 592] on span "Мобільний слайдер" at bounding box center [112, 608] width 117 height 33
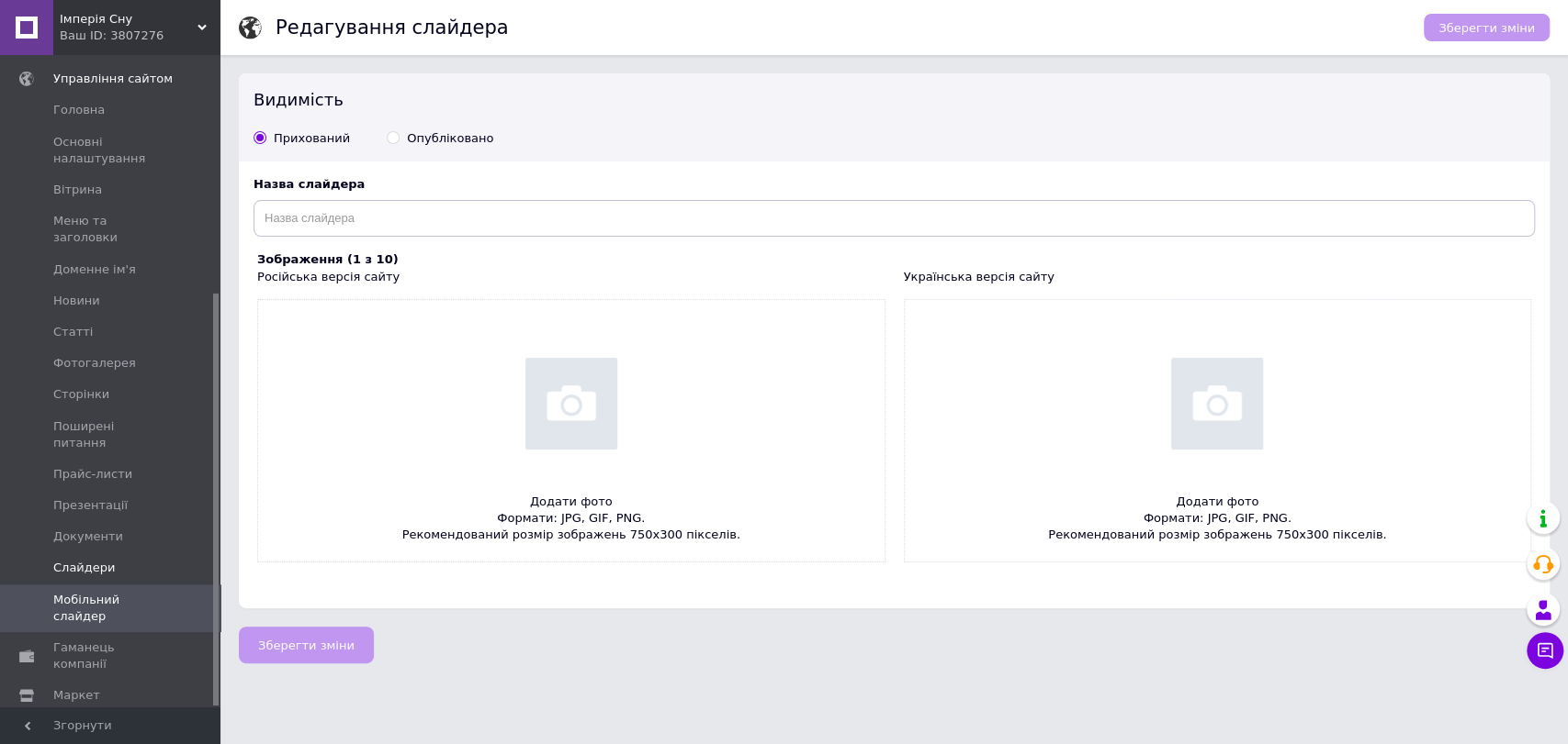
click at [115, 560] on span "Слайдери" at bounding box center [112, 568] width 117 height 17
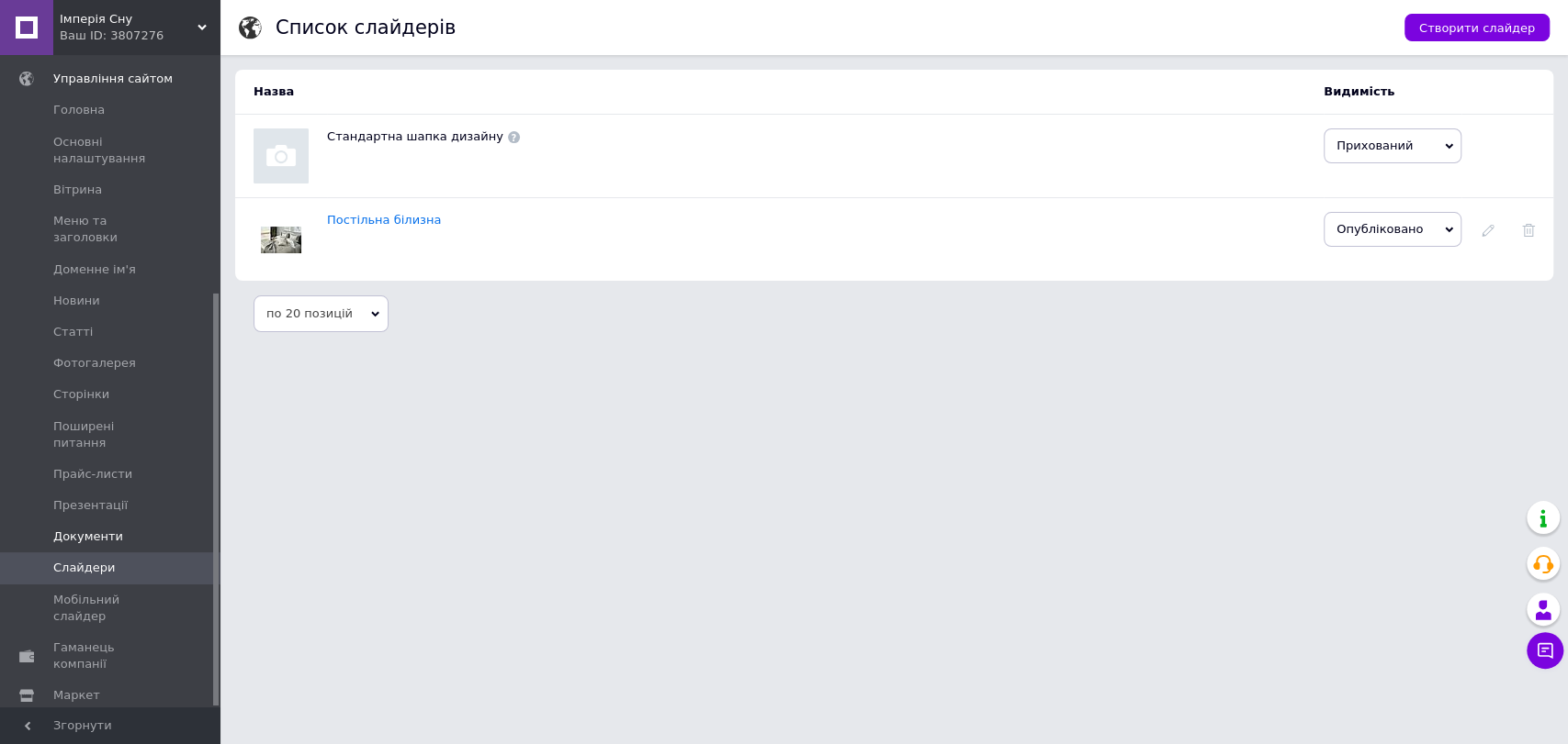
click at [115, 529] on span "Документи" at bounding box center [112, 537] width 117 height 17
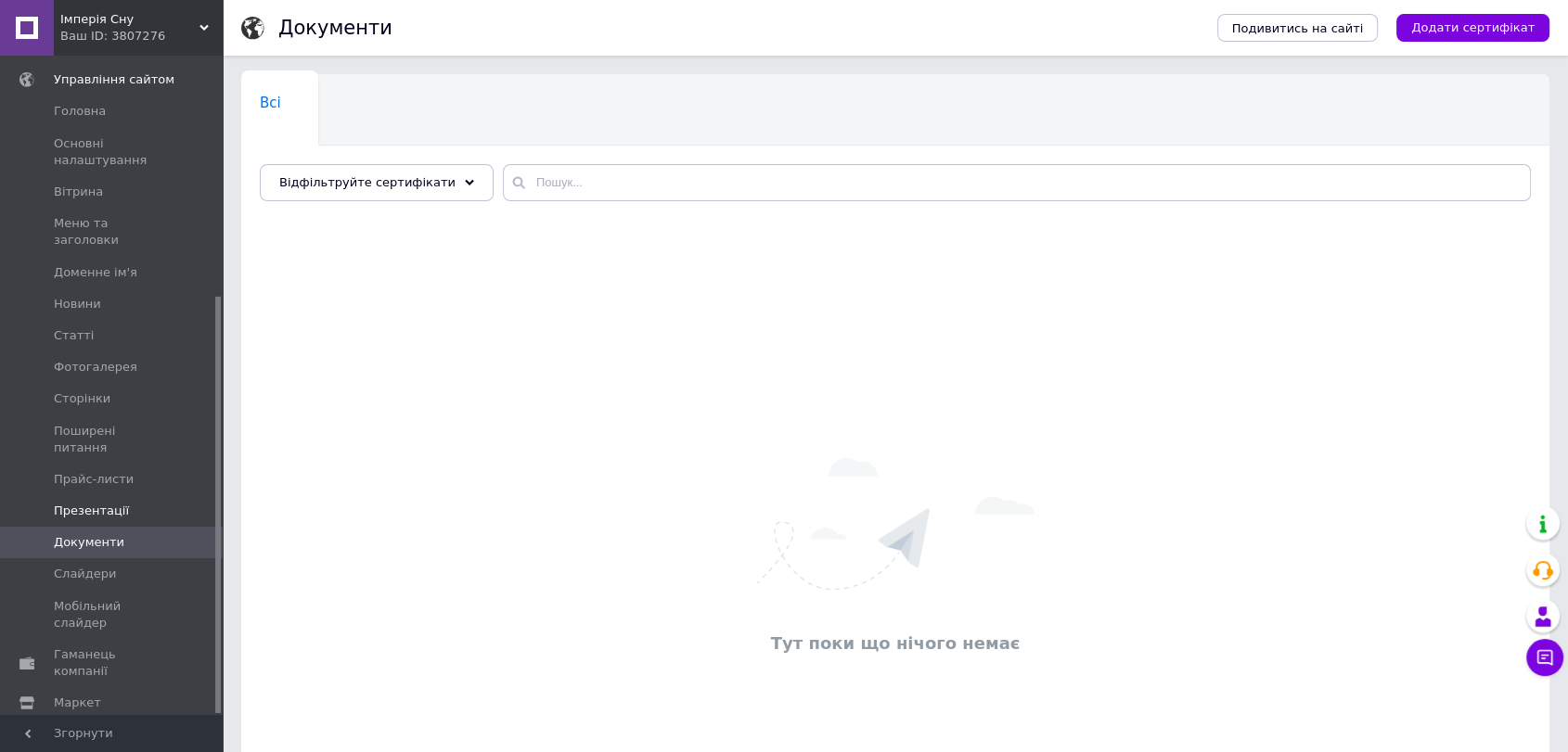
click at [108, 503] on span "Презентації" at bounding box center [91, 511] width 75 height 17
click at [106, 472] on span "Прайс-листи" at bounding box center [94, 480] width 80 height 17
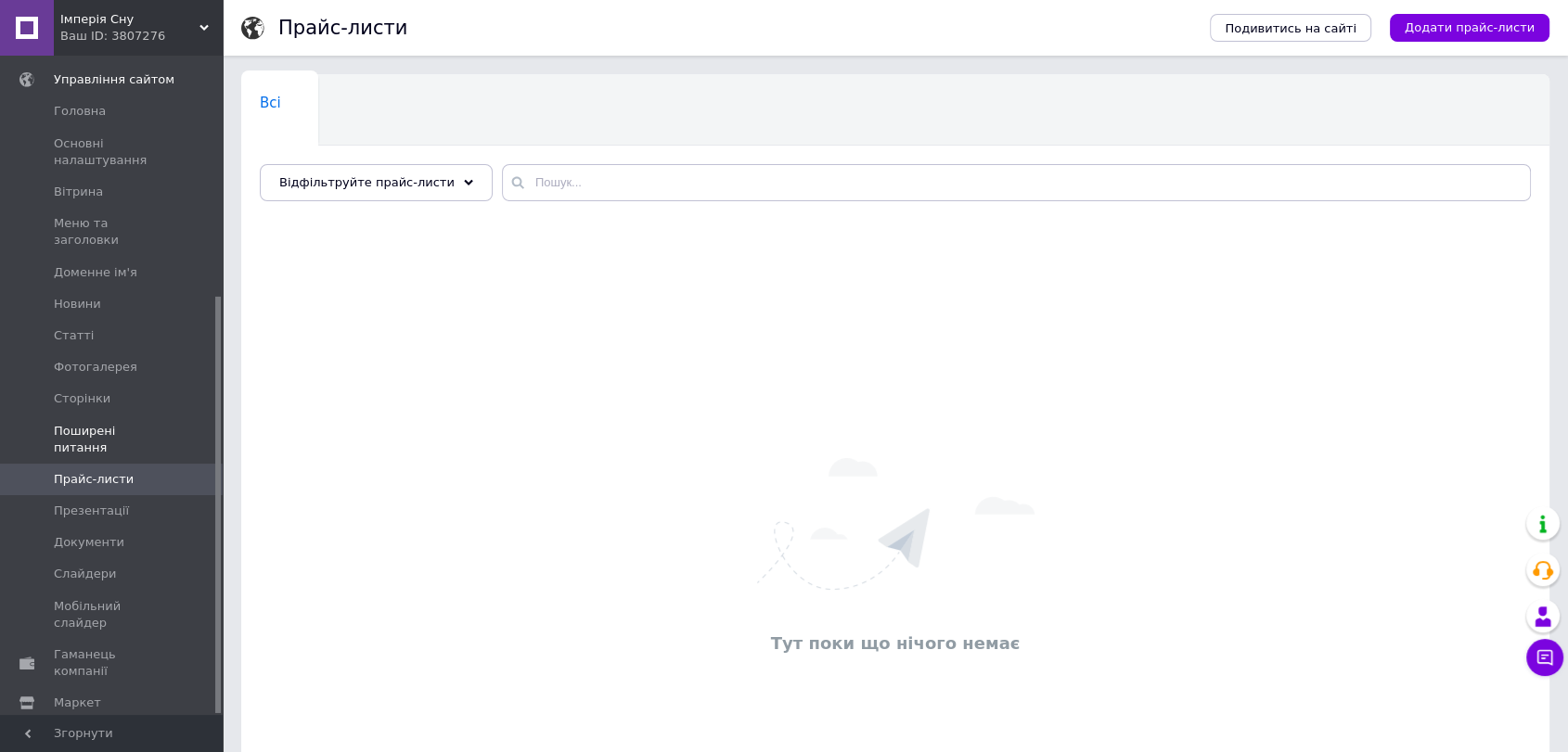
click at [110, 423] on span "Поширені питання" at bounding box center [113, 439] width 118 height 33
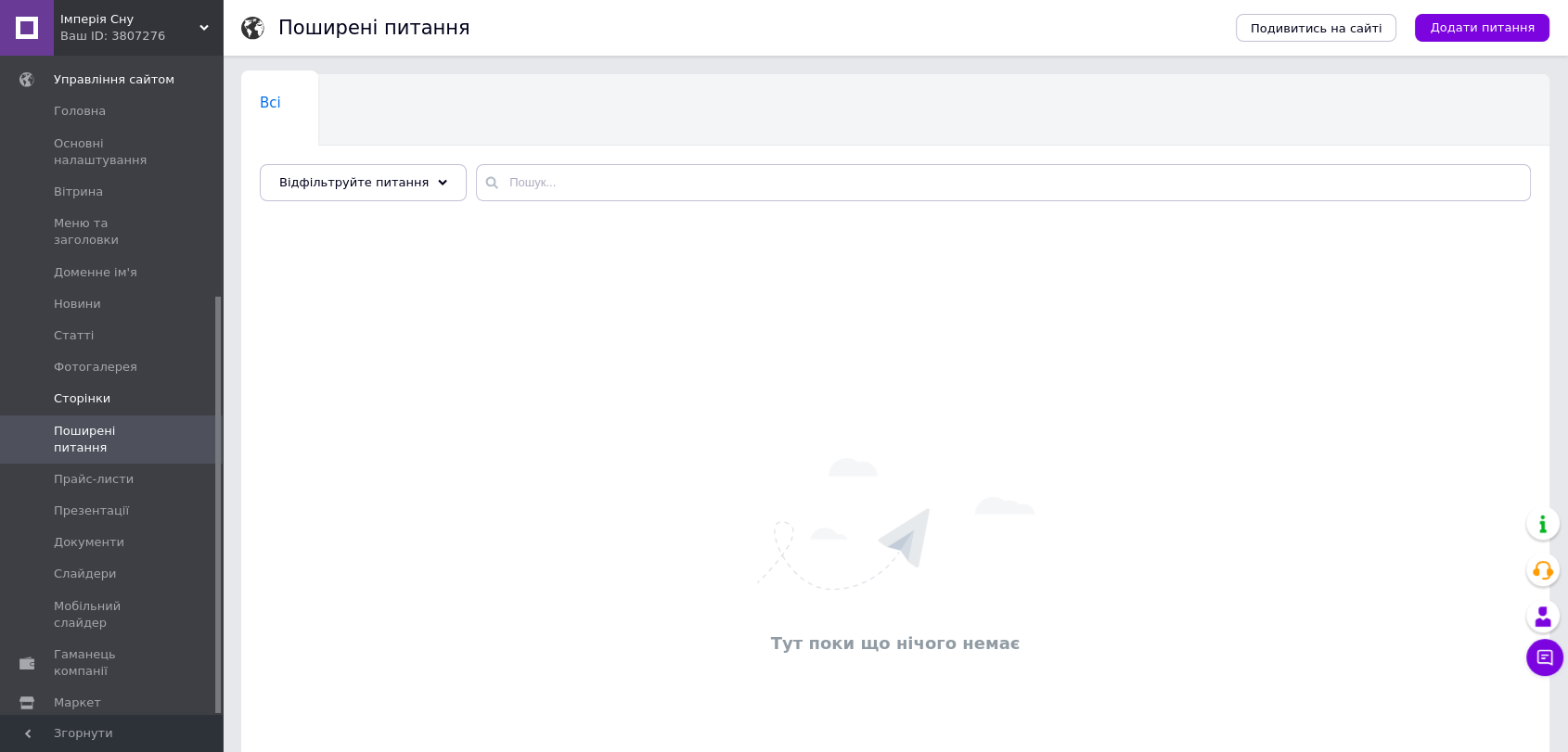
click at [107, 391] on span "Сторінки" at bounding box center [113, 399] width 118 height 17
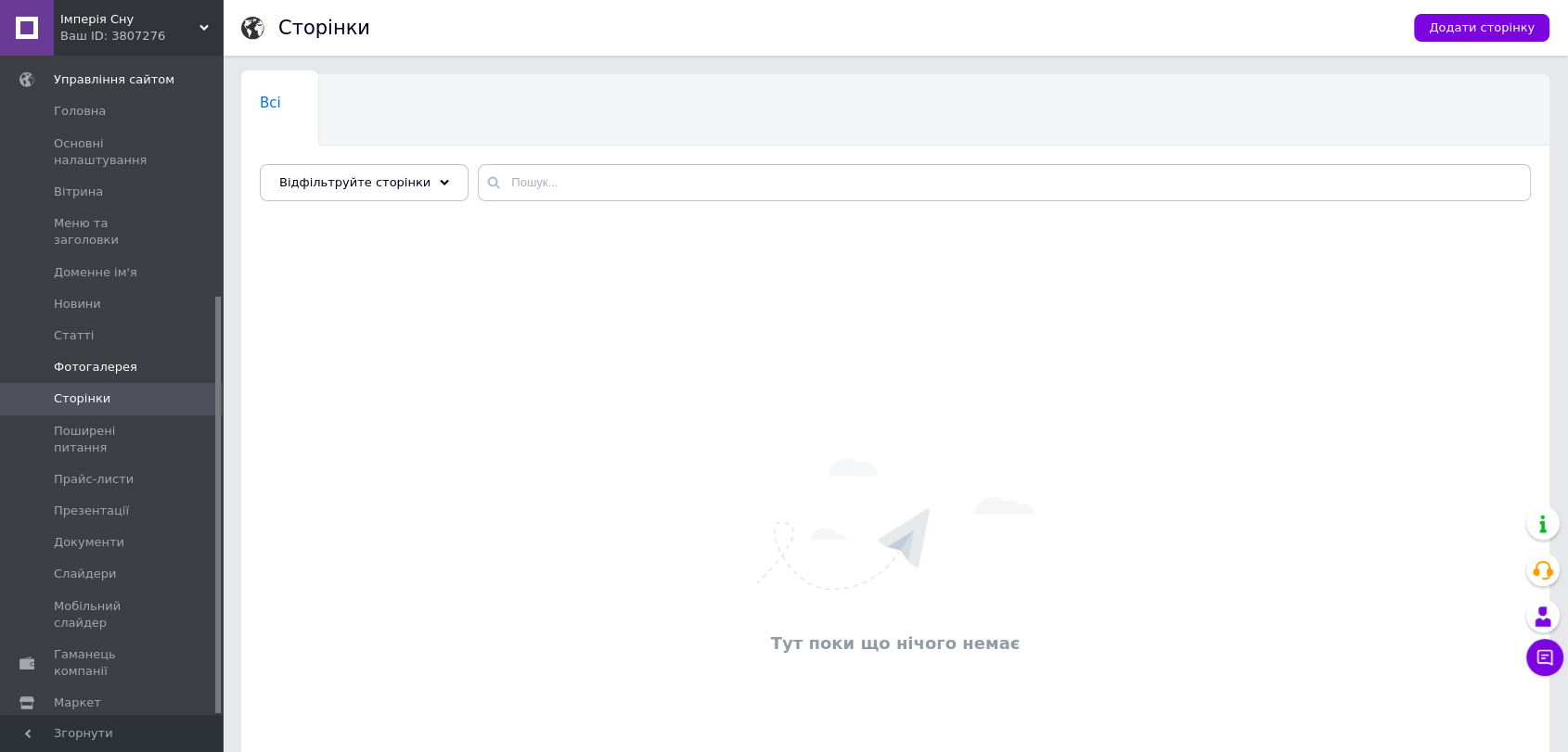
click at [111, 359] on span "Фотогалерея" at bounding box center [96, 368] width 84 height 17
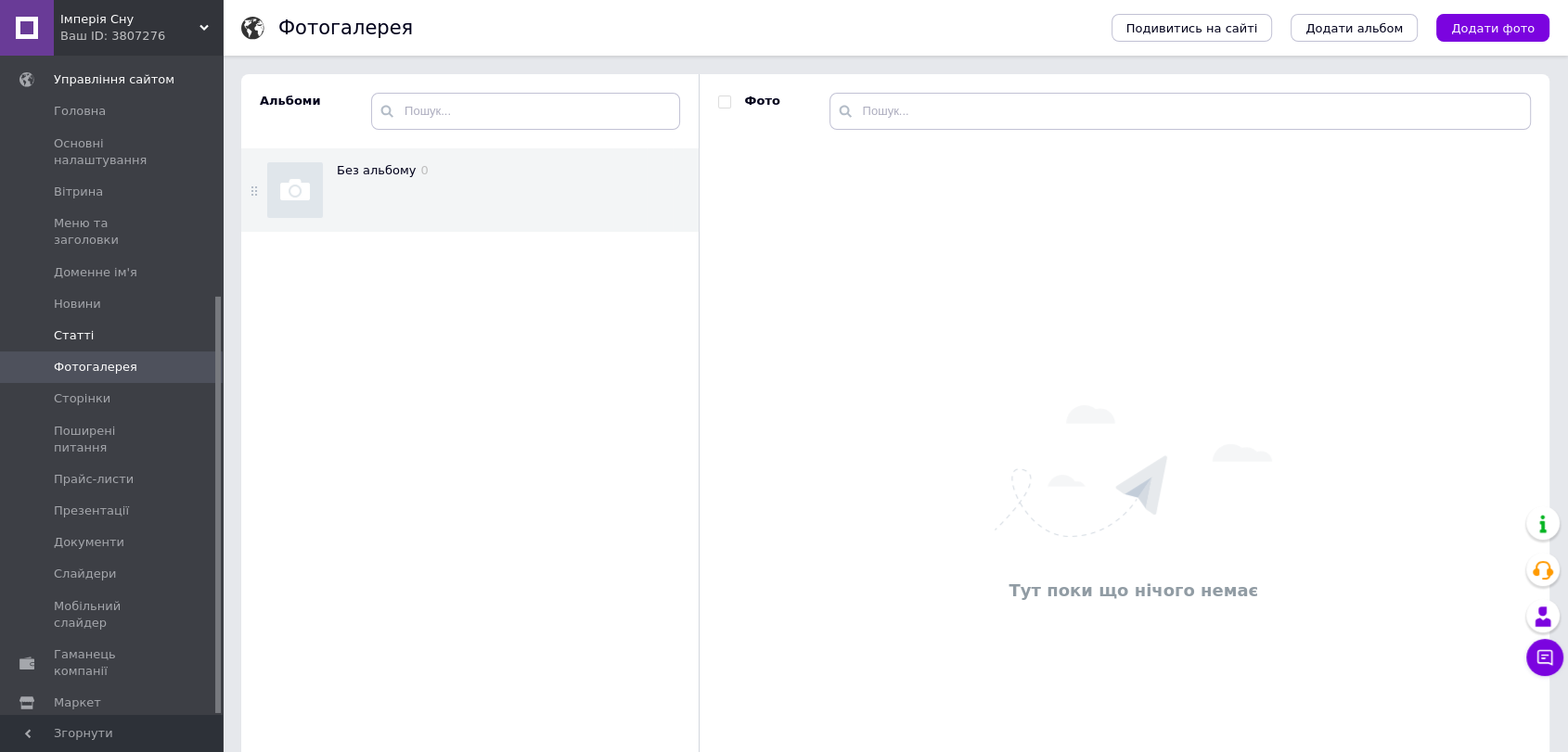
click at [110, 327] on span "Статті" at bounding box center [113, 336] width 118 height 17
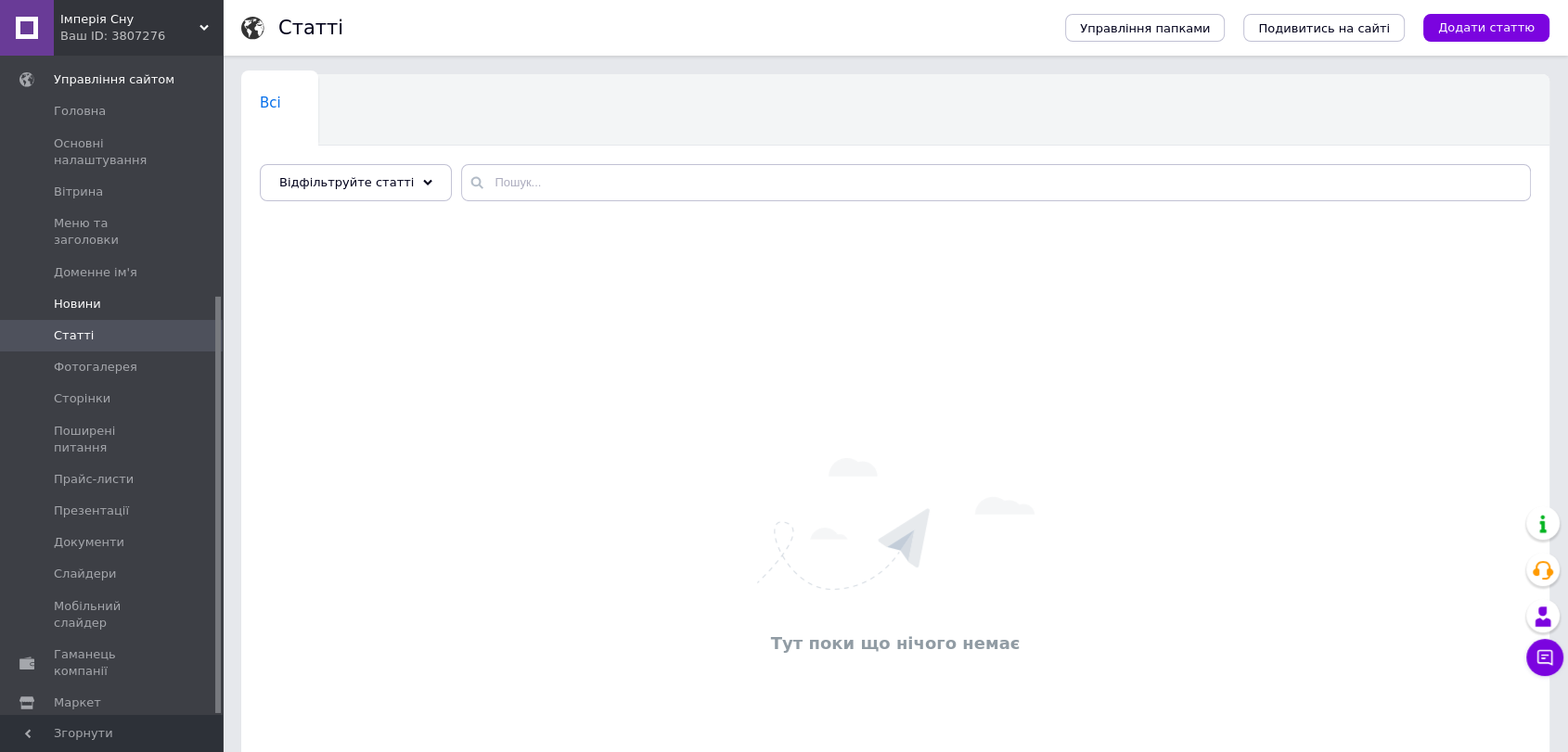
click at [111, 296] on span "Новини" at bounding box center [113, 304] width 118 height 17
click at [114, 264] on span "Доменне ім'я" at bounding box center [96, 273] width 84 height 17
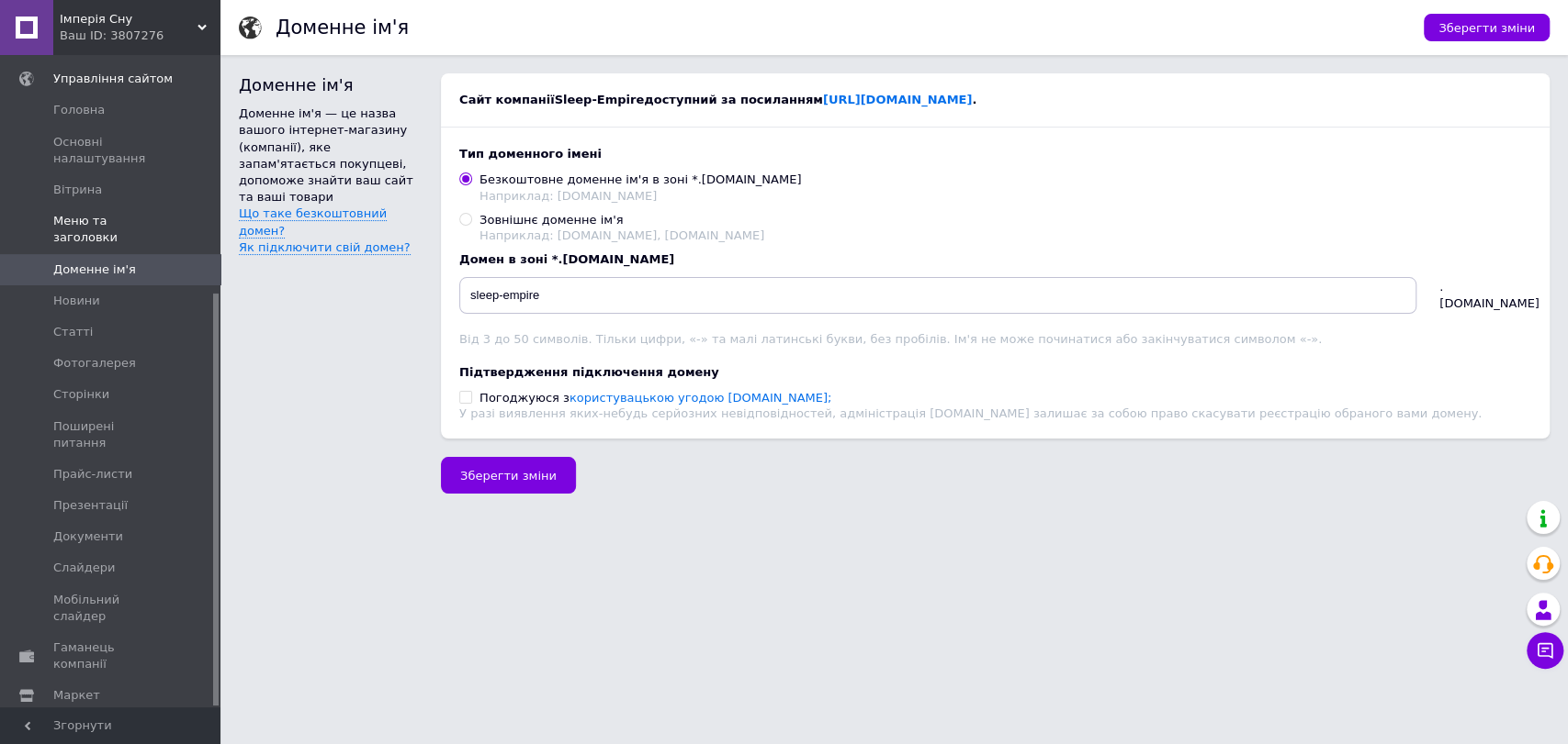
click at [119, 213] on span "Меню та заголовки" at bounding box center [112, 229] width 117 height 33
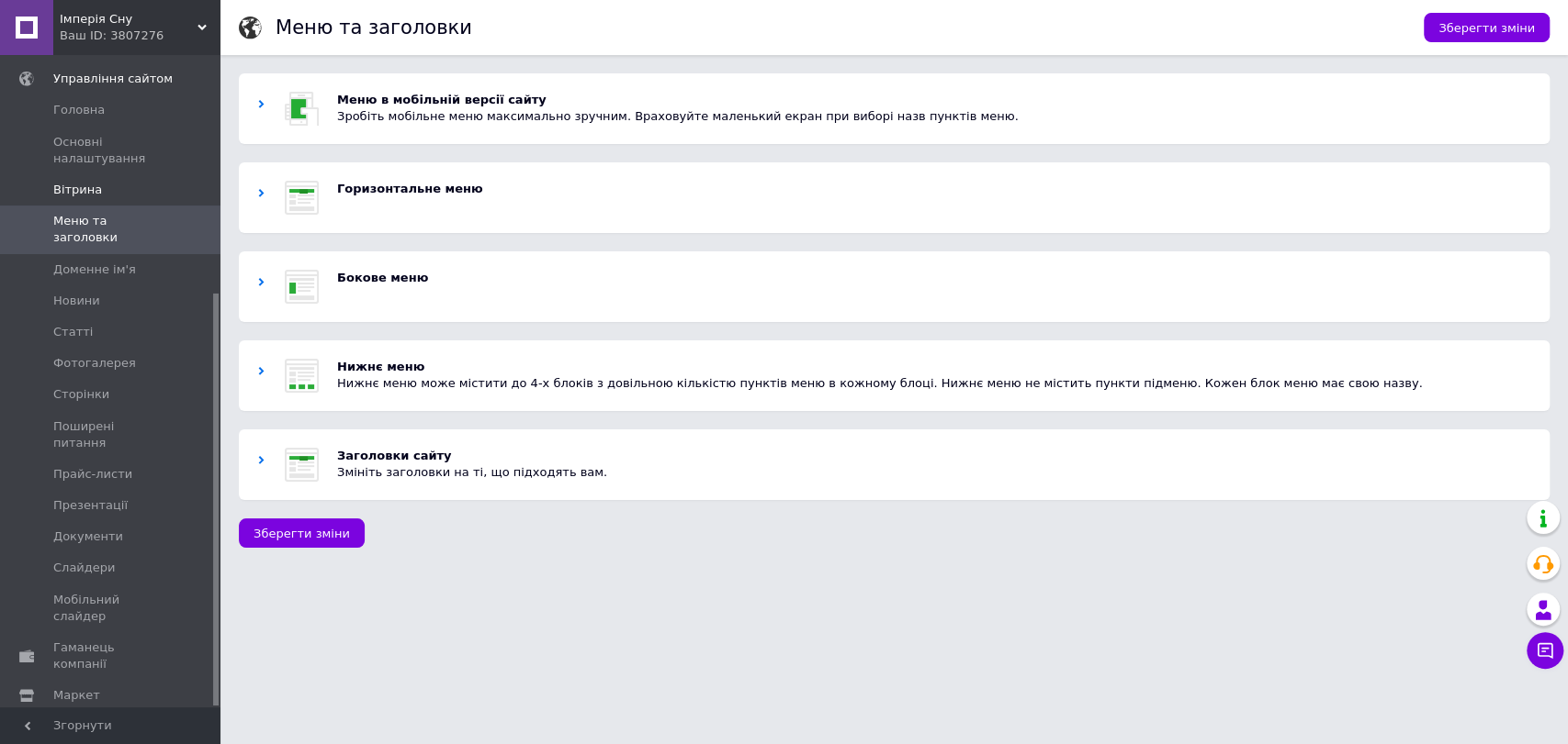
click at [118, 182] on span "Вітрина" at bounding box center [112, 190] width 117 height 17
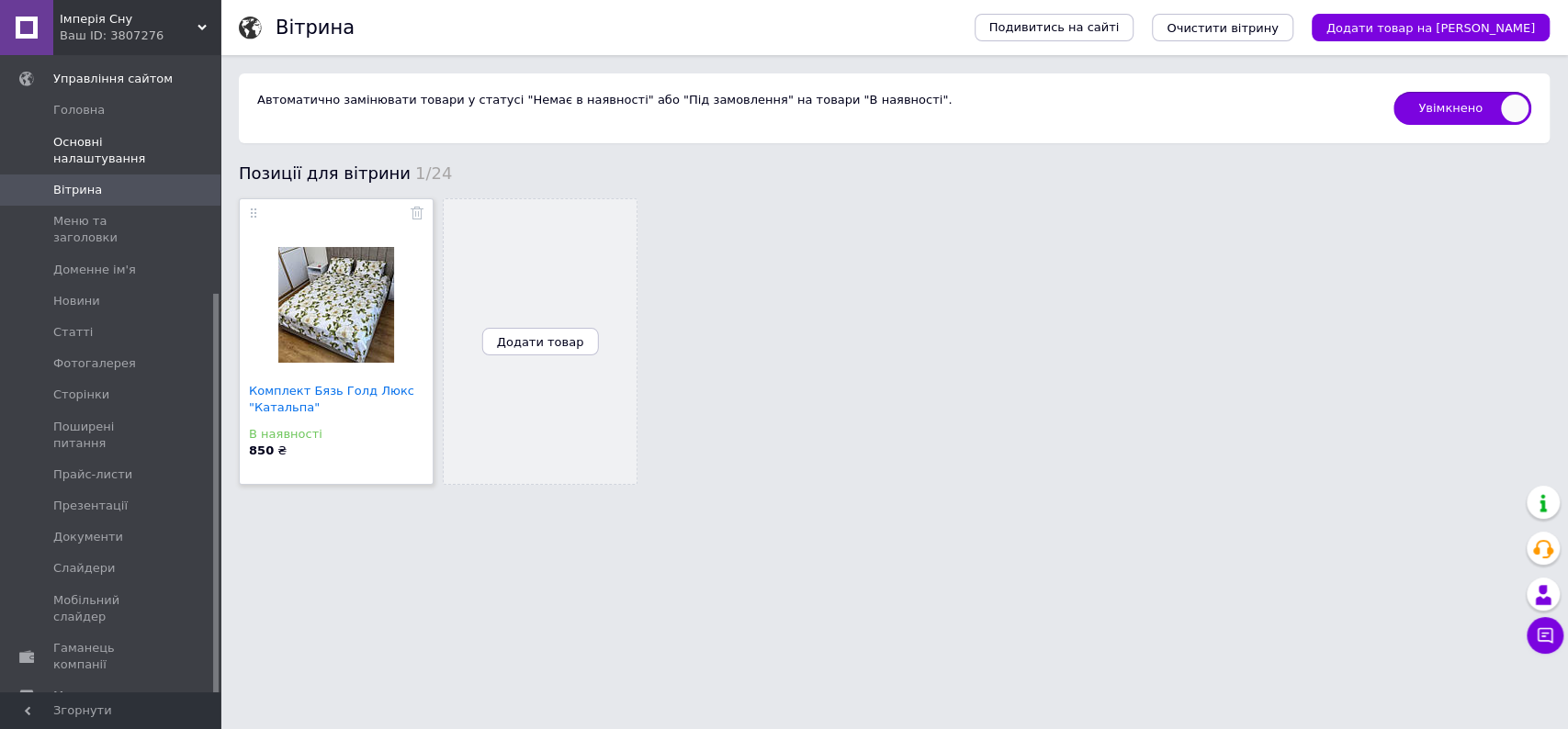
click at [118, 134] on span "Основні налаштування" at bounding box center [112, 150] width 117 height 33
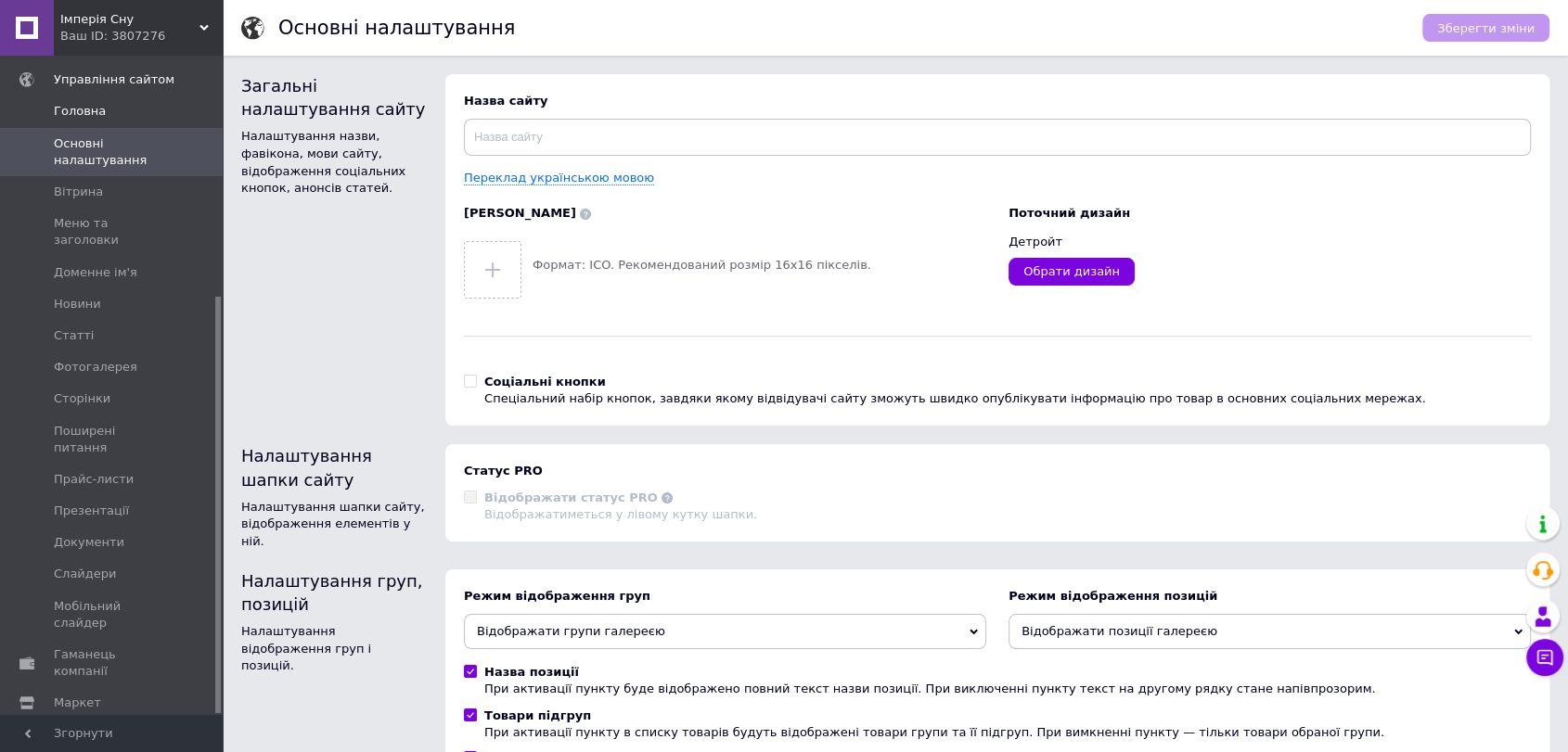
click at [79, 103] on span "Головна" at bounding box center [80, 111] width 52 height 17
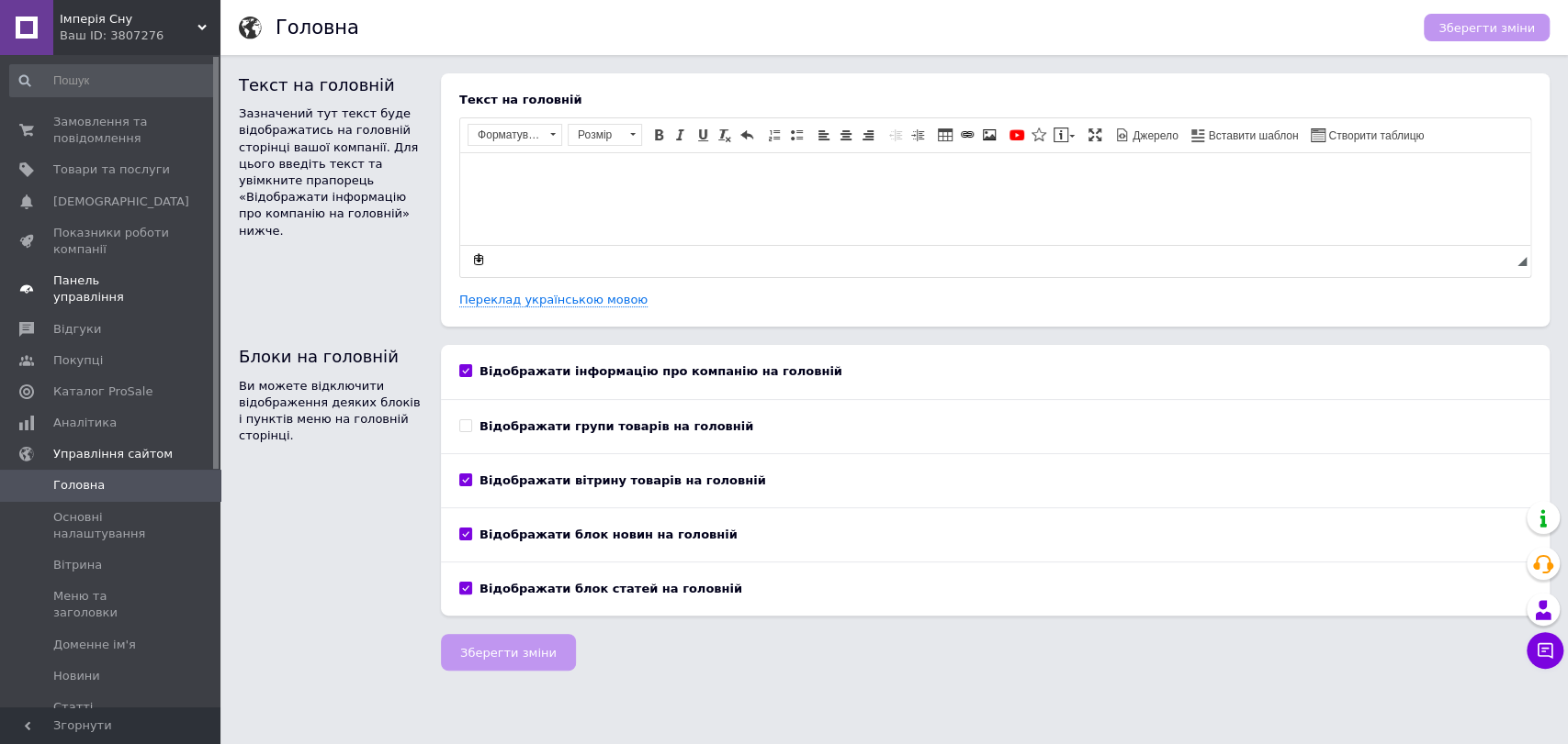
click at [145, 281] on span "Панель управління" at bounding box center [112, 289] width 117 height 33
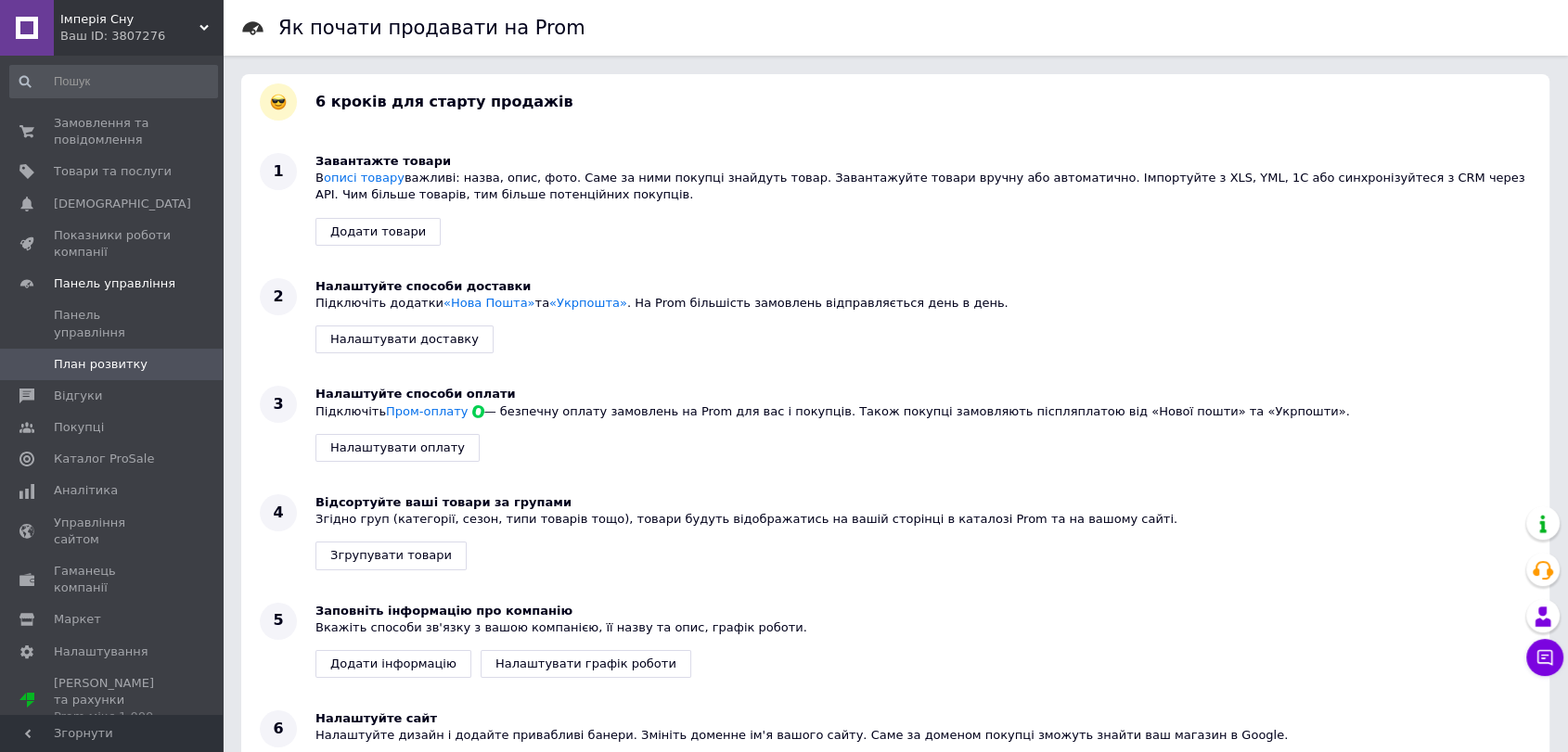
click at [28, 26] on link at bounding box center [27, 28] width 54 height 56
click at [206, 29] on icon at bounding box center [204, 28] width 10 height 10
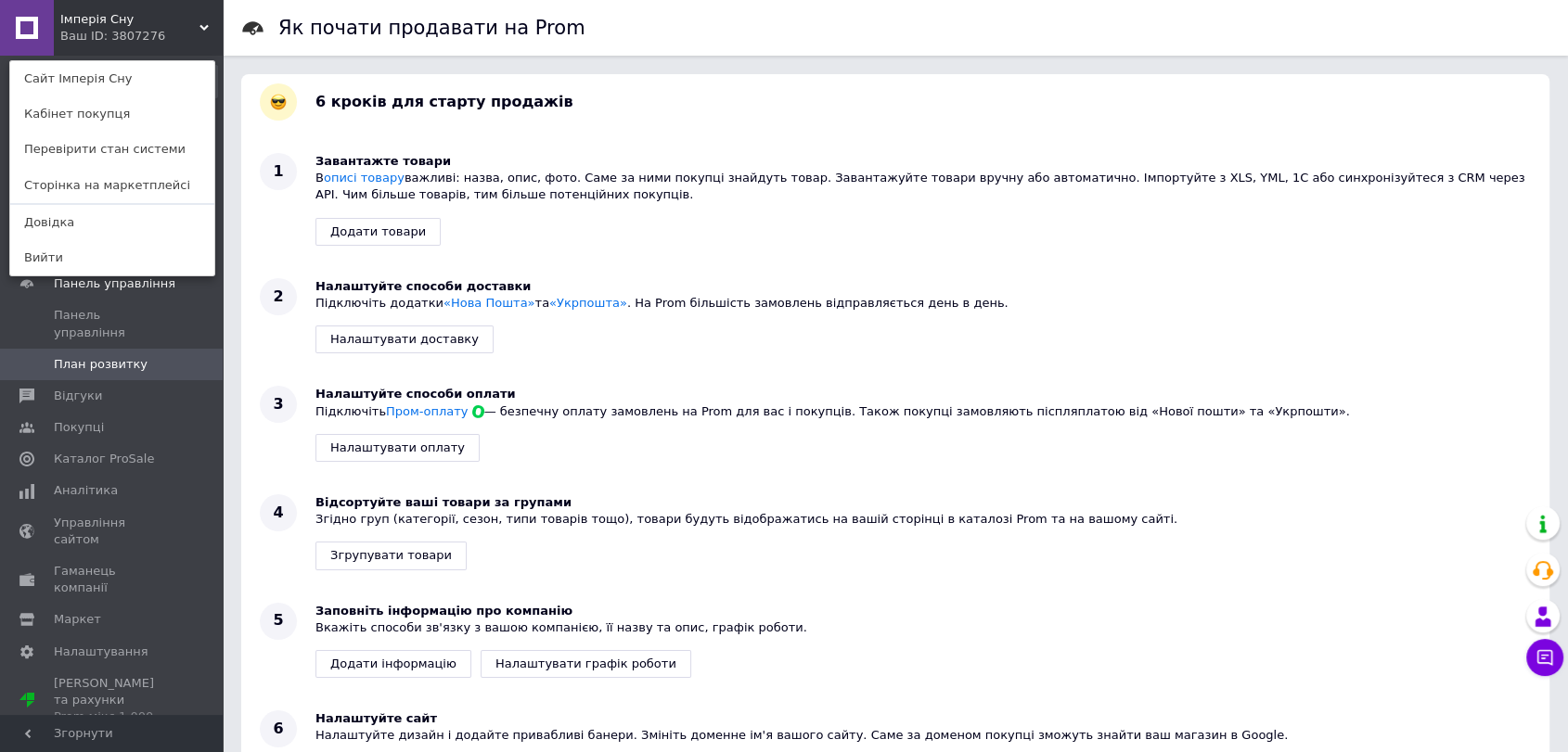
click at [176, 25] on div "Імперія Сну Ваш ID: 3807276 Сайт Імперія Сну Кабінет покупця Перевірити стан си…" at bounding box center [111, 28] width 223 height 56
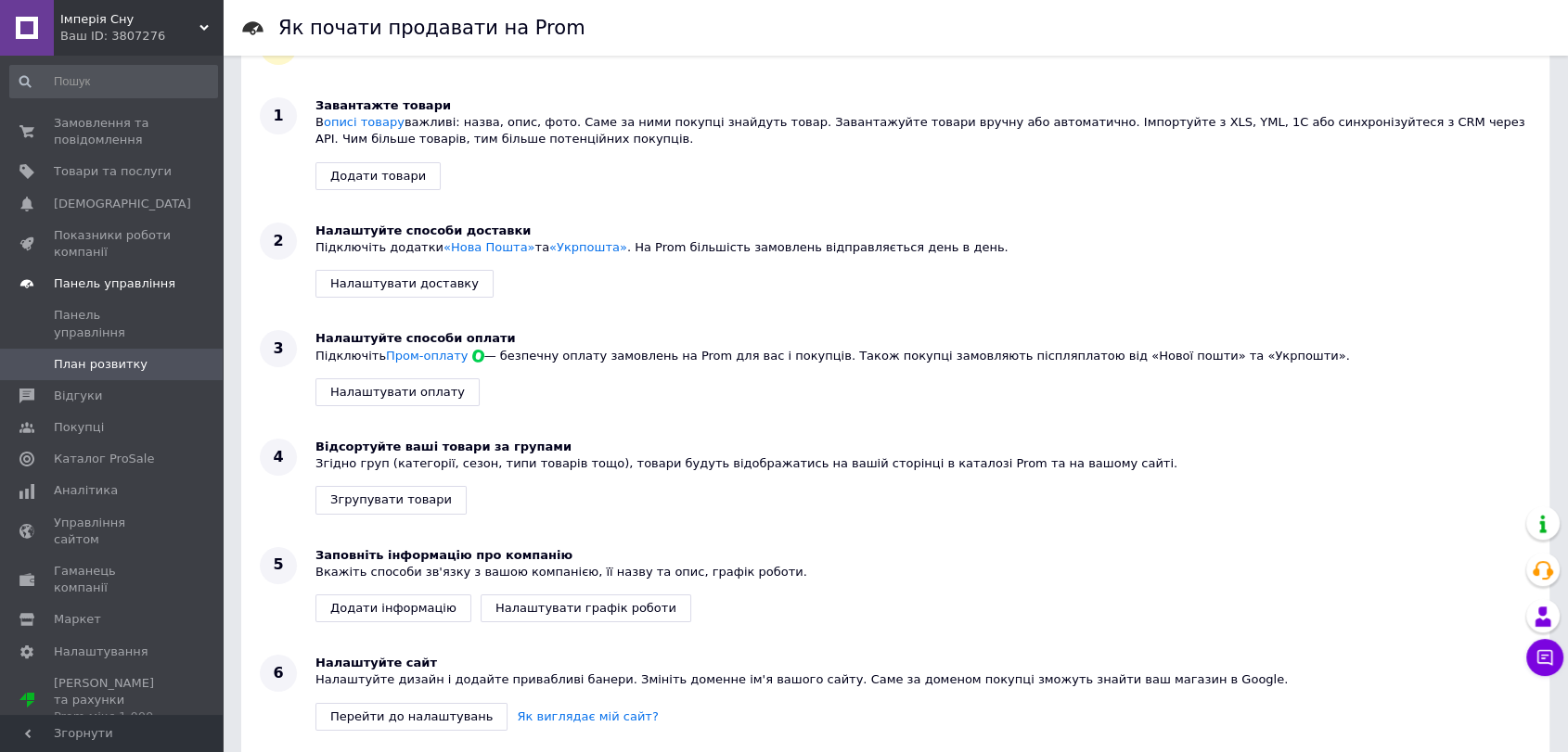
scroll to position [137, 0]
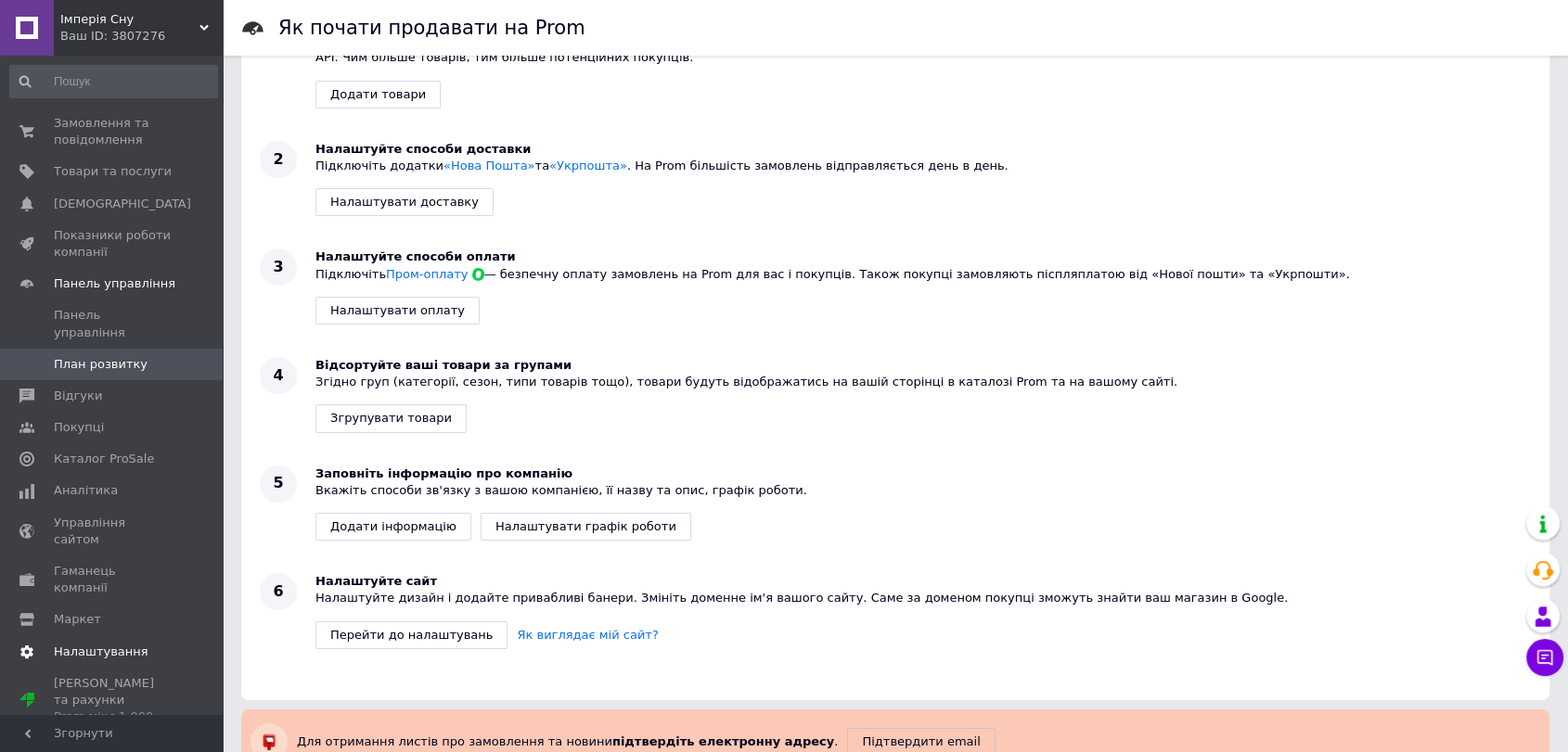
click at [76, 644] on span "Налаштування" at bounding box center [102, 652] width 95 height 17
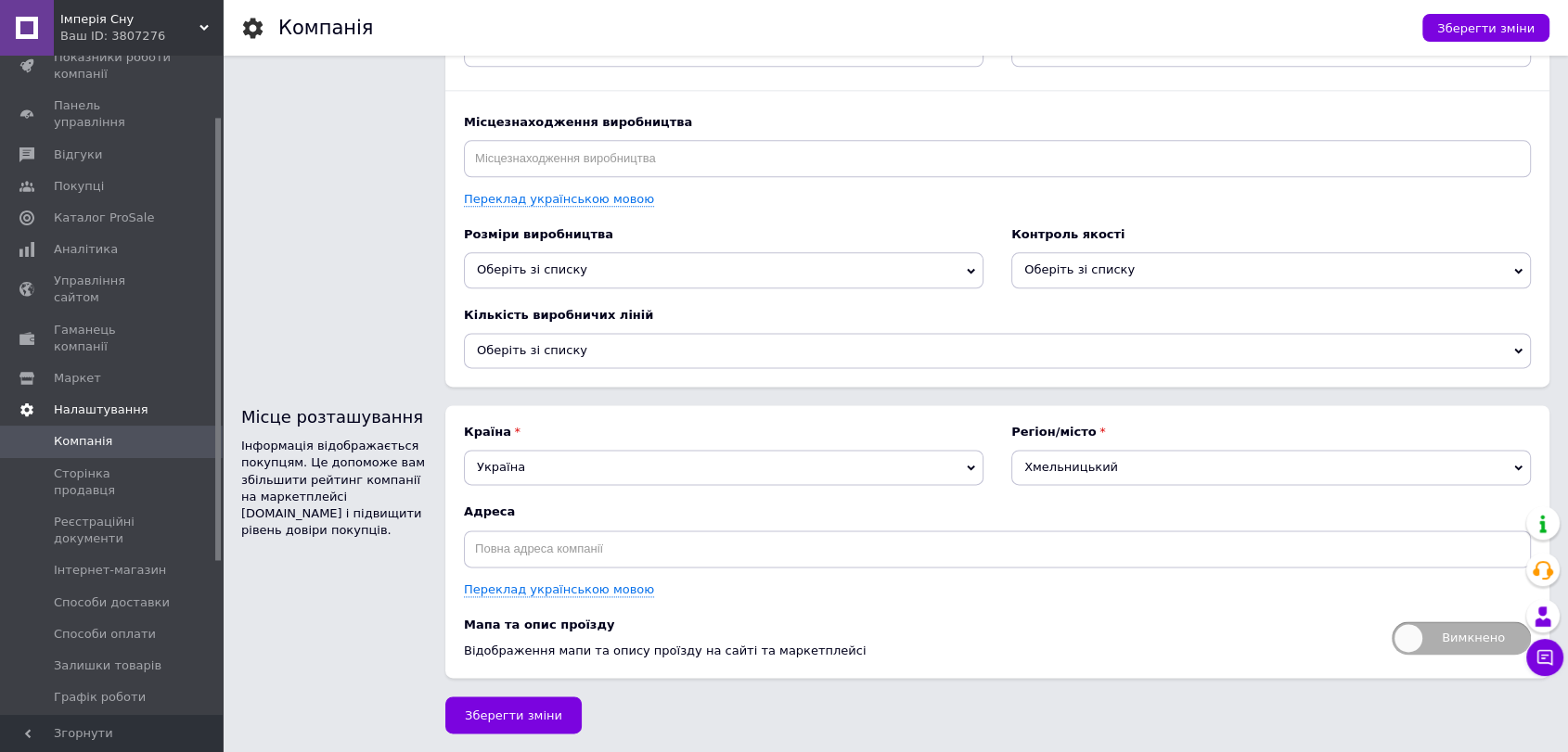
scroll to position [319, 0]
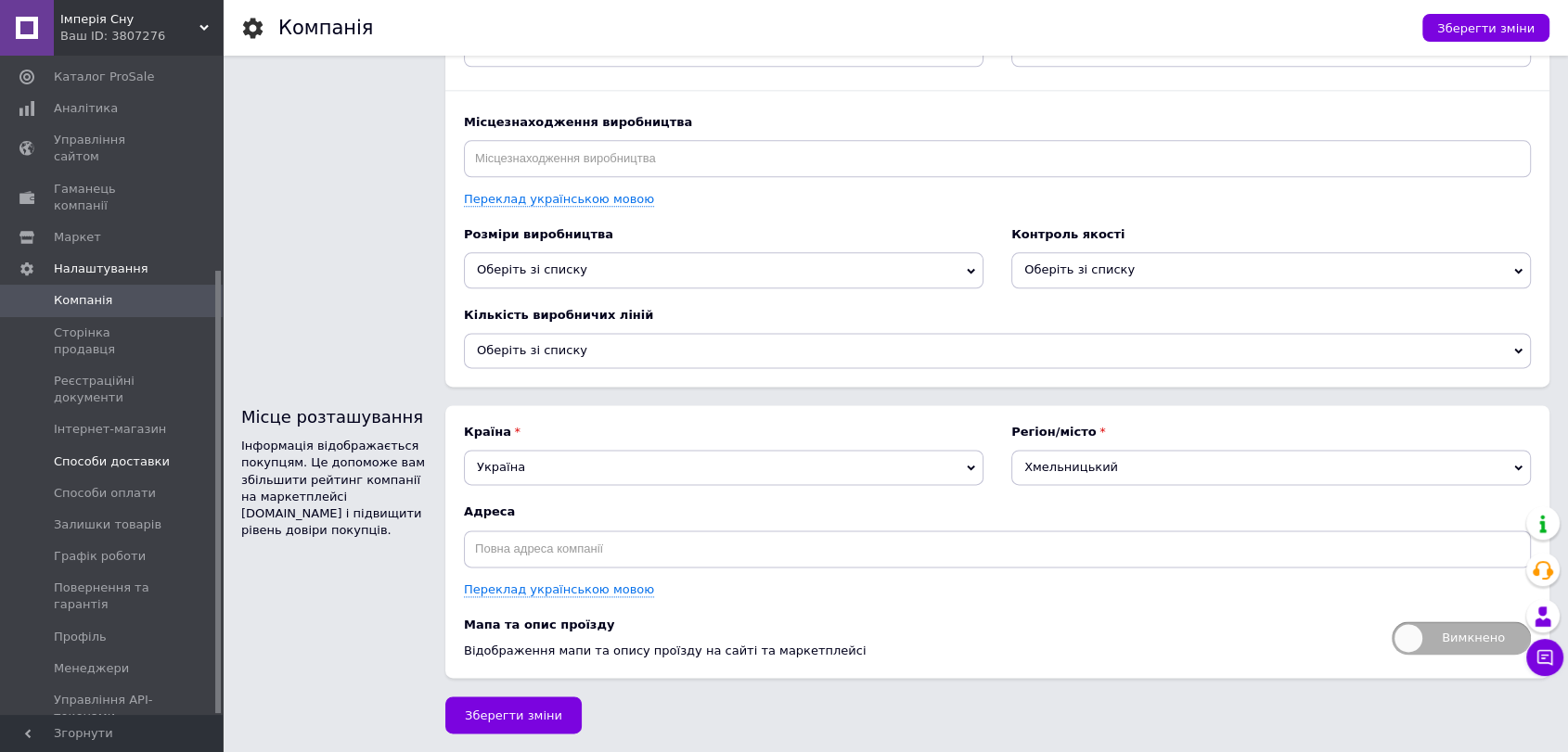
click at [118, 453] on span "Способи доставки" at bounding box center [112, 462] width 116 height 17
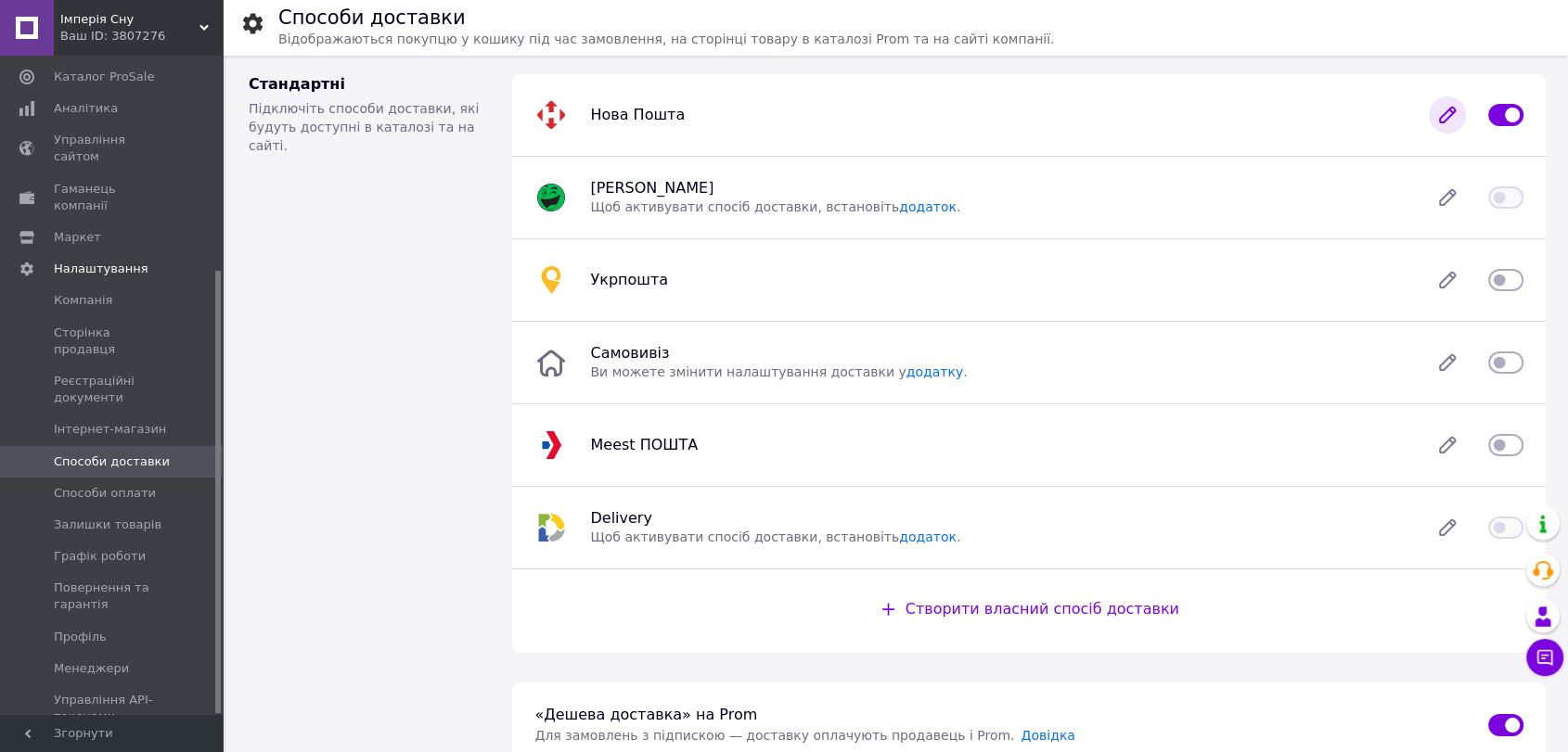
click at [1445, 117] on icon at bounding box center [1447, 115] width 15 height 15
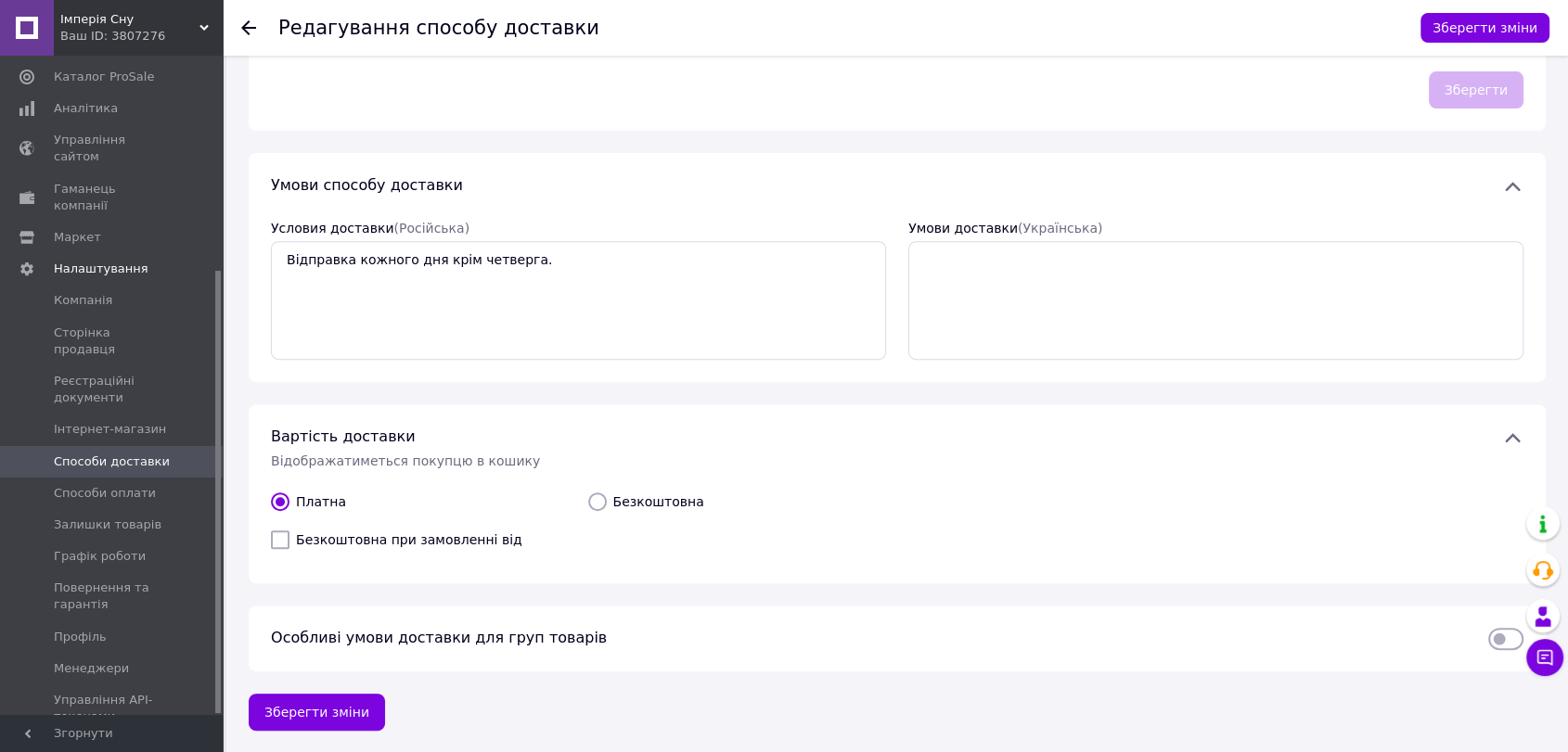
scroll to position [153, 0]
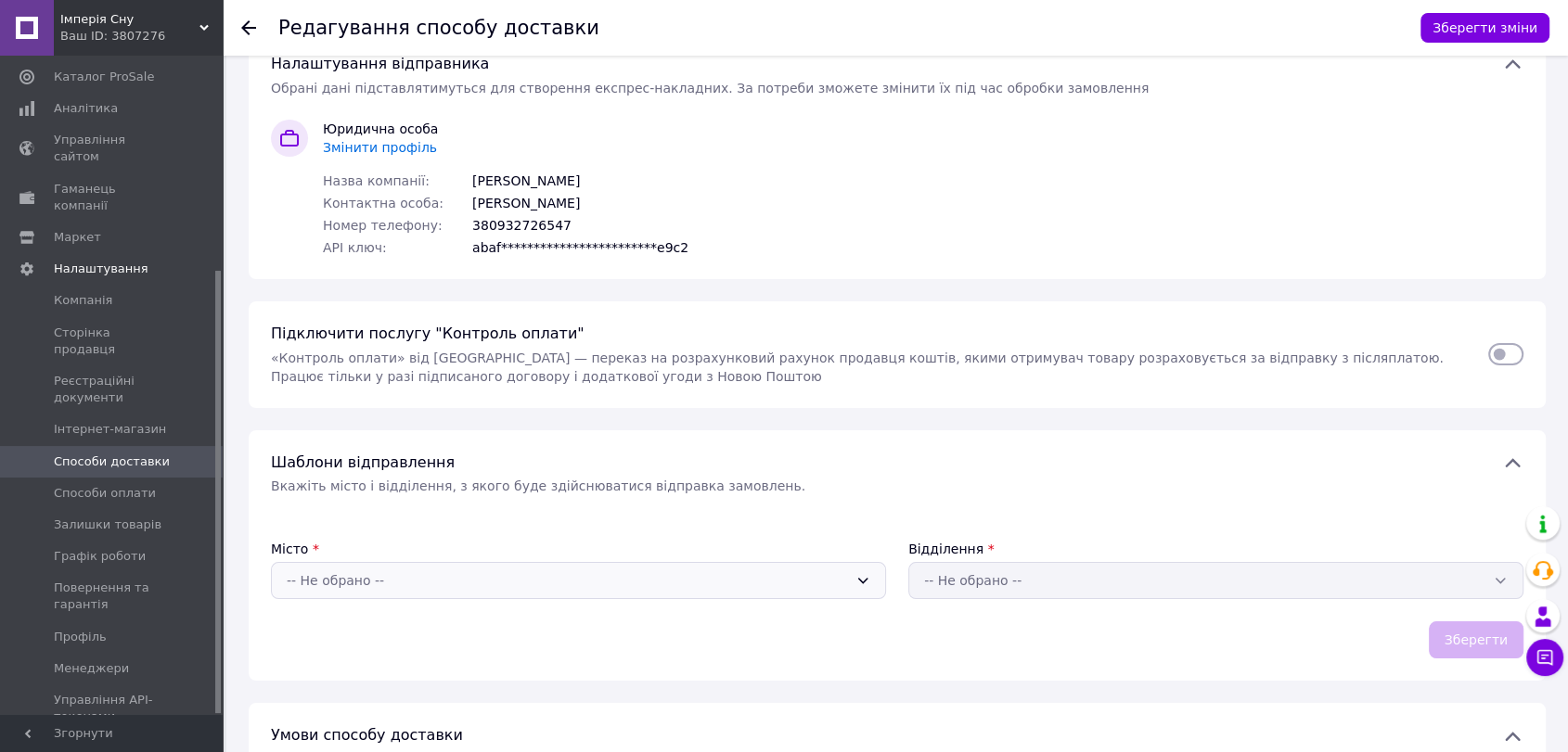
click at [872, 589] on div "-- Не обрано --" at bounding box center [578, 580] width 615 height 37
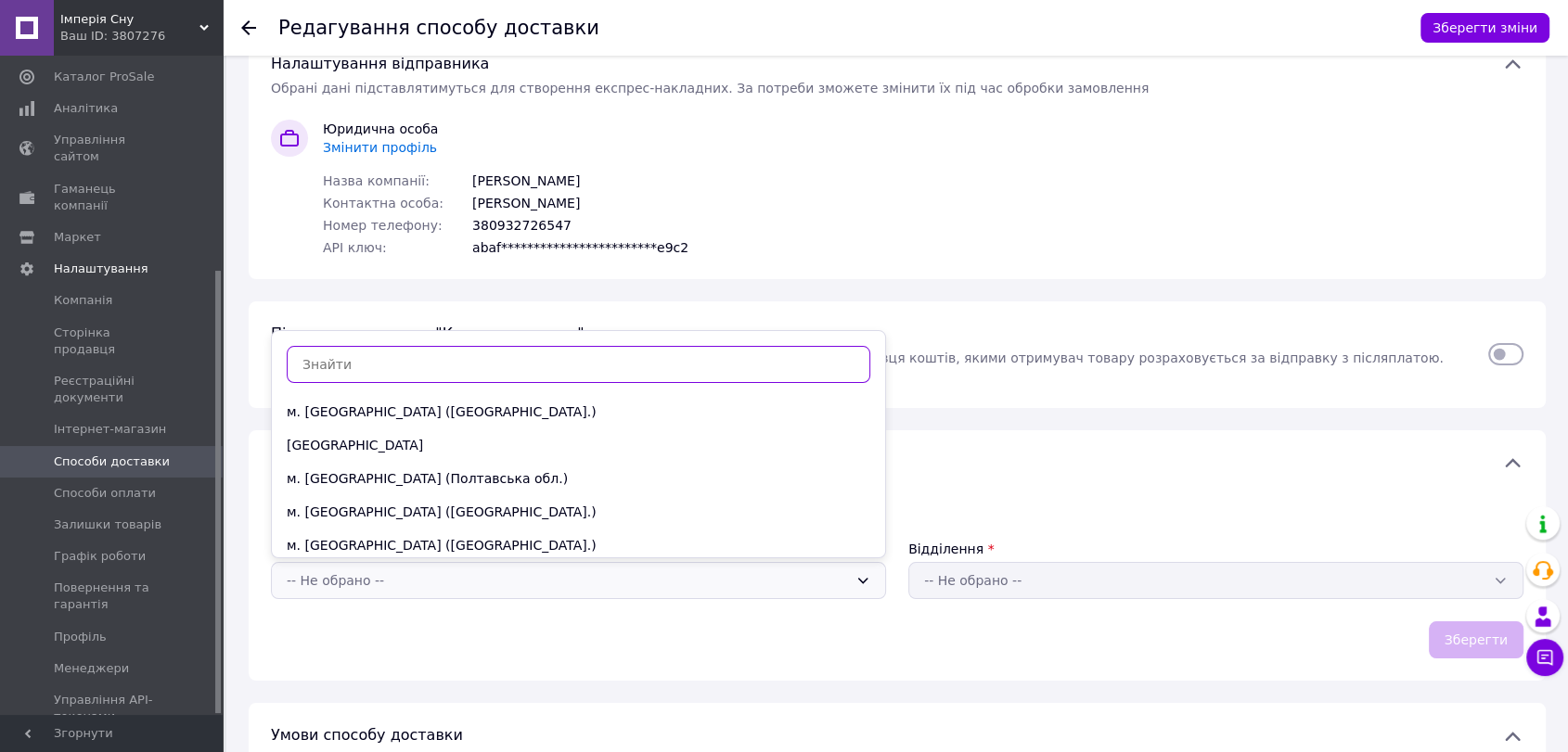
scroll to position [233, 0]
click at [495, 516] on div "м. [GEOGRAPHIC_DATA] ([GEOGRAPHIC_DATA].)" at bounding box center [578, 515] width 613 height 33
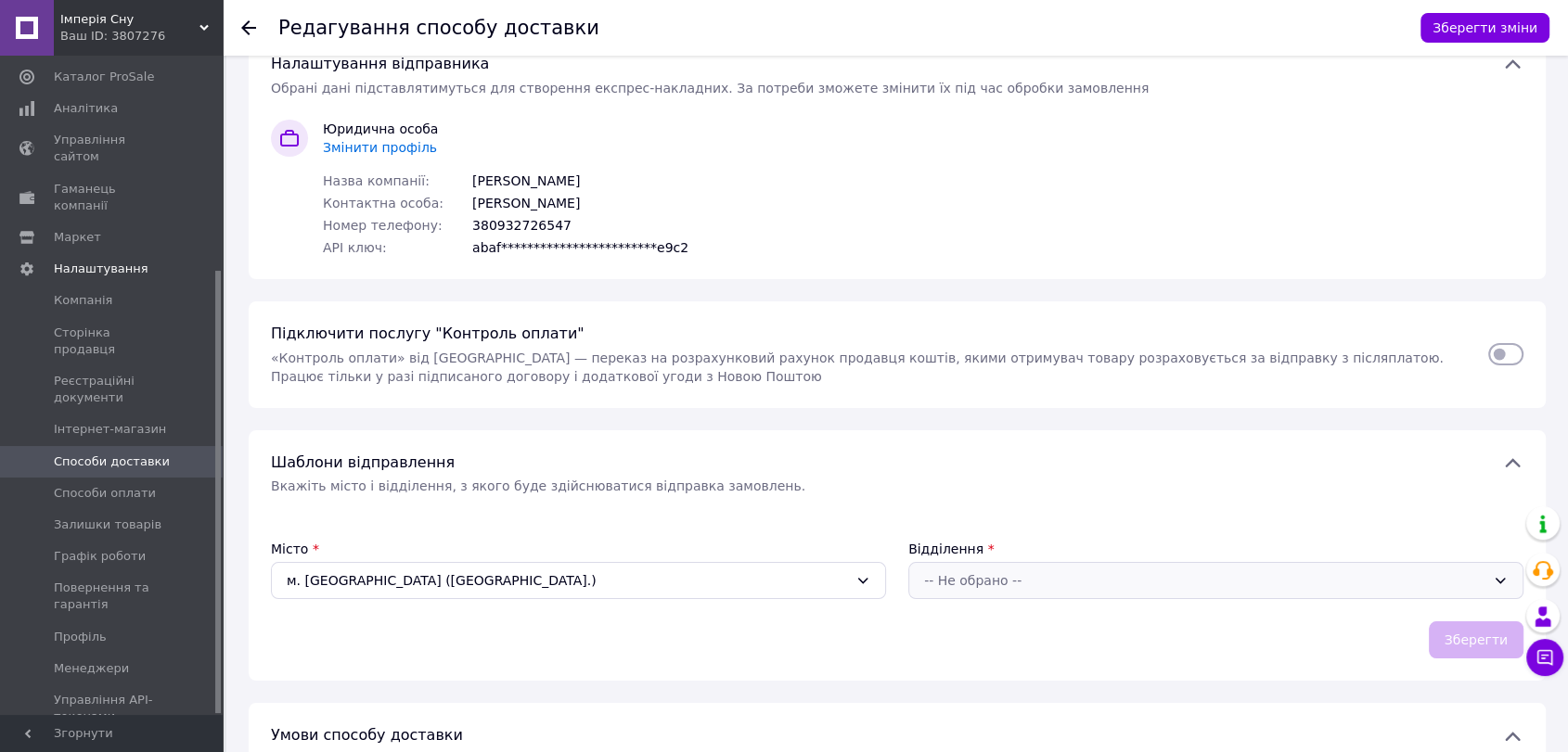
click at [1503, 581] on icon at bounding box center [1500, 582] width 10 height 6
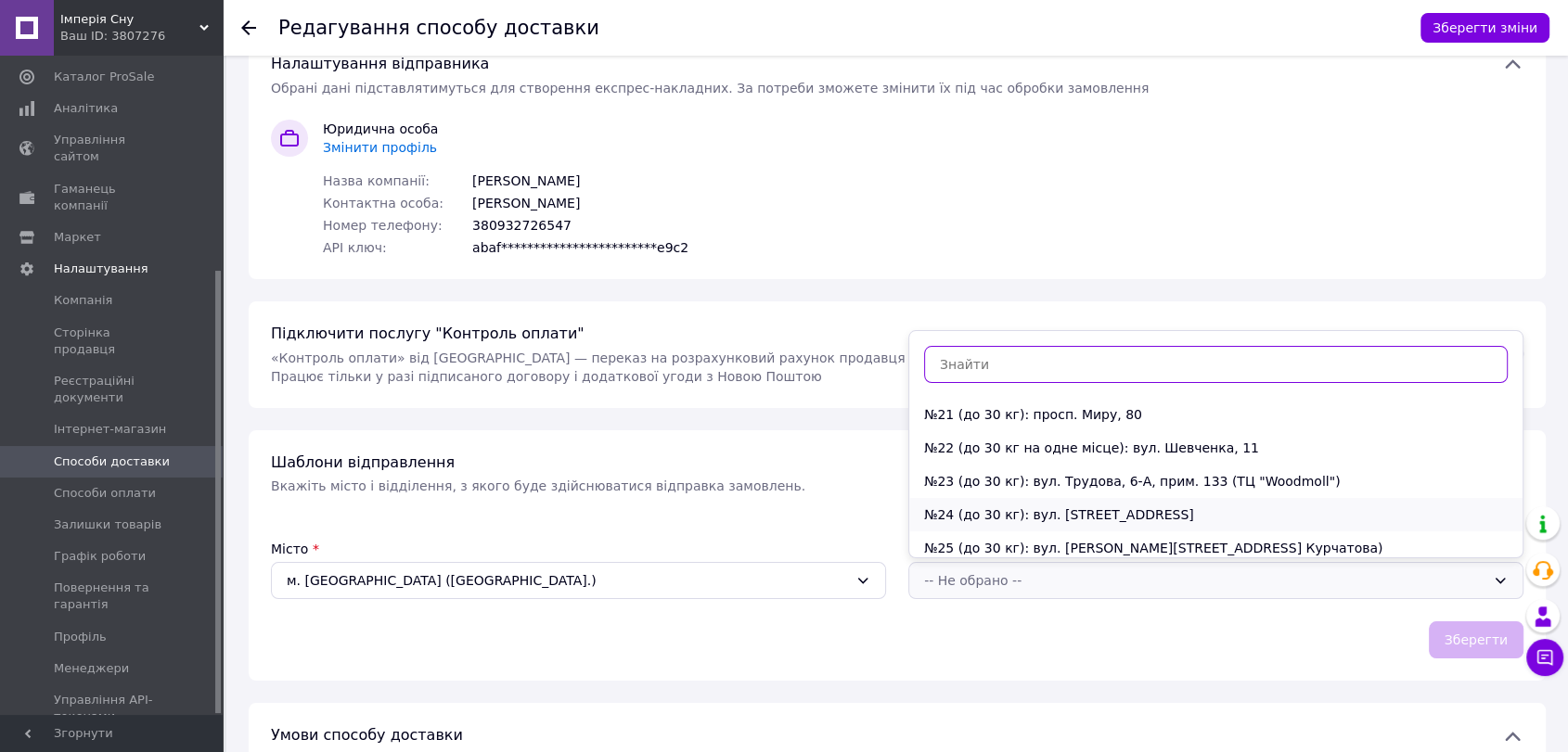
scroll to position [550, 0]
click at [1016, 502] on li "№20: вул. [STREET_ADDRESS]" at bounding box center [1215, 518] width 613 height 33
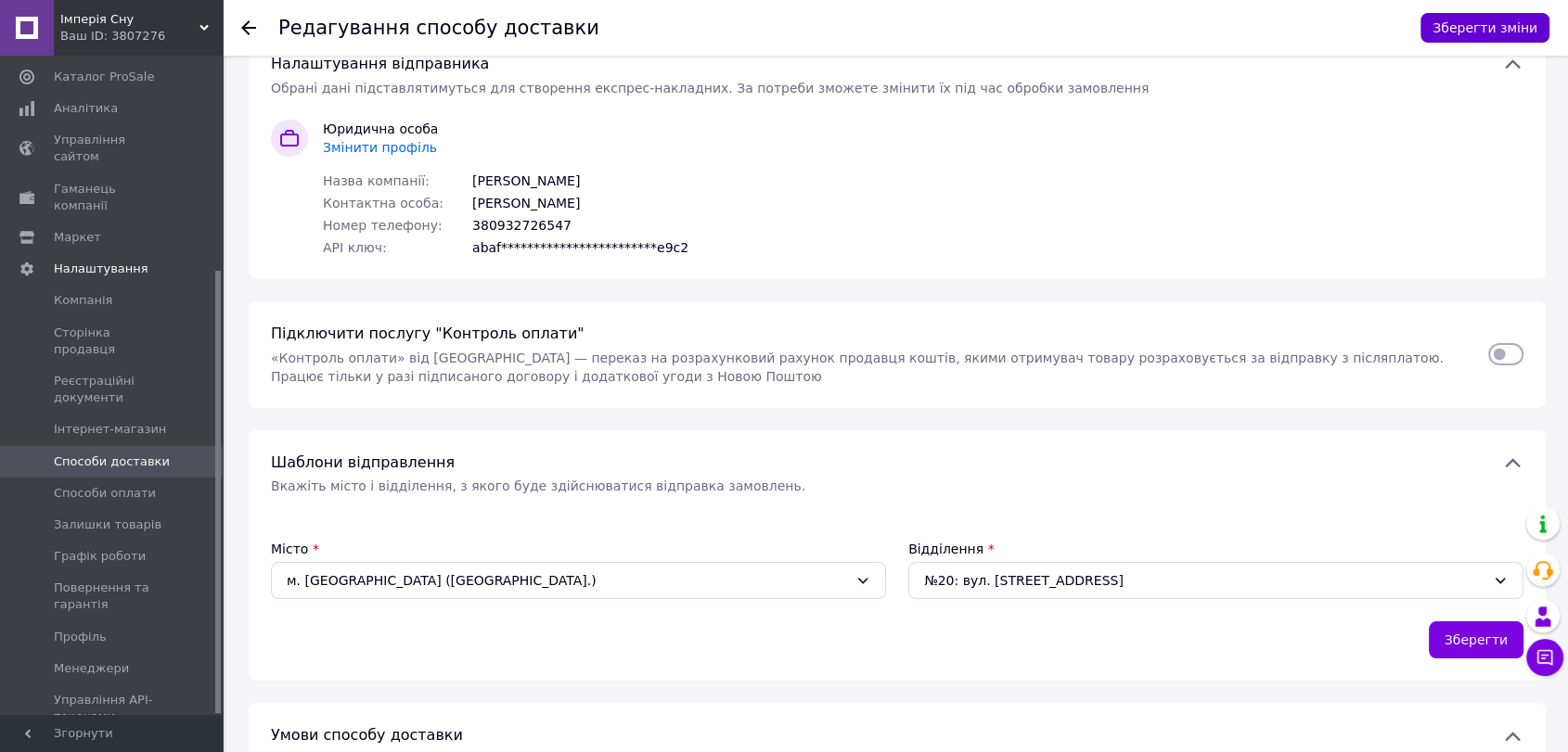
click at [1454, 29] on button "Зберегти зміни" at bounding box center [1485, 28] width 129 height 29
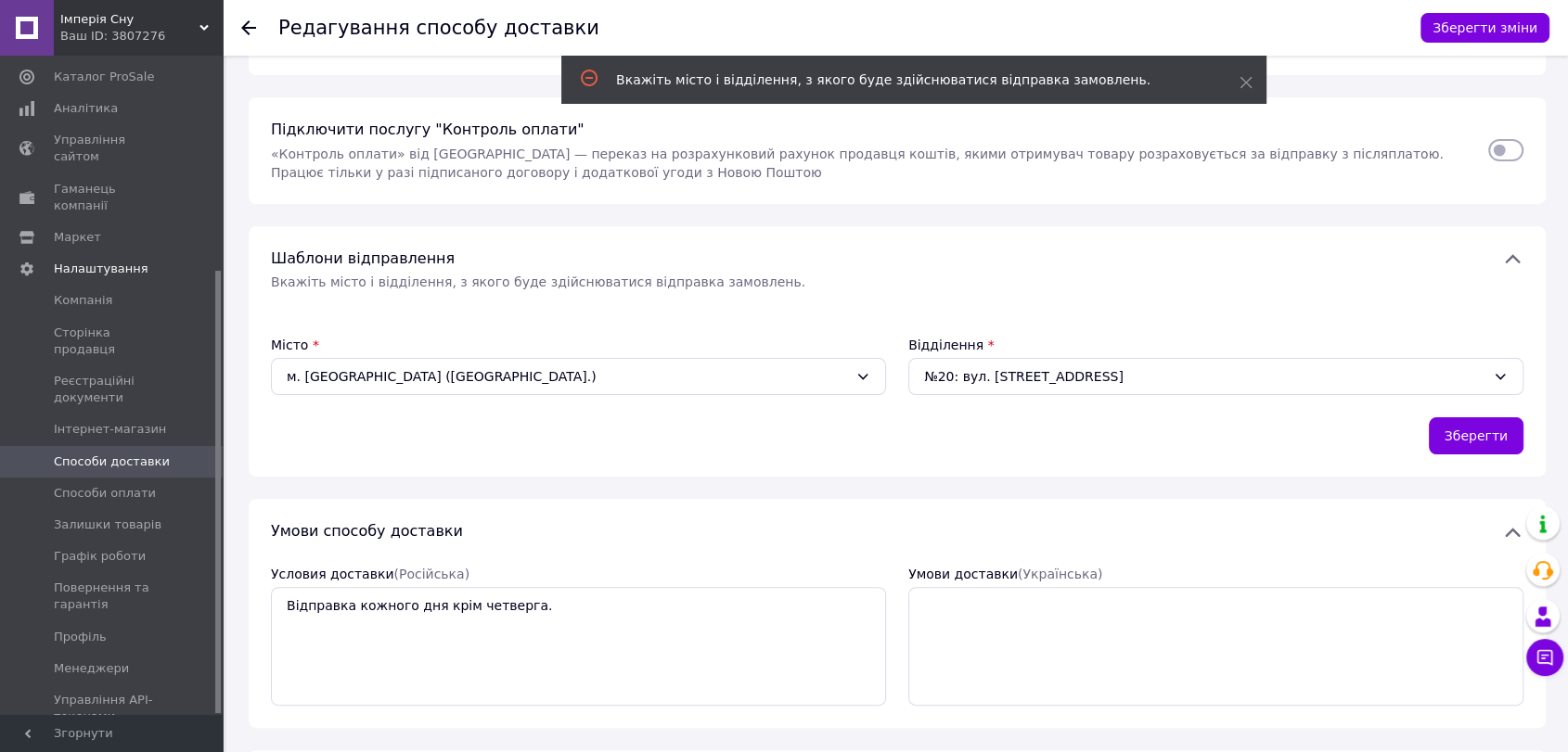
scroll to position [429, 0]
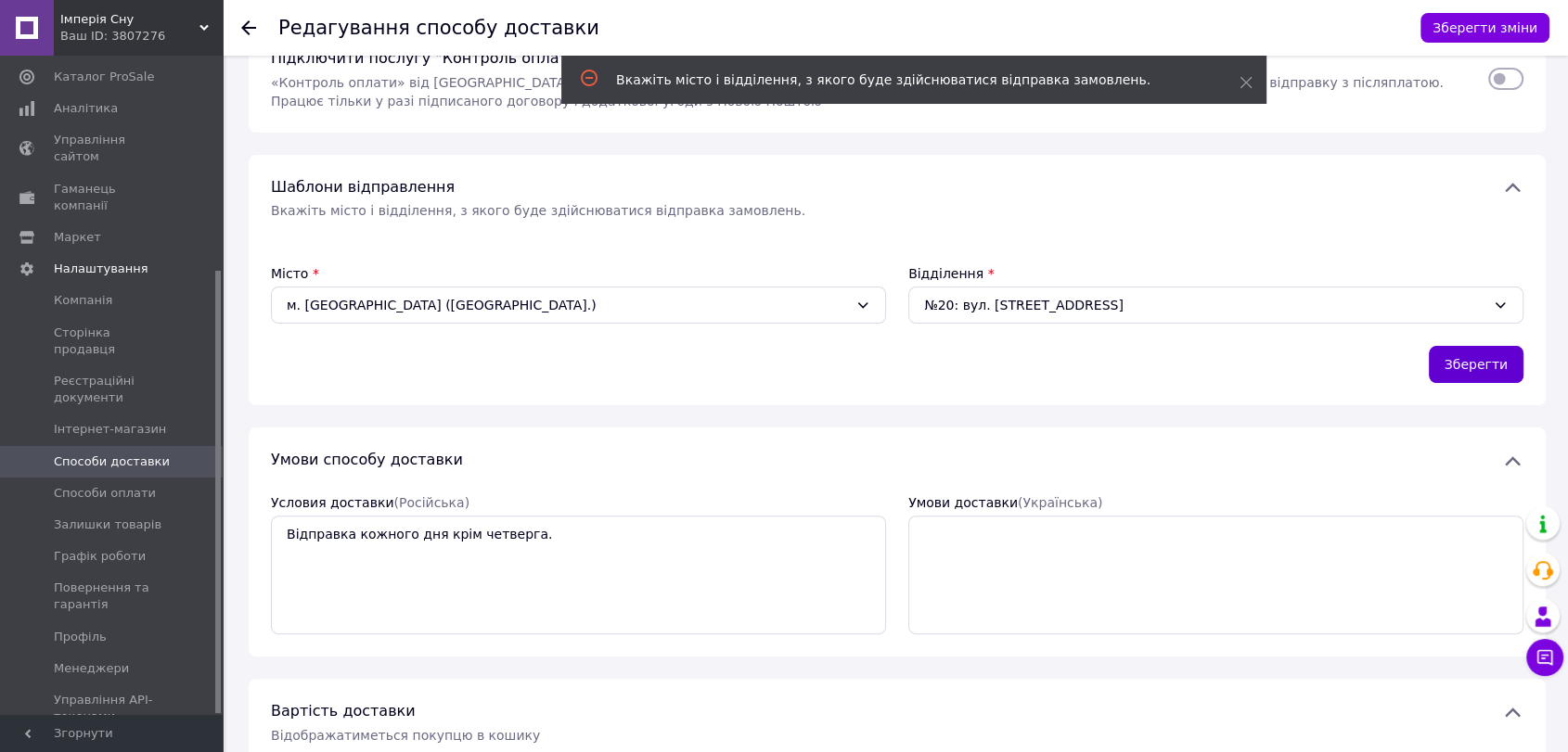
click at [1486, 359] on button "Зберегти" at bounding box center [1477, 364] width 95 height 37
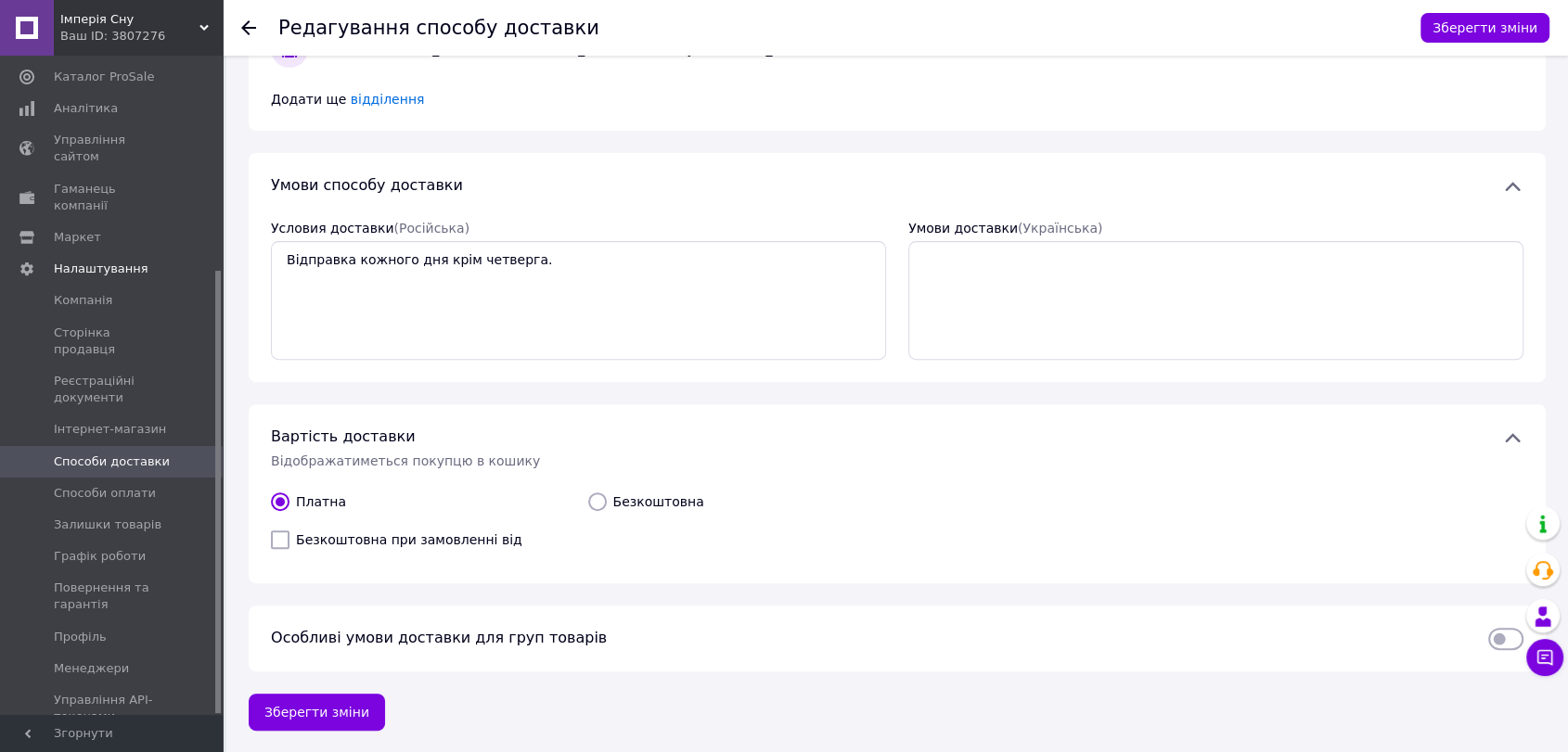
scroll to position [90, 0]
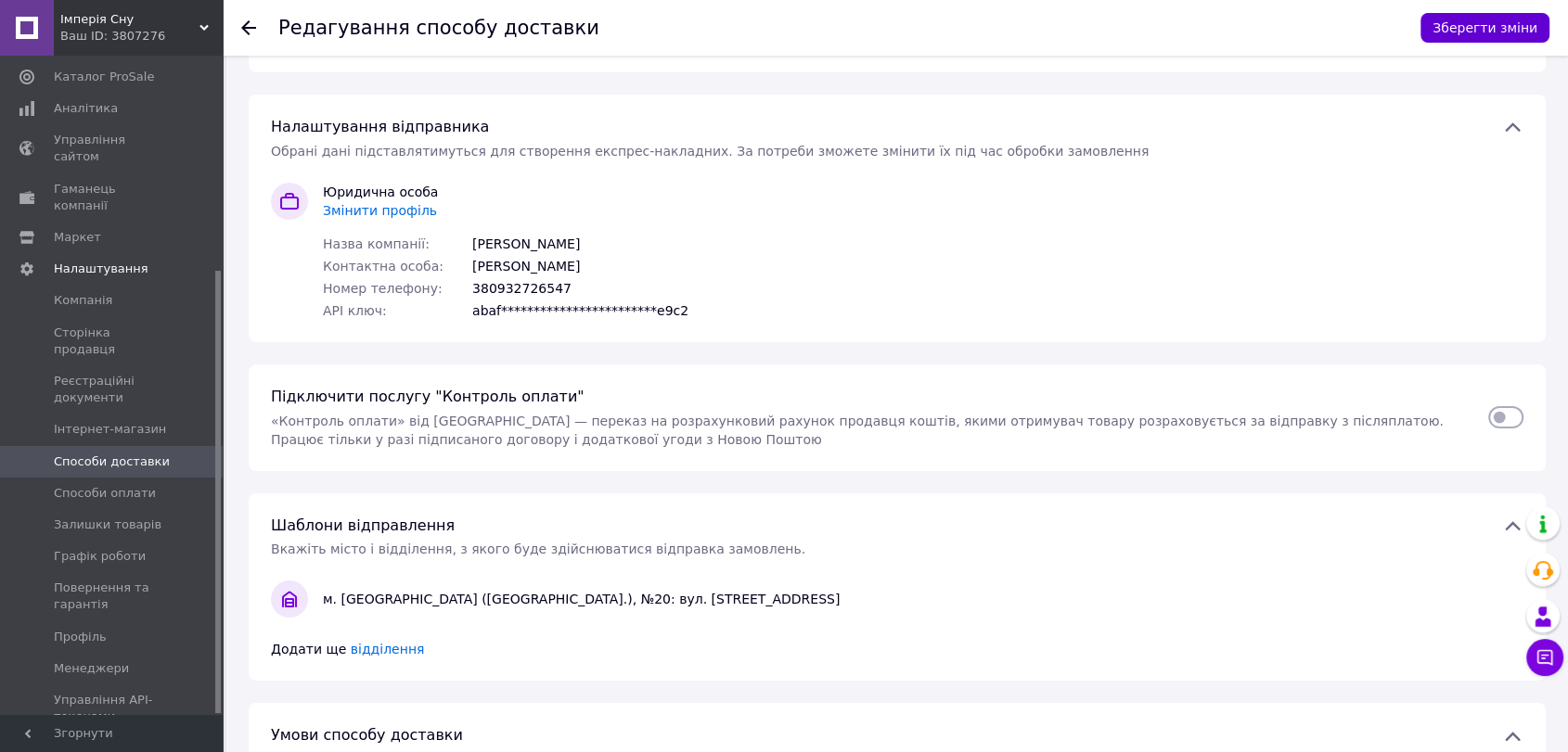
click at [1494, 29] on button "Зберегти зміни" at bounding box center [1485, 28] width 129 height 29
click at [106, 485] on span "Способи оплати" at bounding box center [105, 493] width 102 height 17
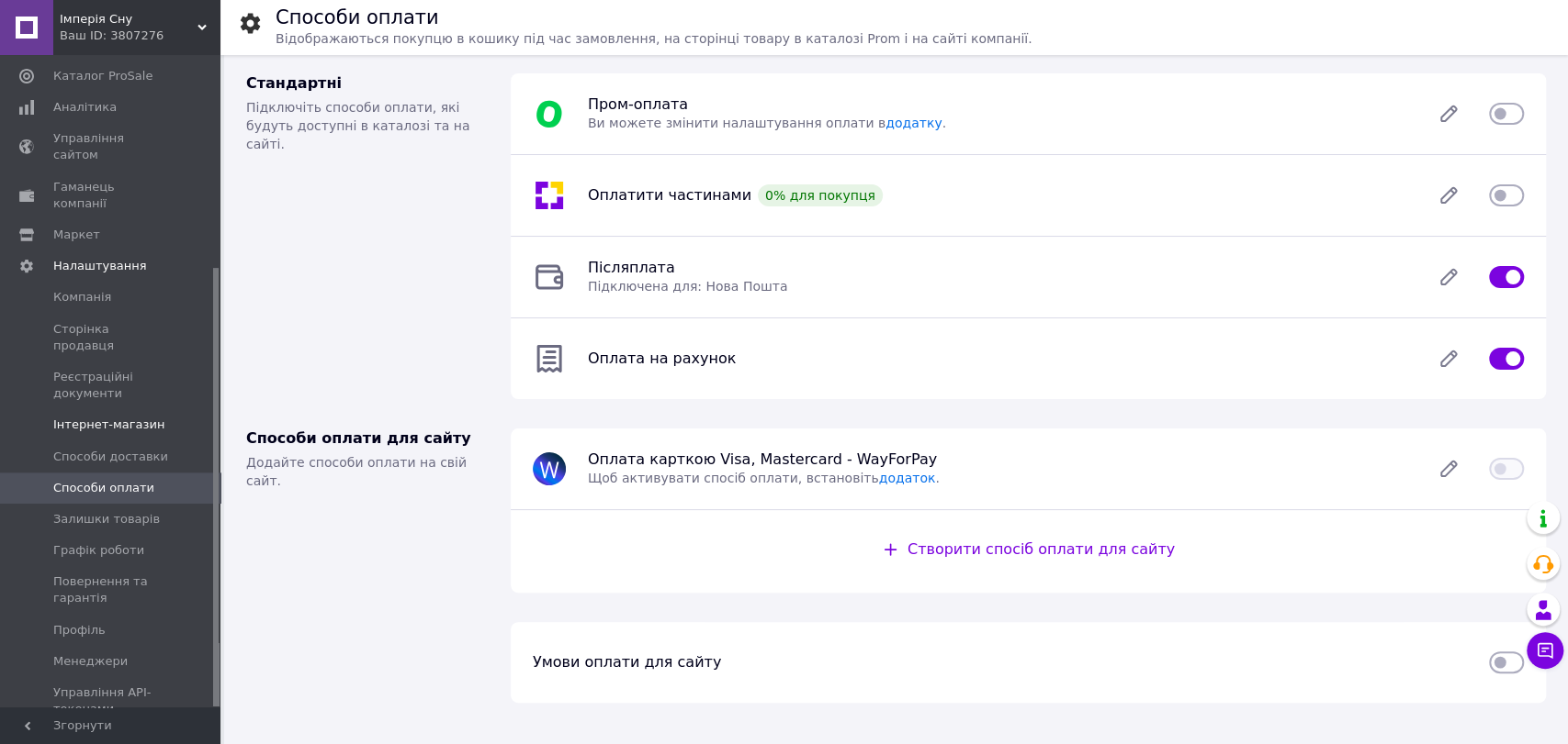
click at [89, 417] on span "Інтернет-магазин" at bounding box center [109, 425] width 111 height 17
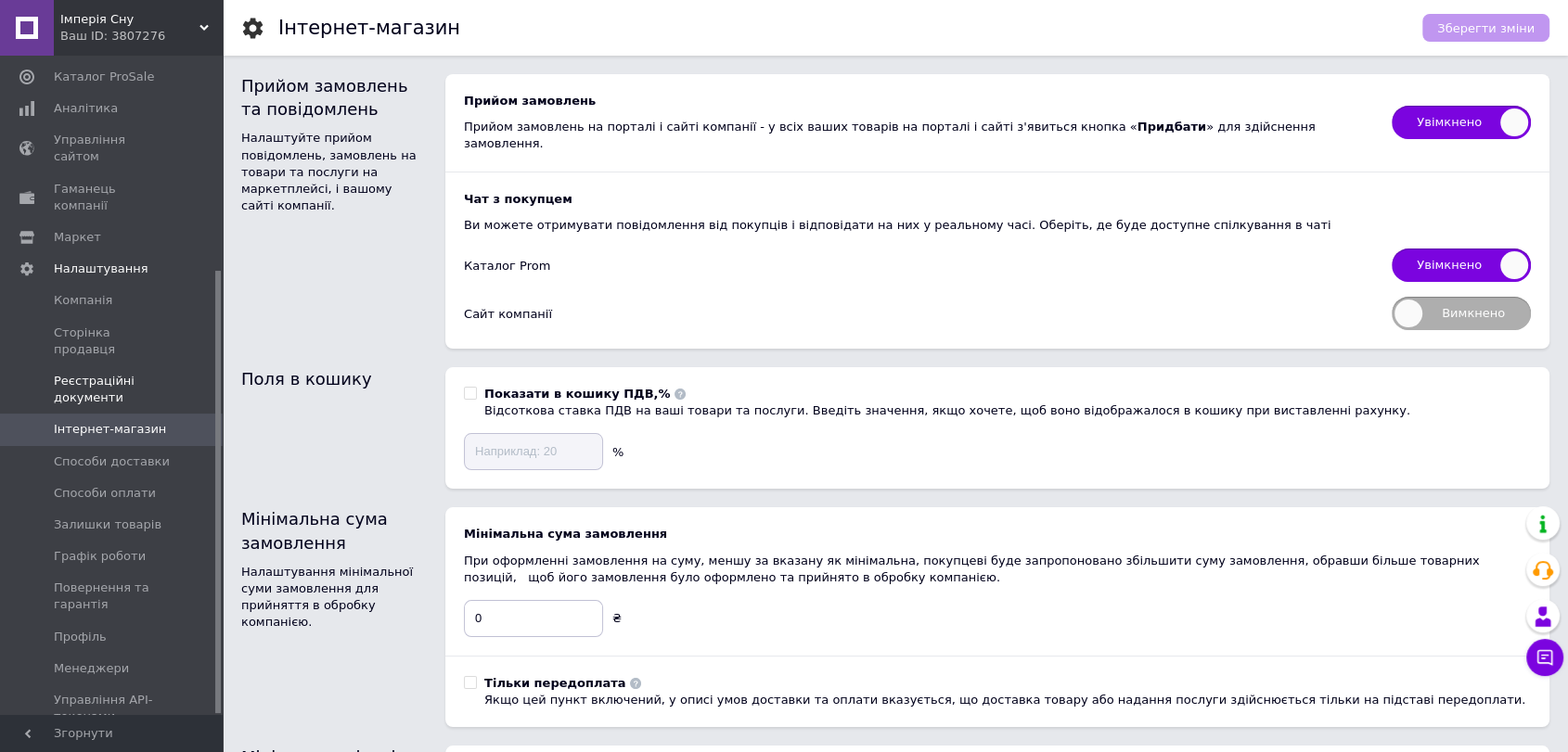
click at [96, 373] on span "Реєстраційні документи" at bounding box center [113, 389] width 118 height 33
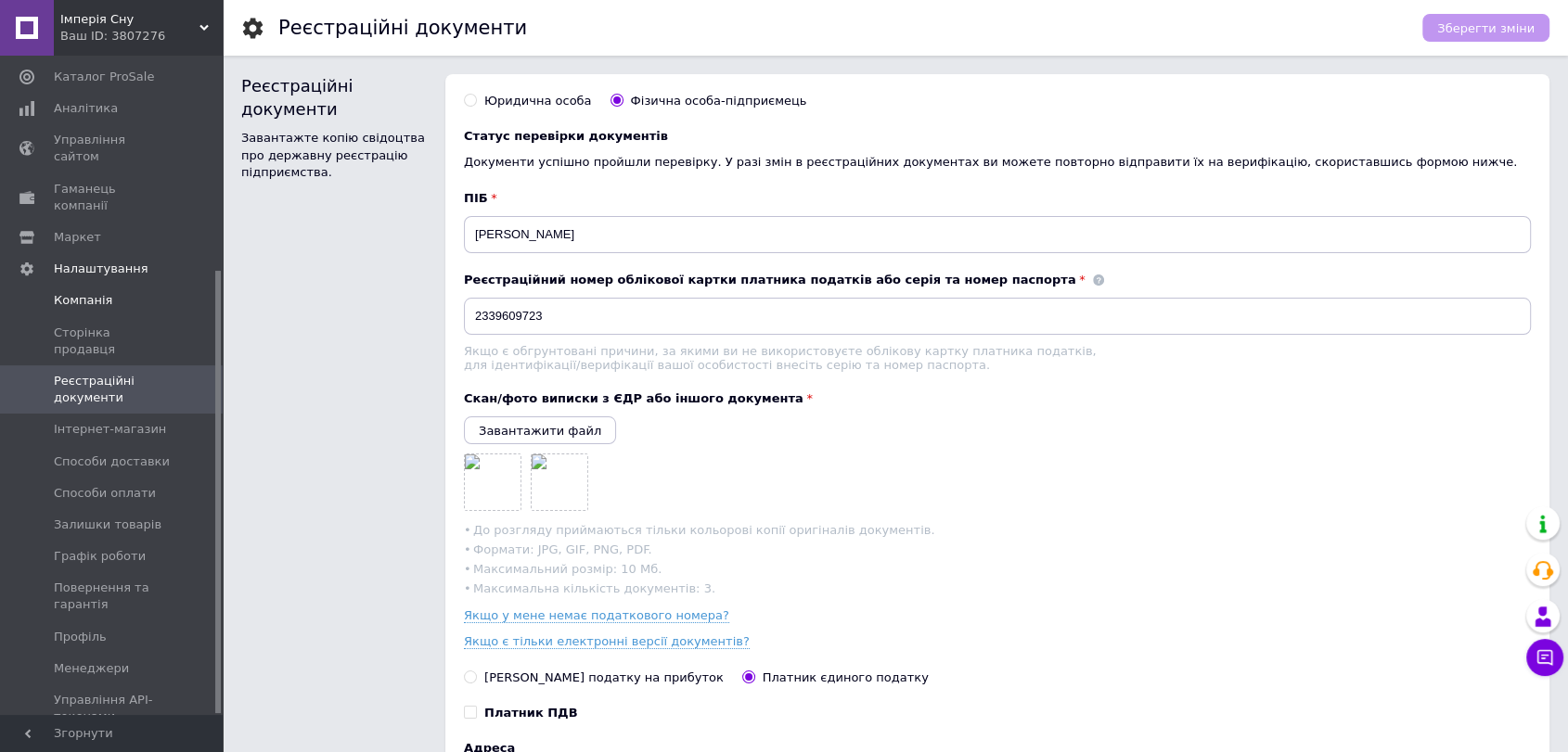
click at [87, 292] on span "Компанія" at bounding box center [83, 300] width 58 height 17
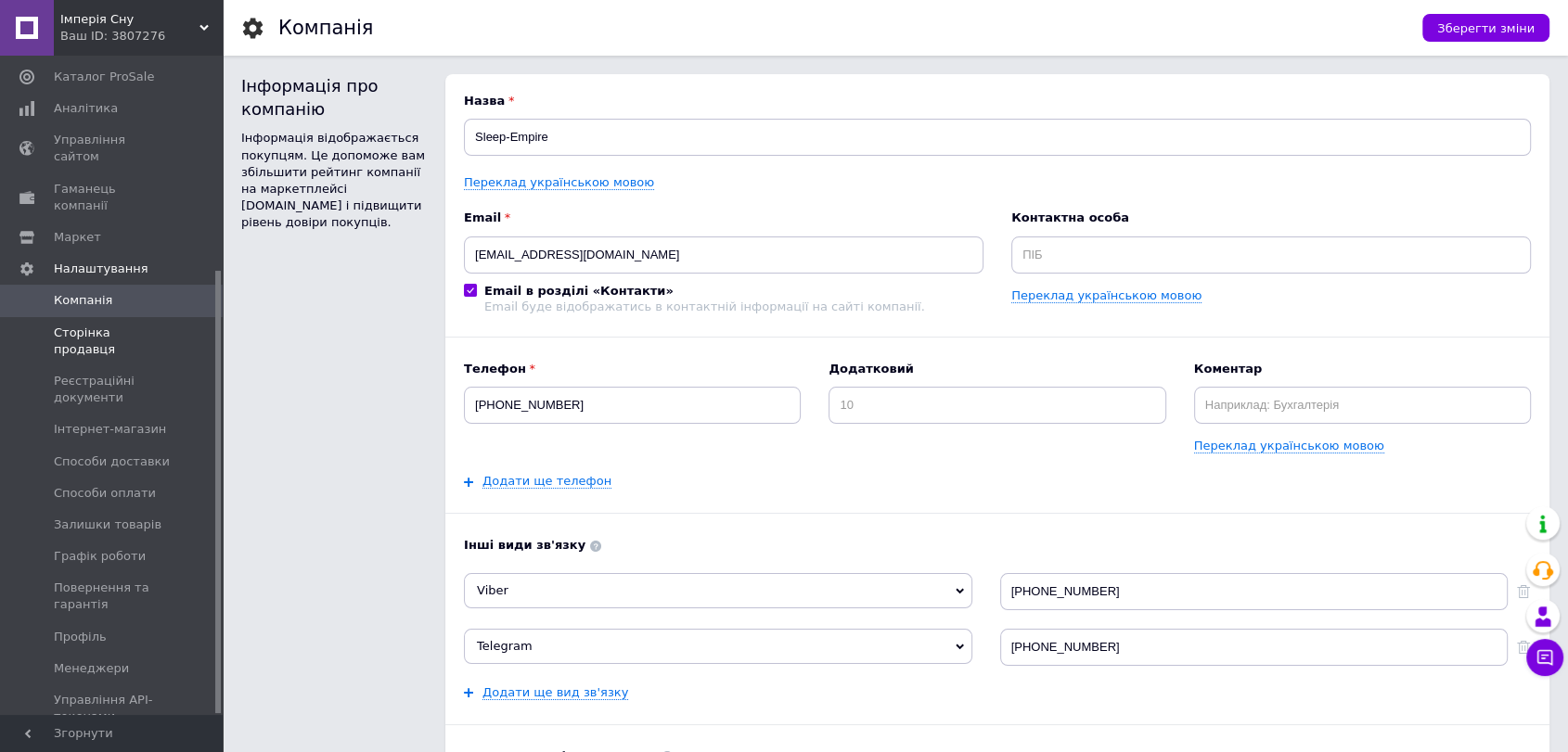
click at [89, 325] on span "Сторінка продавця" at bounding box center [113, 341] width 118 height 33
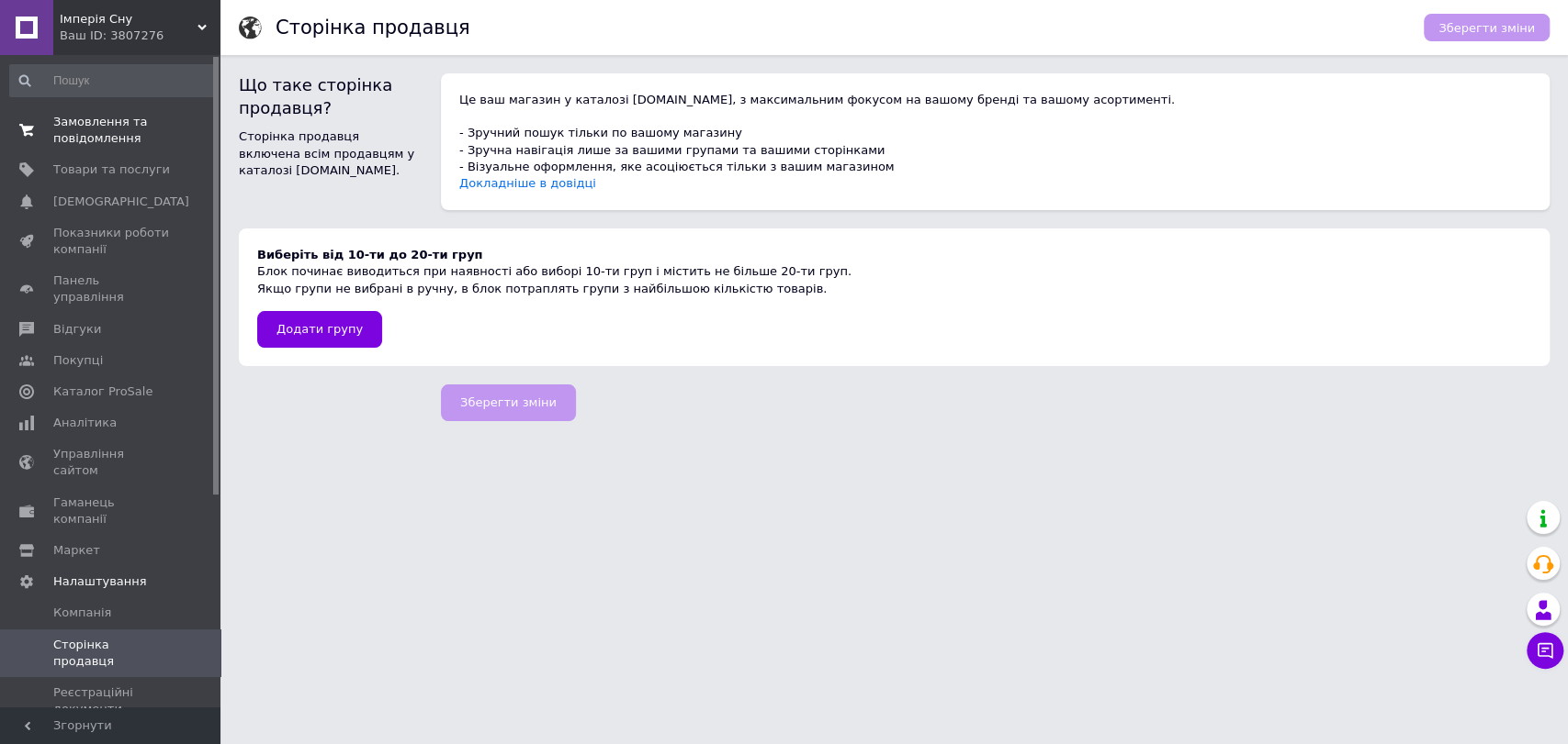
click at [95, 133] on span "Замовлення та повідомлення" at bounding box center [112, 130] width 117 height 33
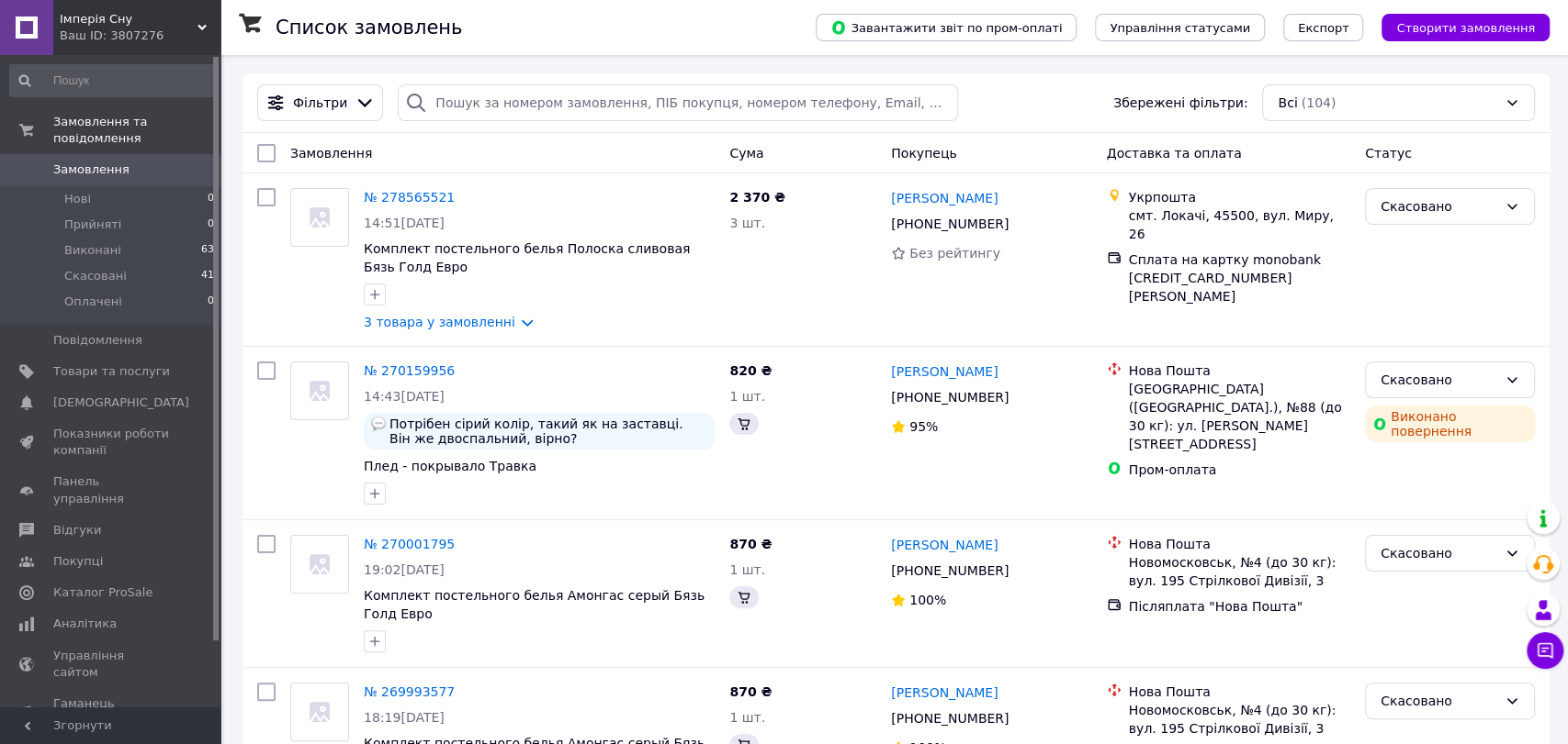
click at [88, 28] on div "Ваш ID: 3807276" at bounding box center [139, 36] width 161 height 17
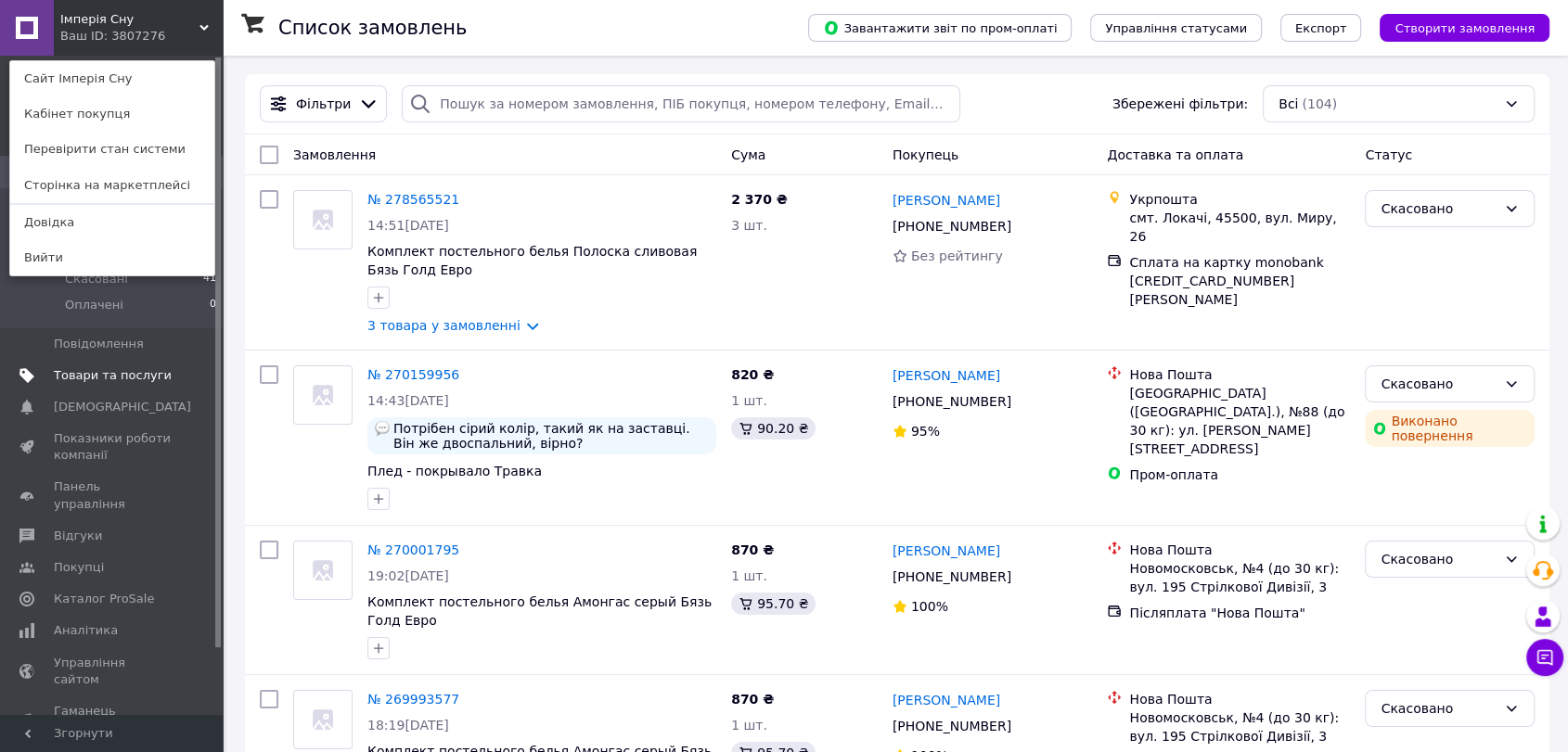
click at [207, 367] on span at bounding box center [198, 376] width 51 height 17
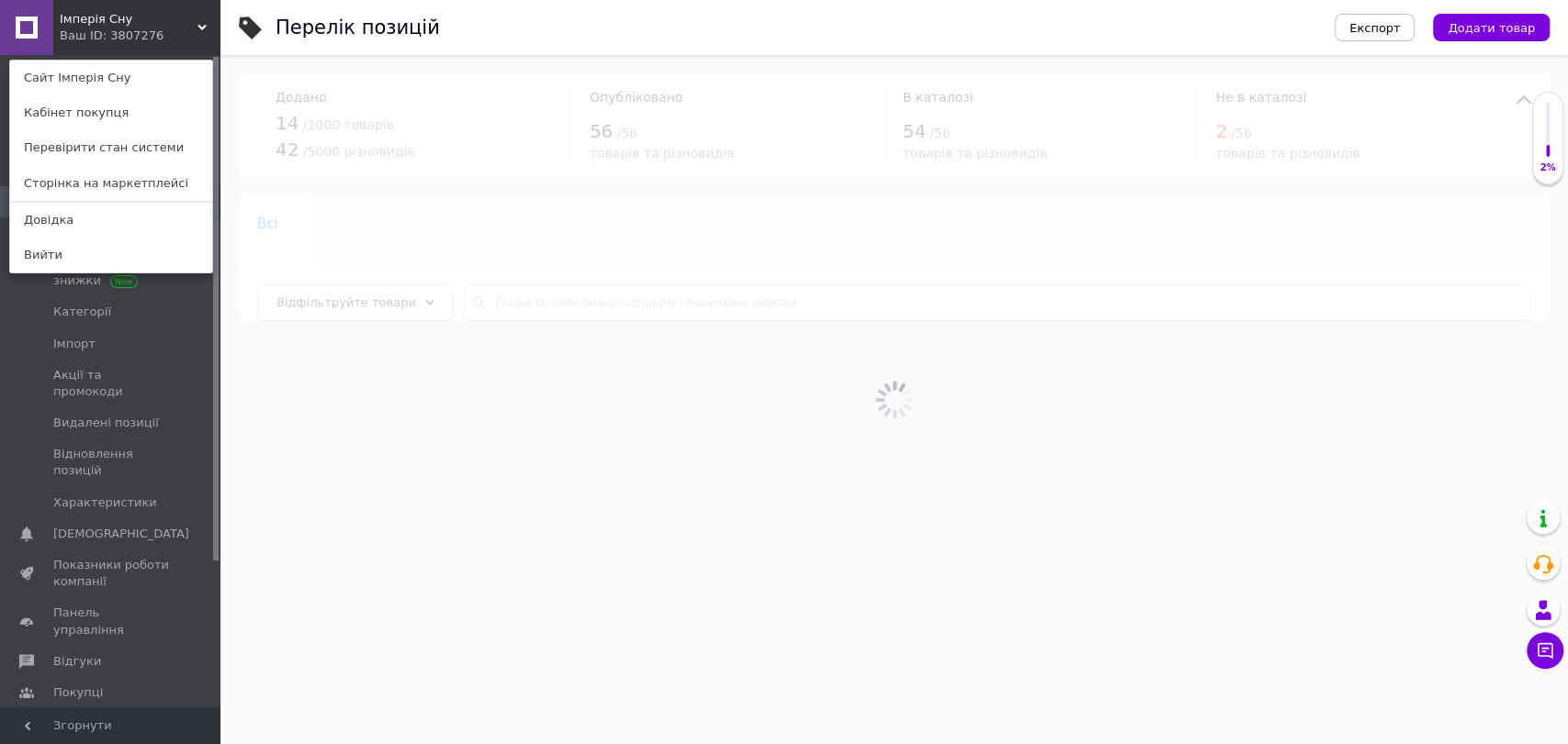
click at [122, 34] on div "Ваш ID: 3807276" at bounding box center [98, 36] width 77 height 17
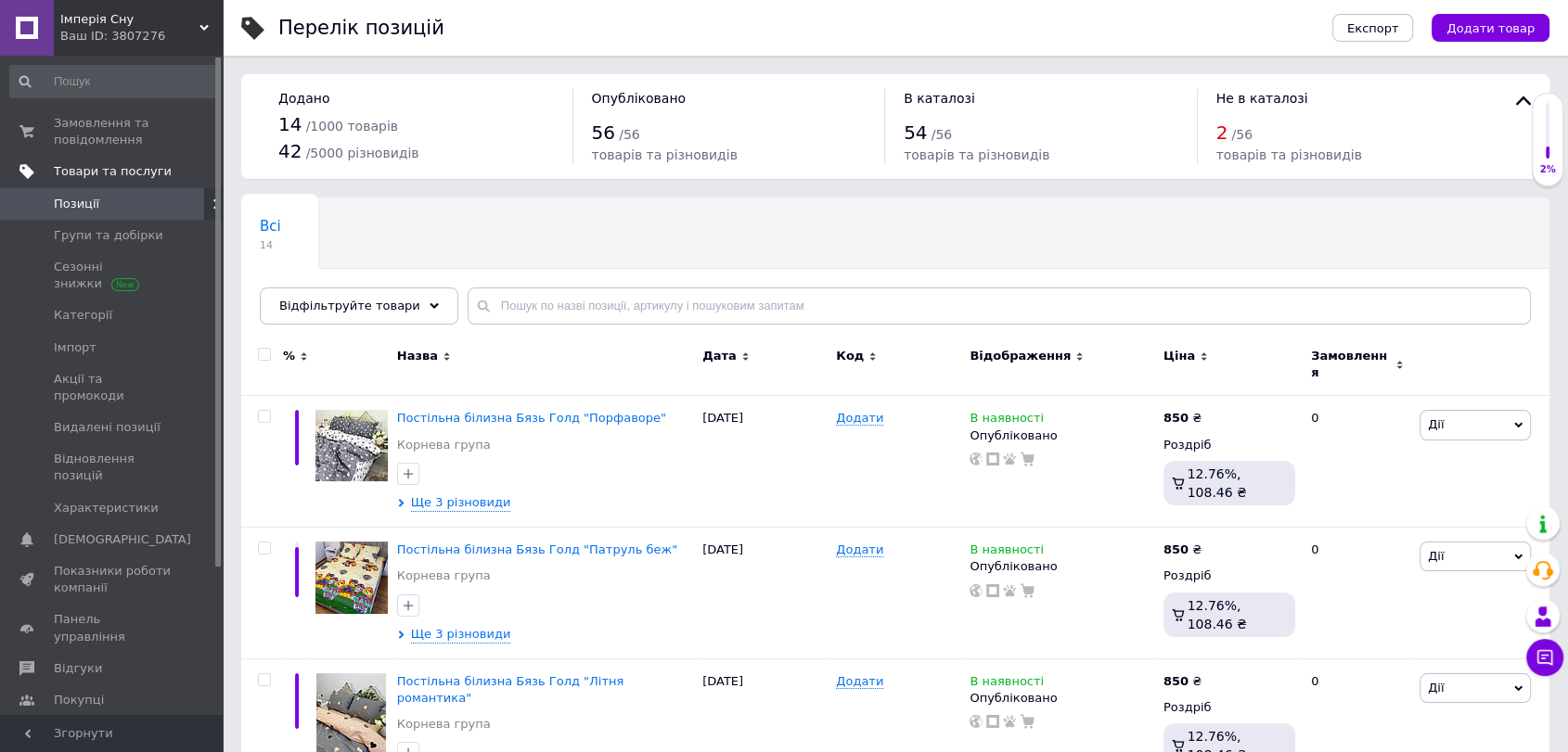
click at [123, 33] on div "Ваш ID: 3807276" at bounding box center [141, 36] width 163 height 17
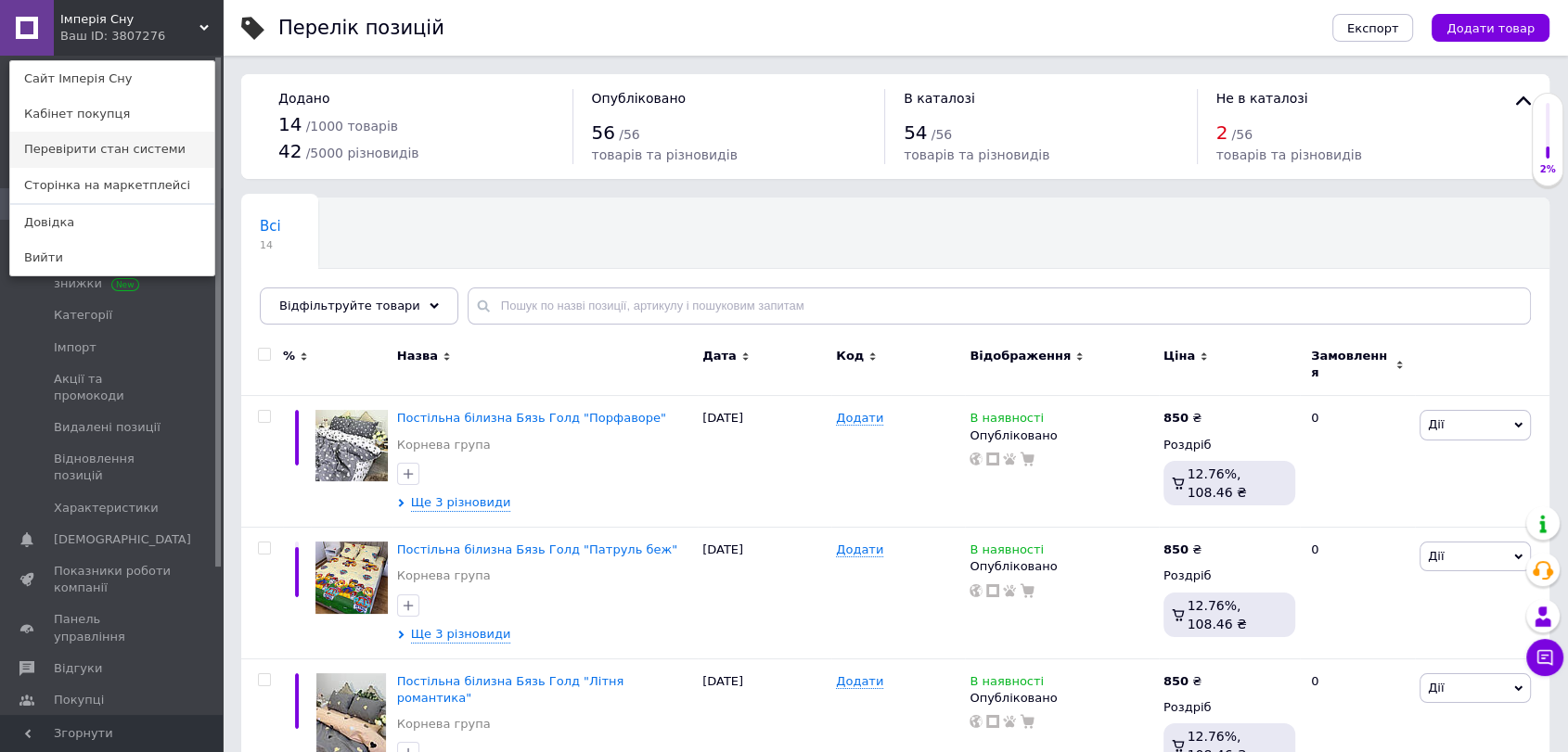
click at [100, 150] on link "Перевірити стан системи" at bounding box center [112, 149] width 204 height 35
